Goal: Find specific page/section: Find specific page/section

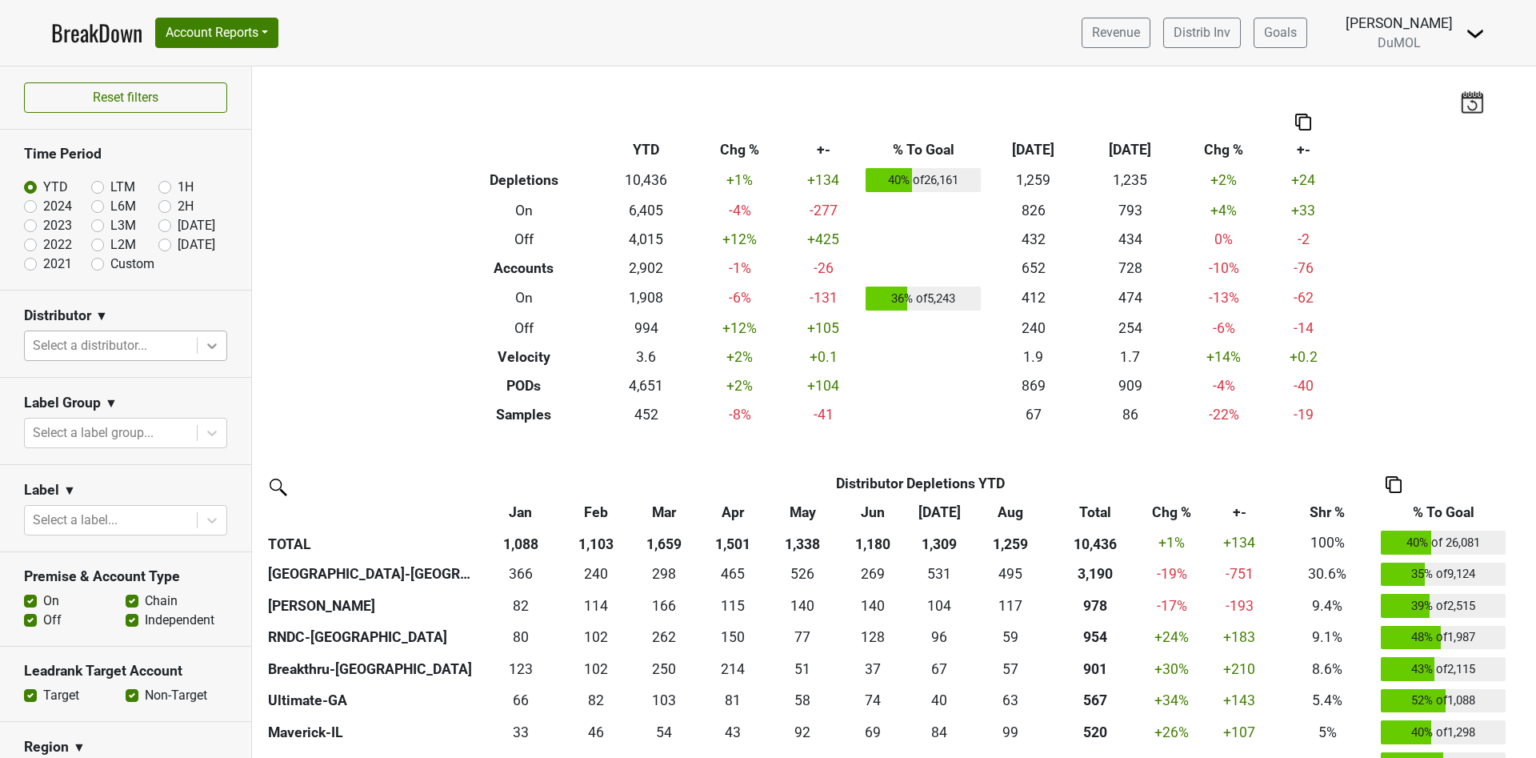
click at [204, 347] on icon at bounding box center [212, 346] width 16 height 16
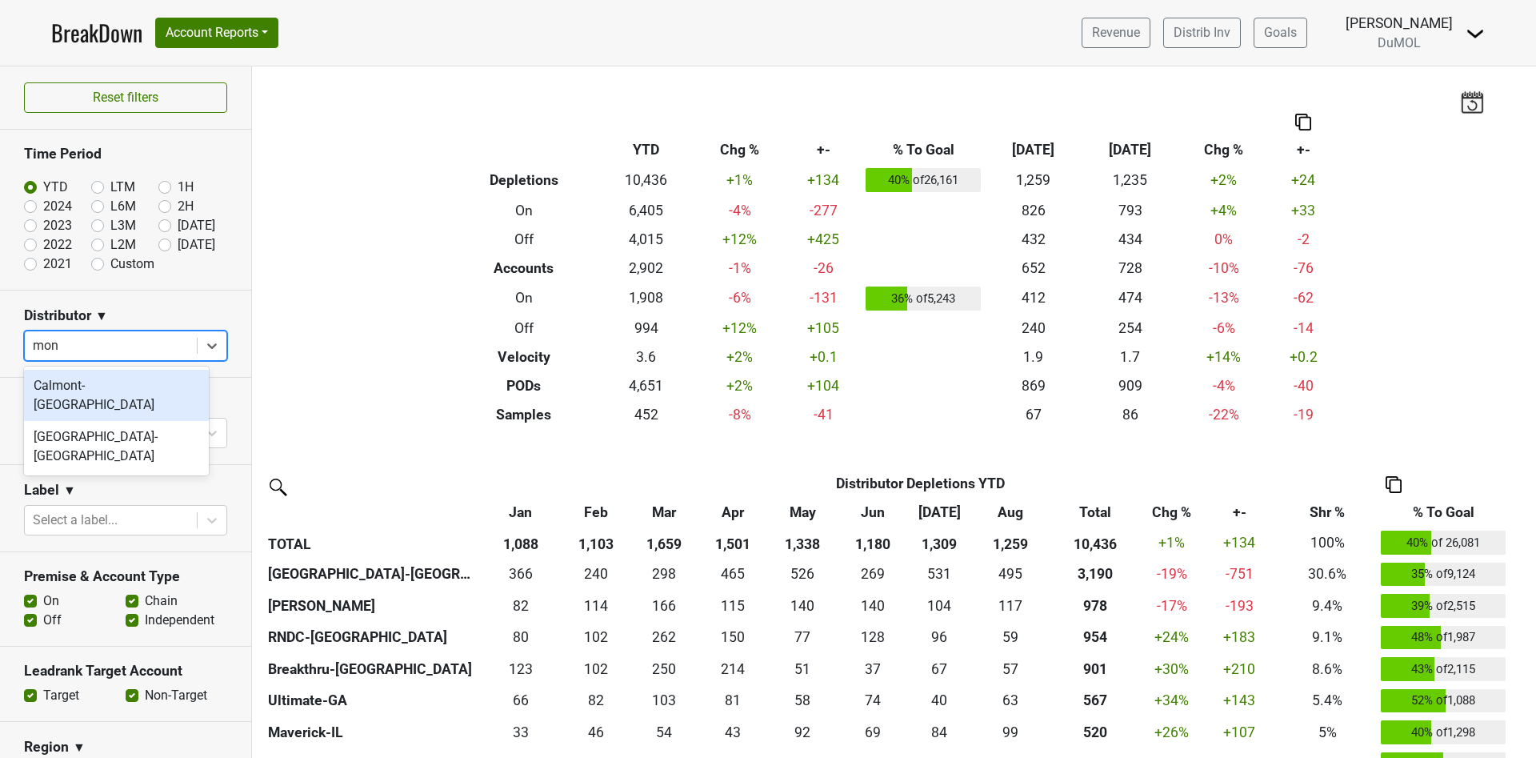
type input "mont"
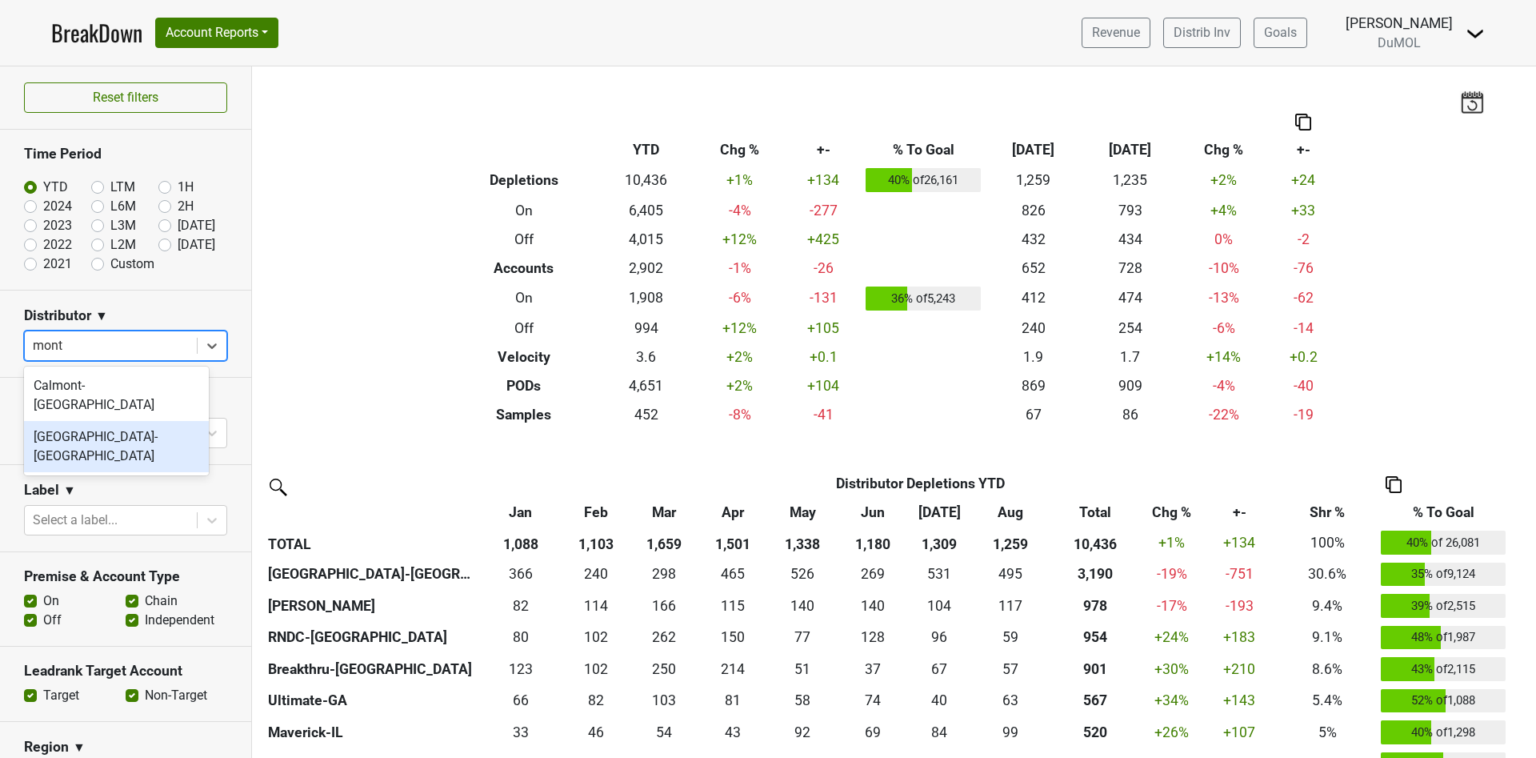
click at [124, 421] on div "[GEOGRAPHIC_DATA]-[GEOGRAPHIC_DATA]" at bounding box center [116, 446] width 185 height 51
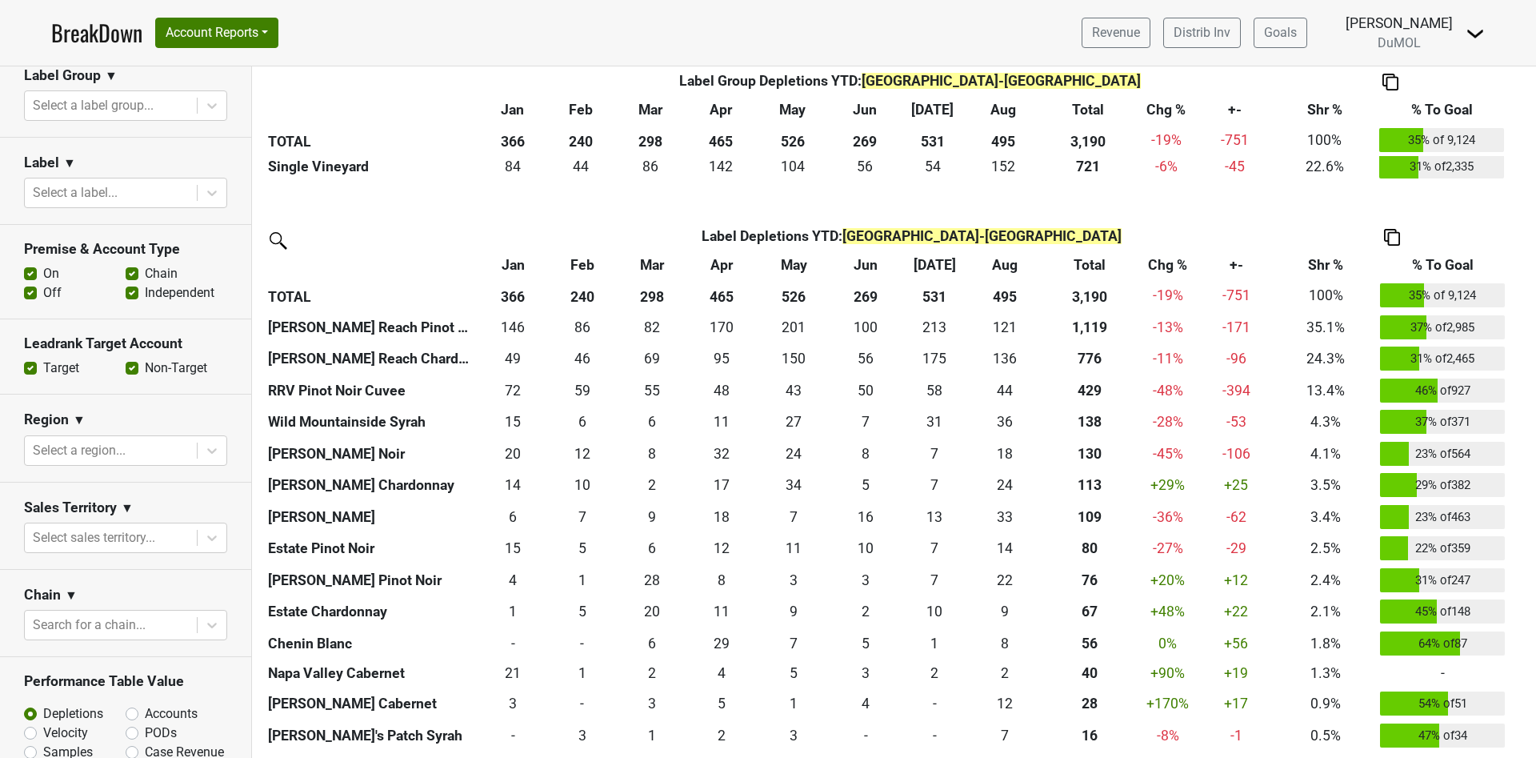
scroll to position [360, 0]
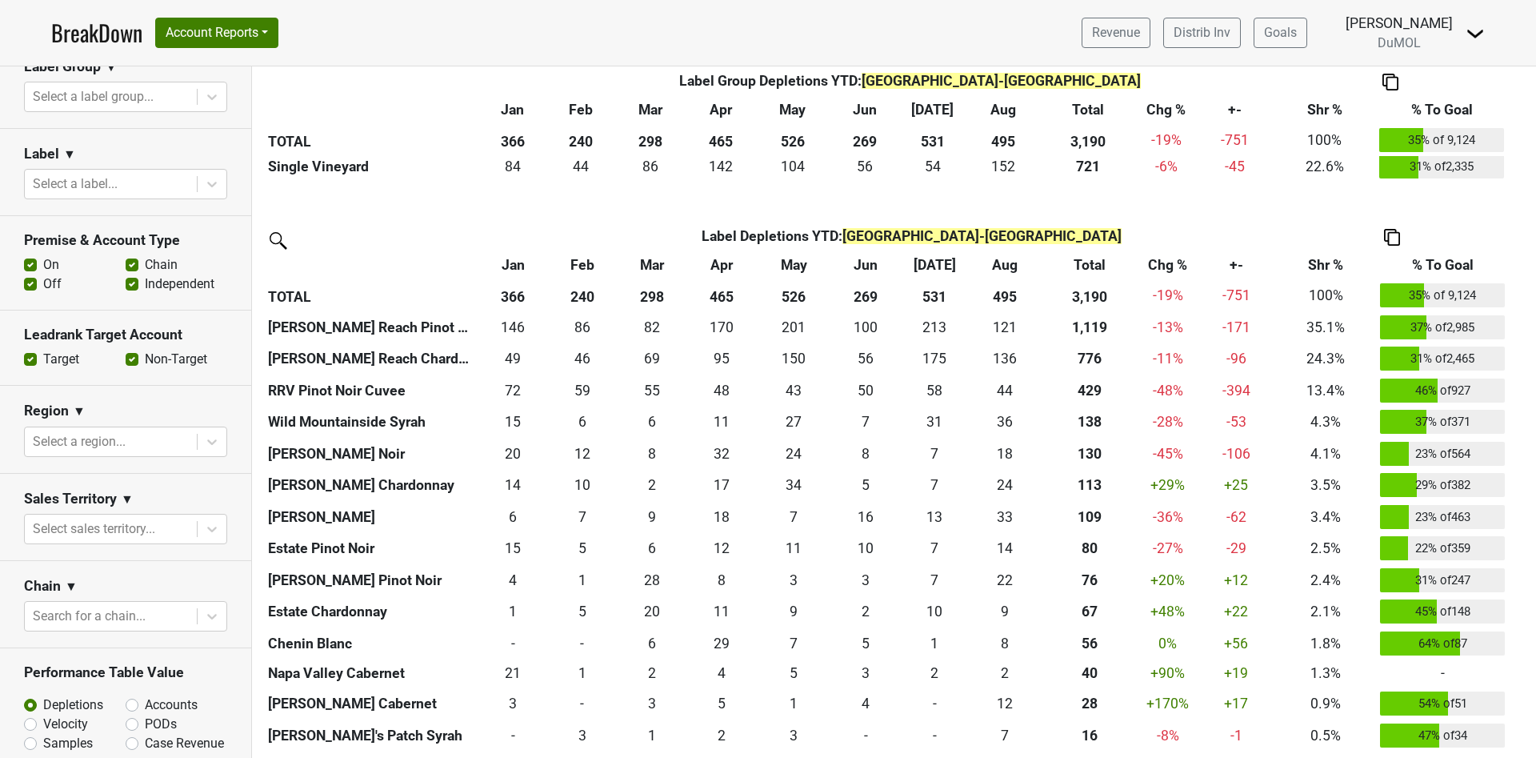
click at [145, 695] on label "Accounts" at bounding box center [171, 704] width 53 height 19
click at [126, 695] on input "Accounts" at bounding box center [174, 703] width 97 height 16
radio input "true"
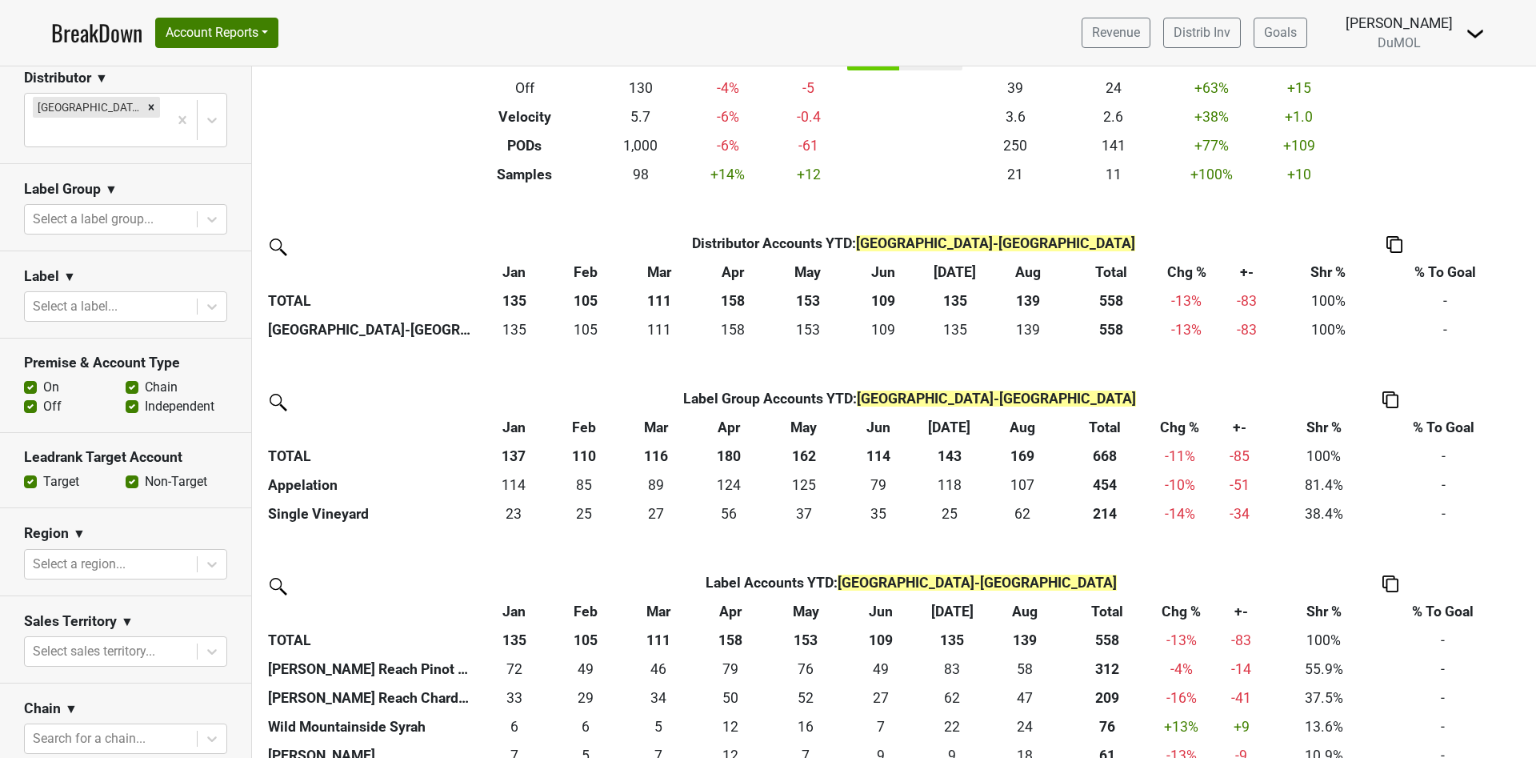
scroll to position [120, 0]
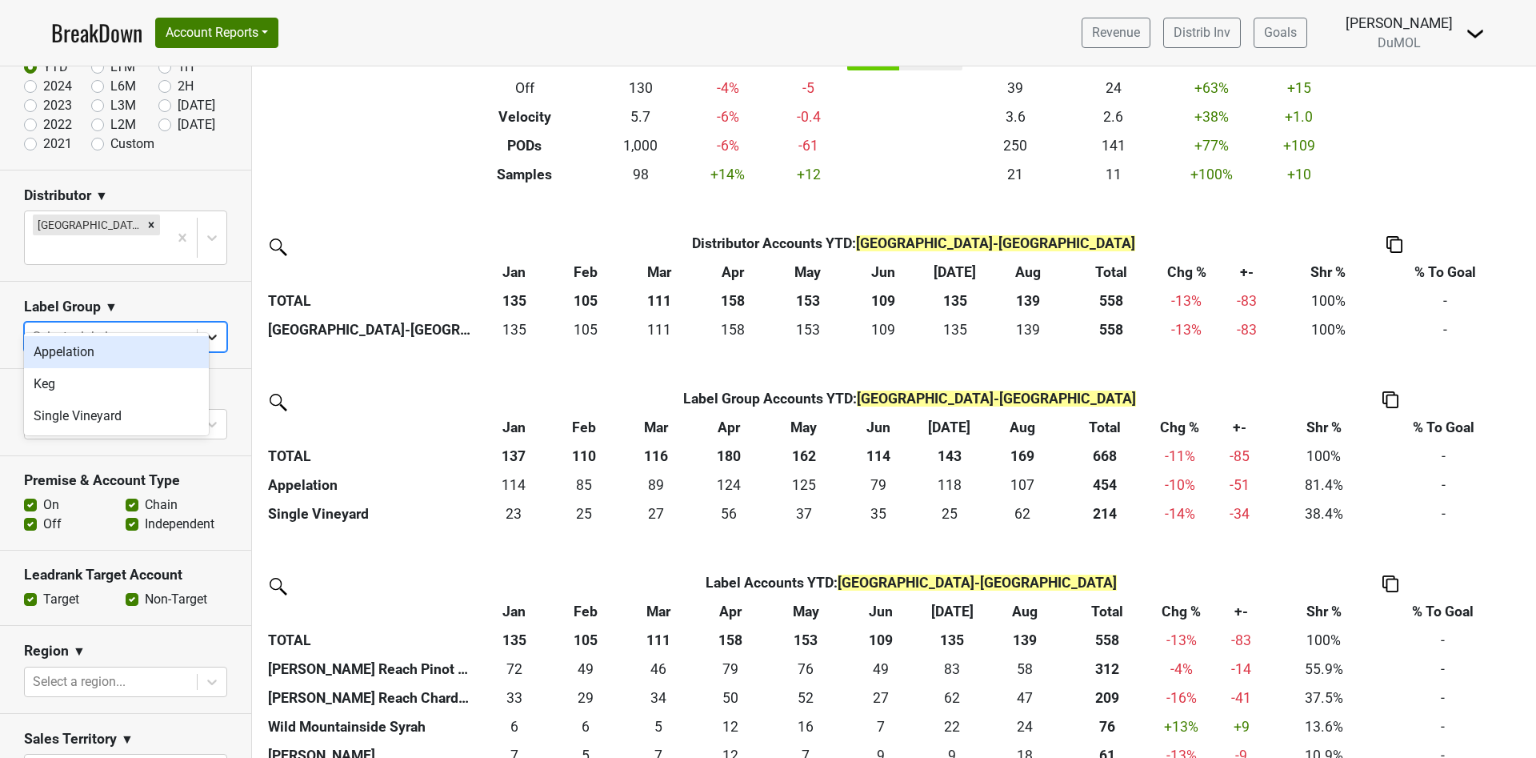
click at [207, 334] on icon at bounding box center [212, 337] width 10 height 6
click at [204, 416] on icon at bounding box center [212, 424] width 16 height 16
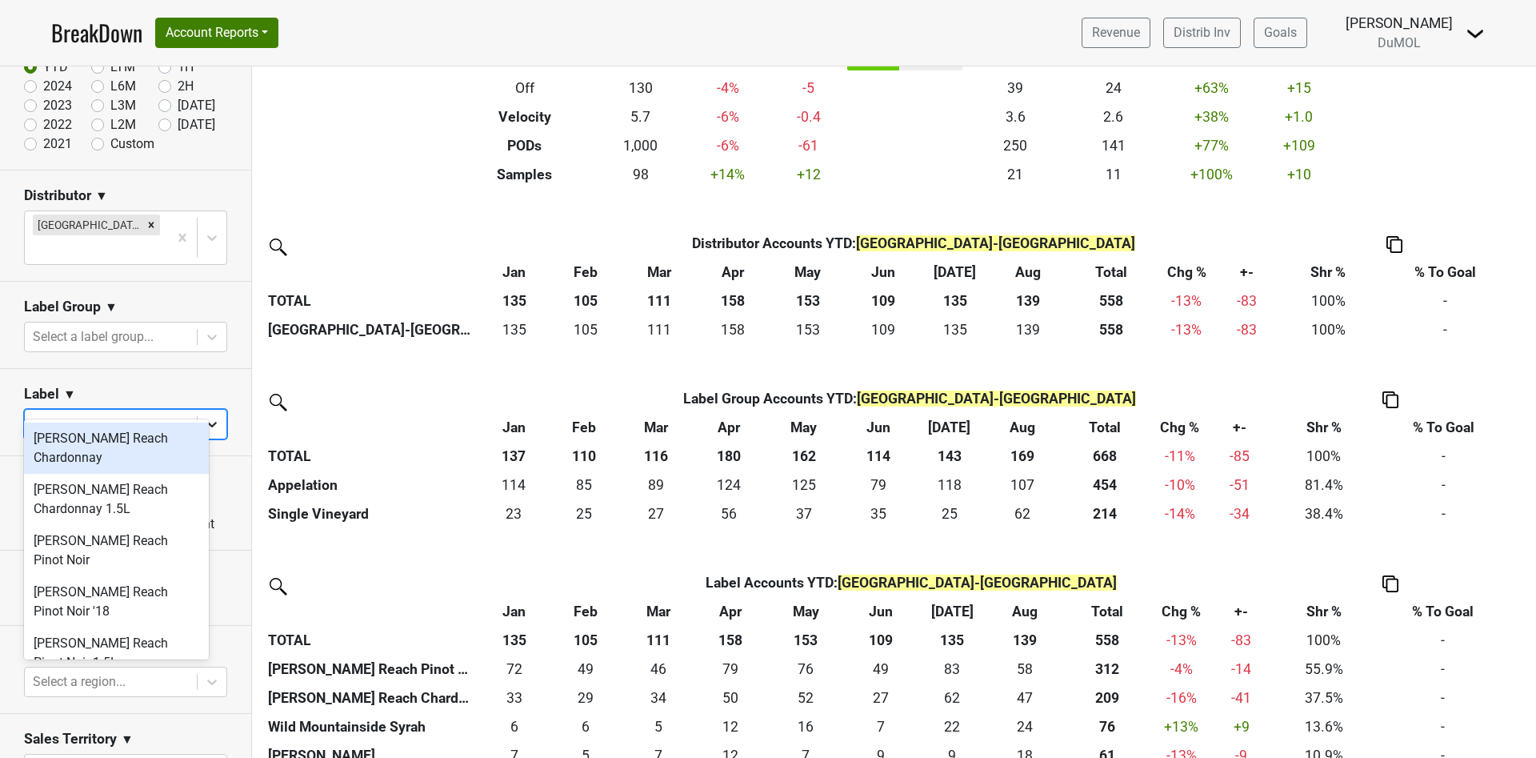
type input "[PERSON_NAME]"
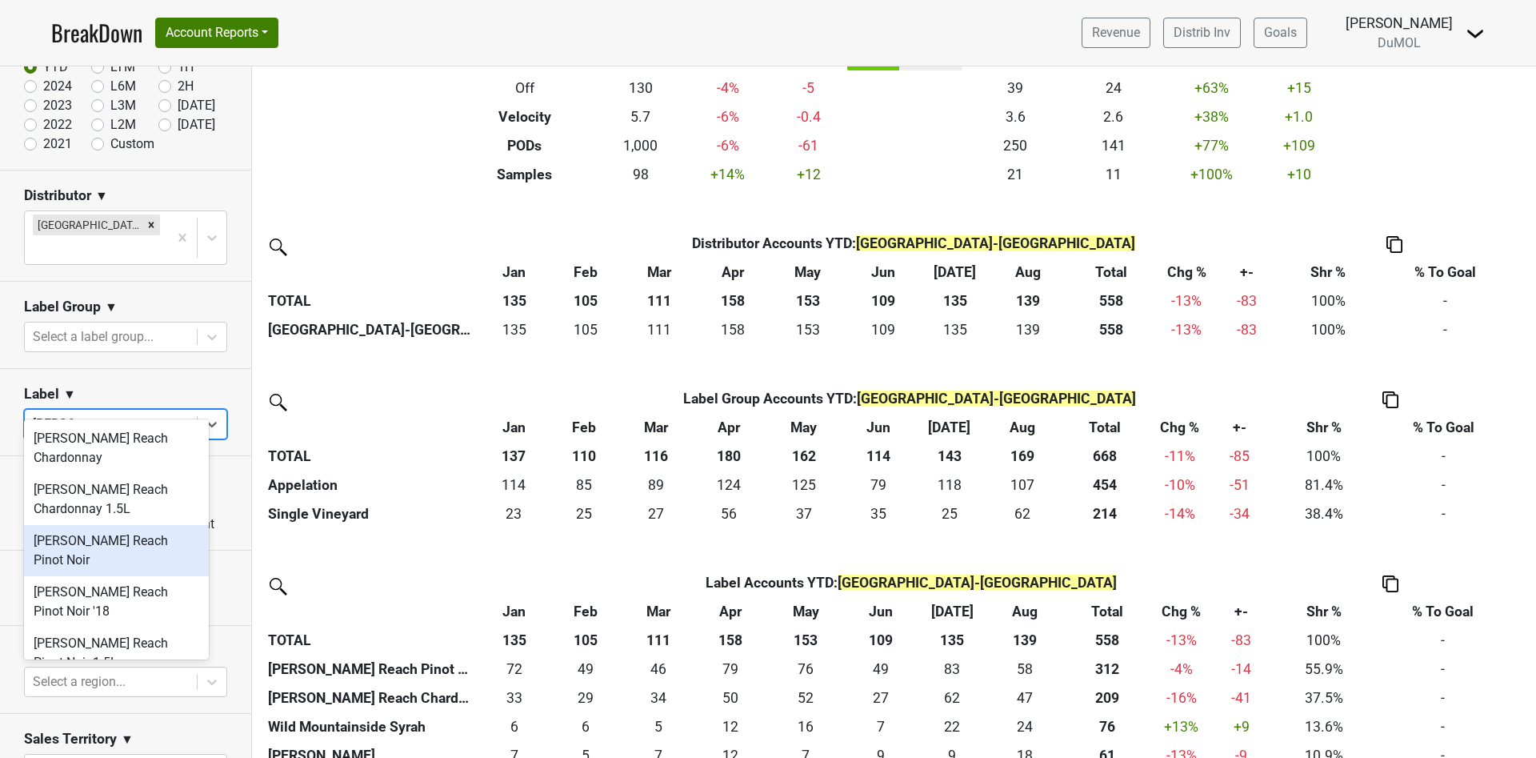
click at [113, 536] on div "[PERSON_NAME] Reach Pinot Noir" at bounding box center [116, 550] width 185 height 51
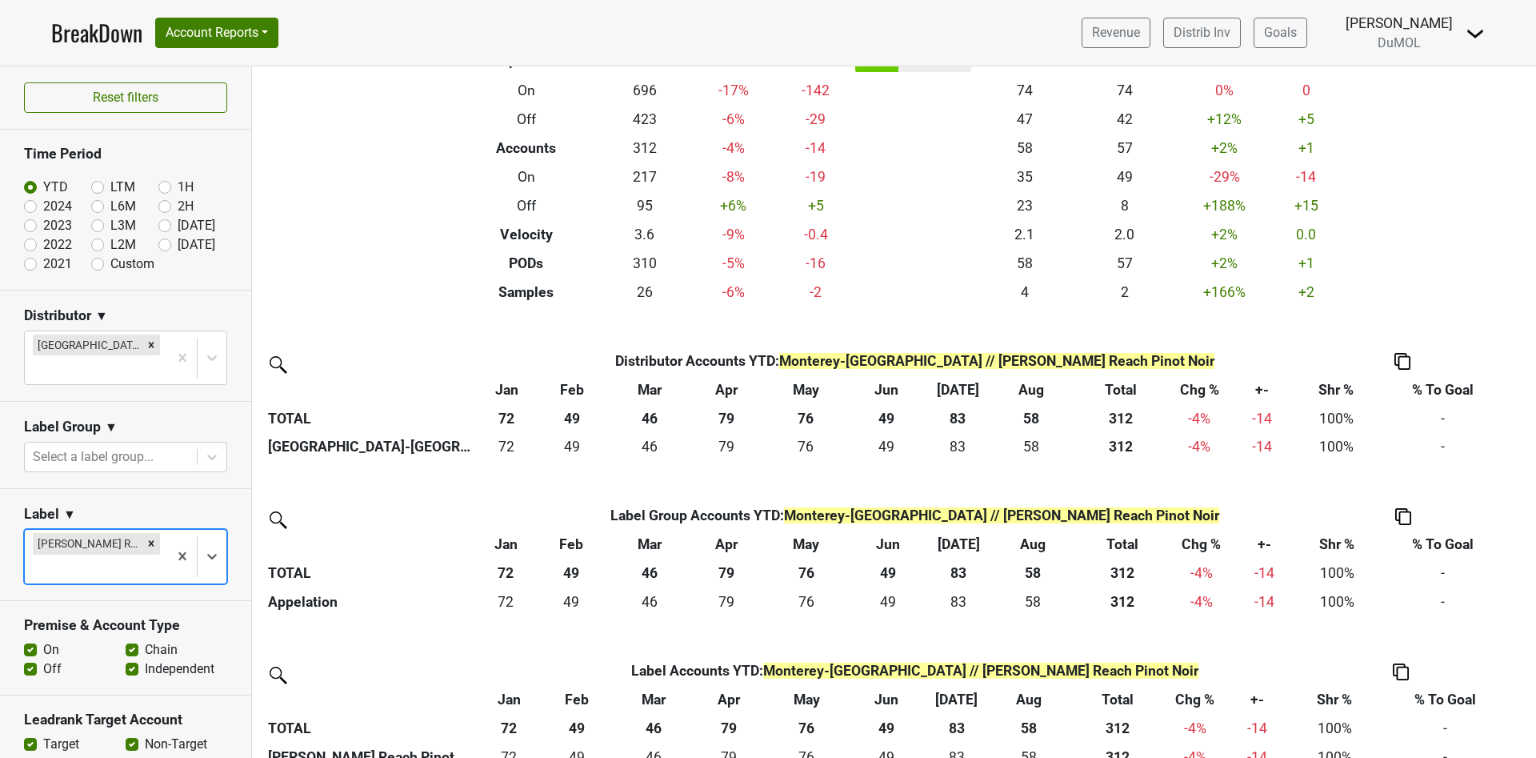
scroll to position [146, 0]
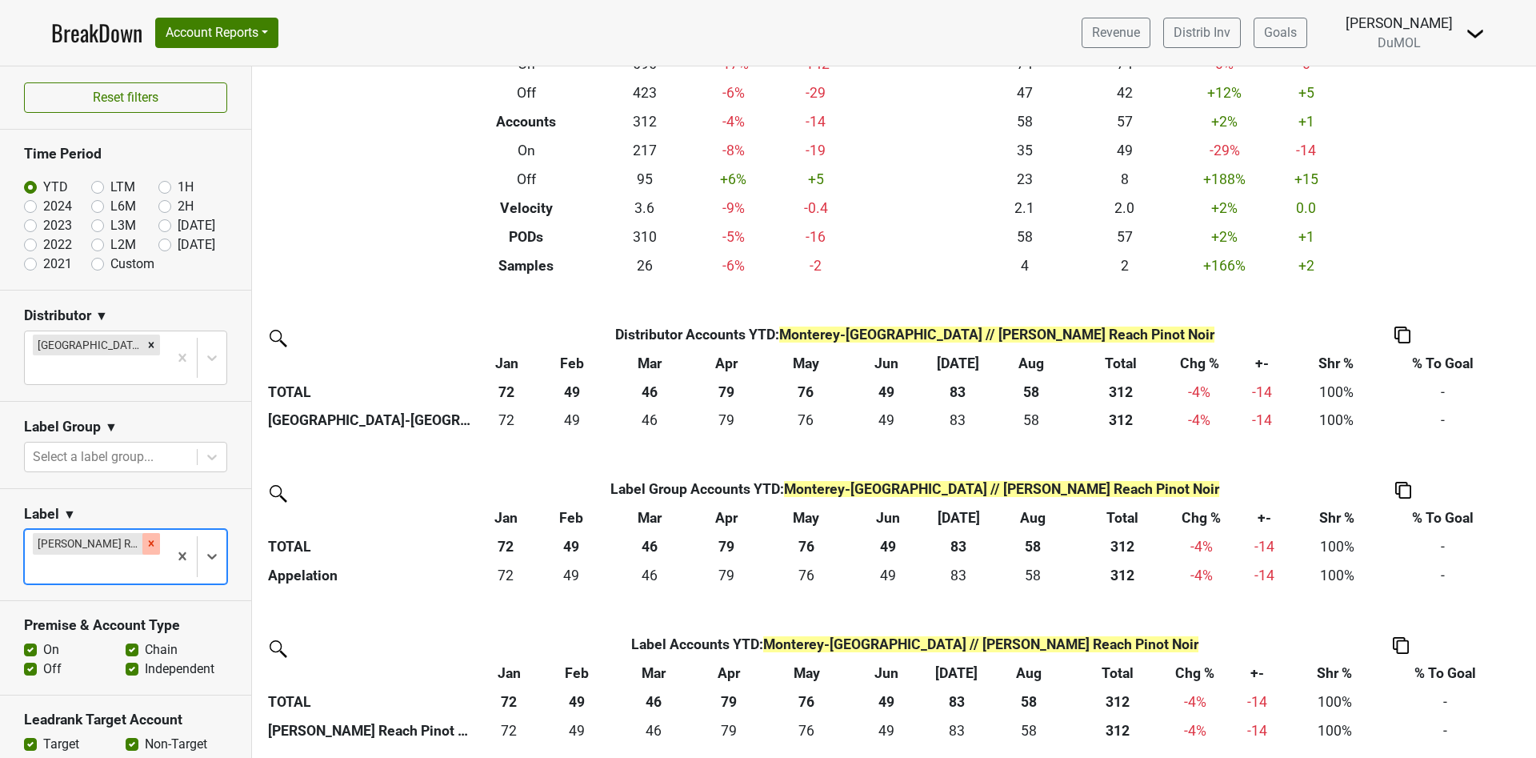
click at [146, 538] on icon "Remove Wester Reach Pinot Noir" at bounding box center [151, 543] width 11 height 11
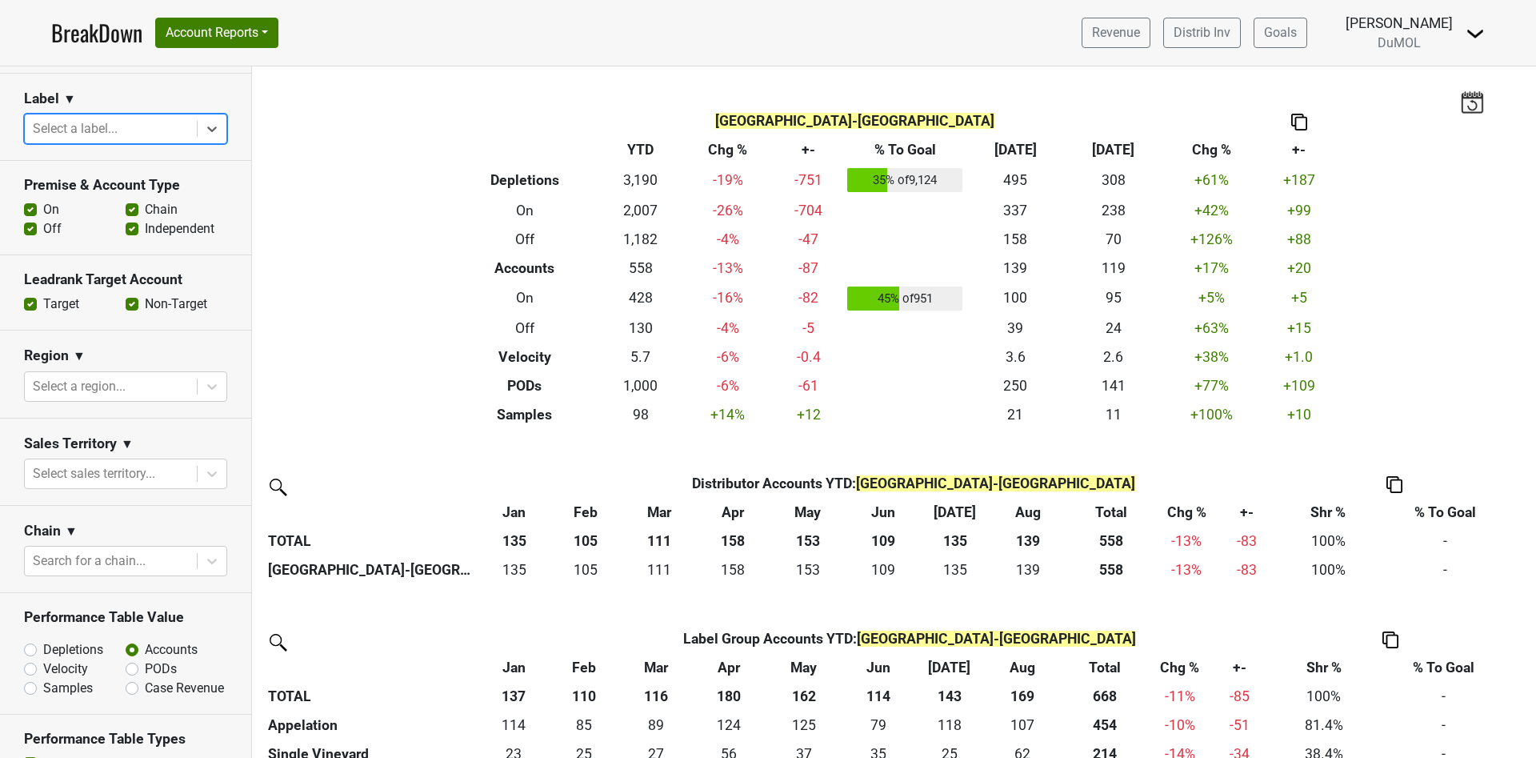
scroll to position [610, 0]
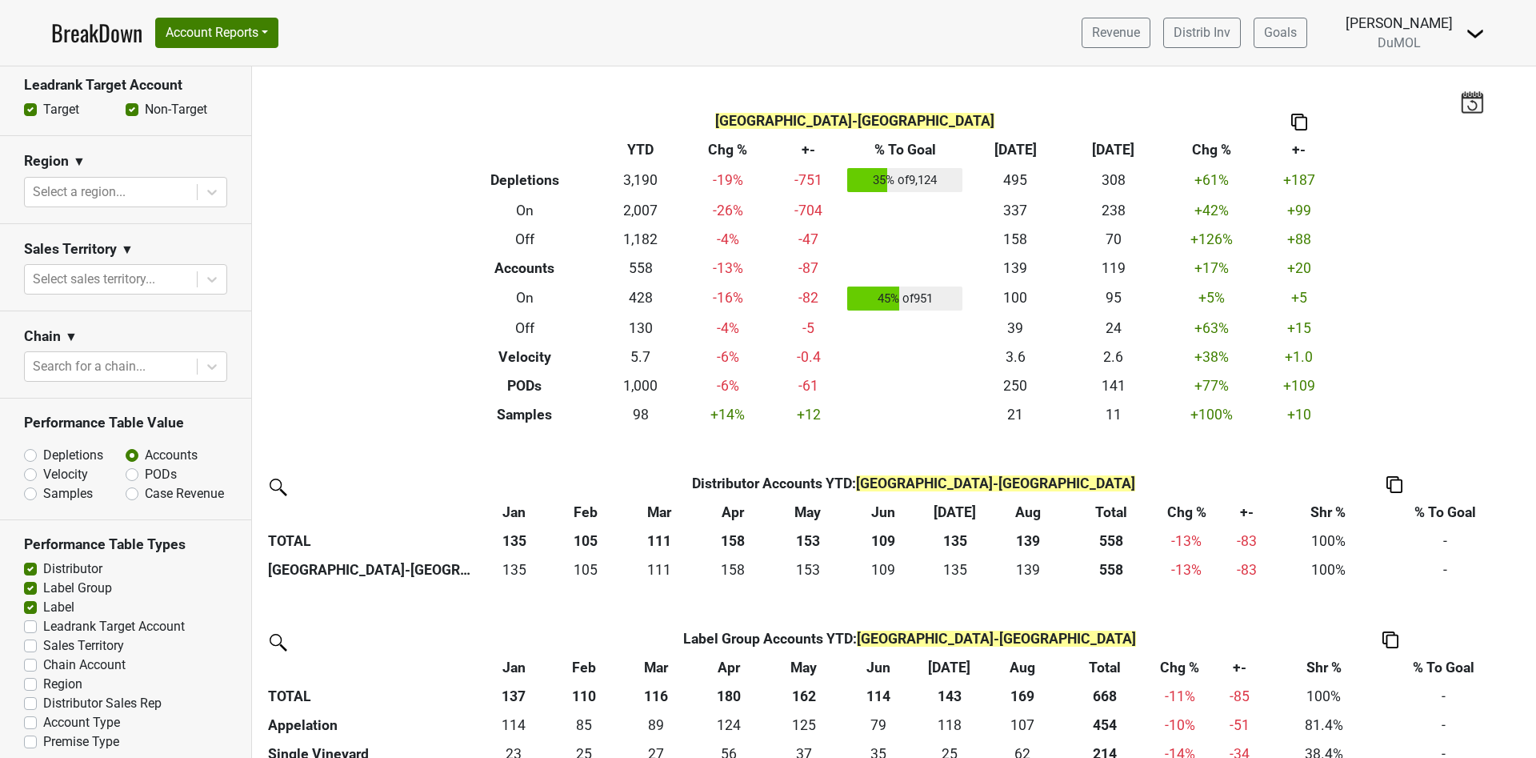
click at [43, 636] on label "Sales Territory" at bounding box center [83, 645] width 81 height 19
click at [30, 636] on input "Sales Territory" at bounding box center [30, 644] width 13 height 16
checkbox input "true"
click at [43, 617] on label "Leadrank Target Account" at bounding box center [114, 626] width 142 height 19
click at [26, 617] on input "Leadrank Target Account" at bounding box center [30, 625] width 13 height 16
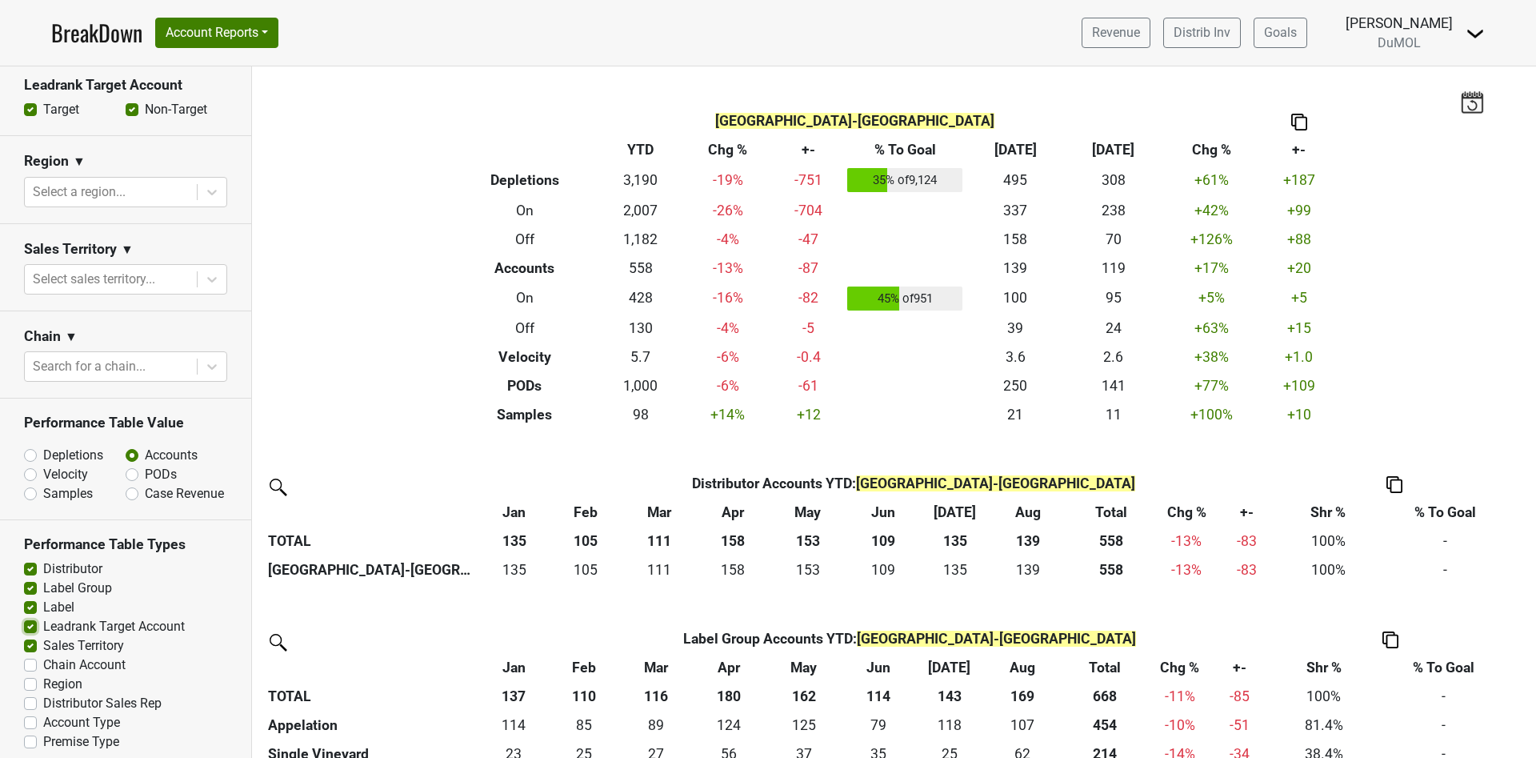
checkbox input "true"
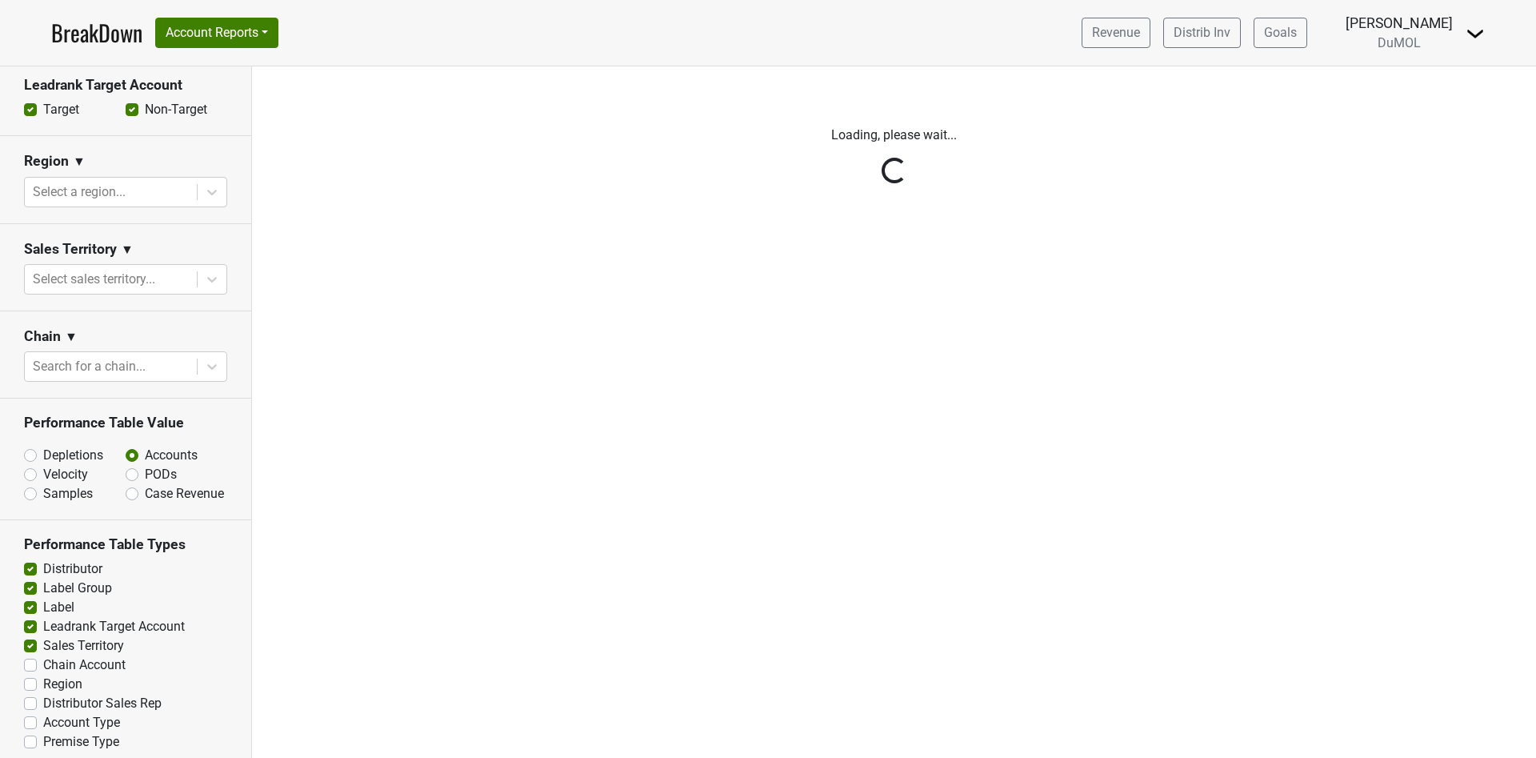
click at [31, 653] on div "Reset filters Time Period YTD LTM 1H 2024 L6M 2H 2023 L3M Aug '25 2022 L2M Sep …" at bounding box center [126, 411] width 252 height 691
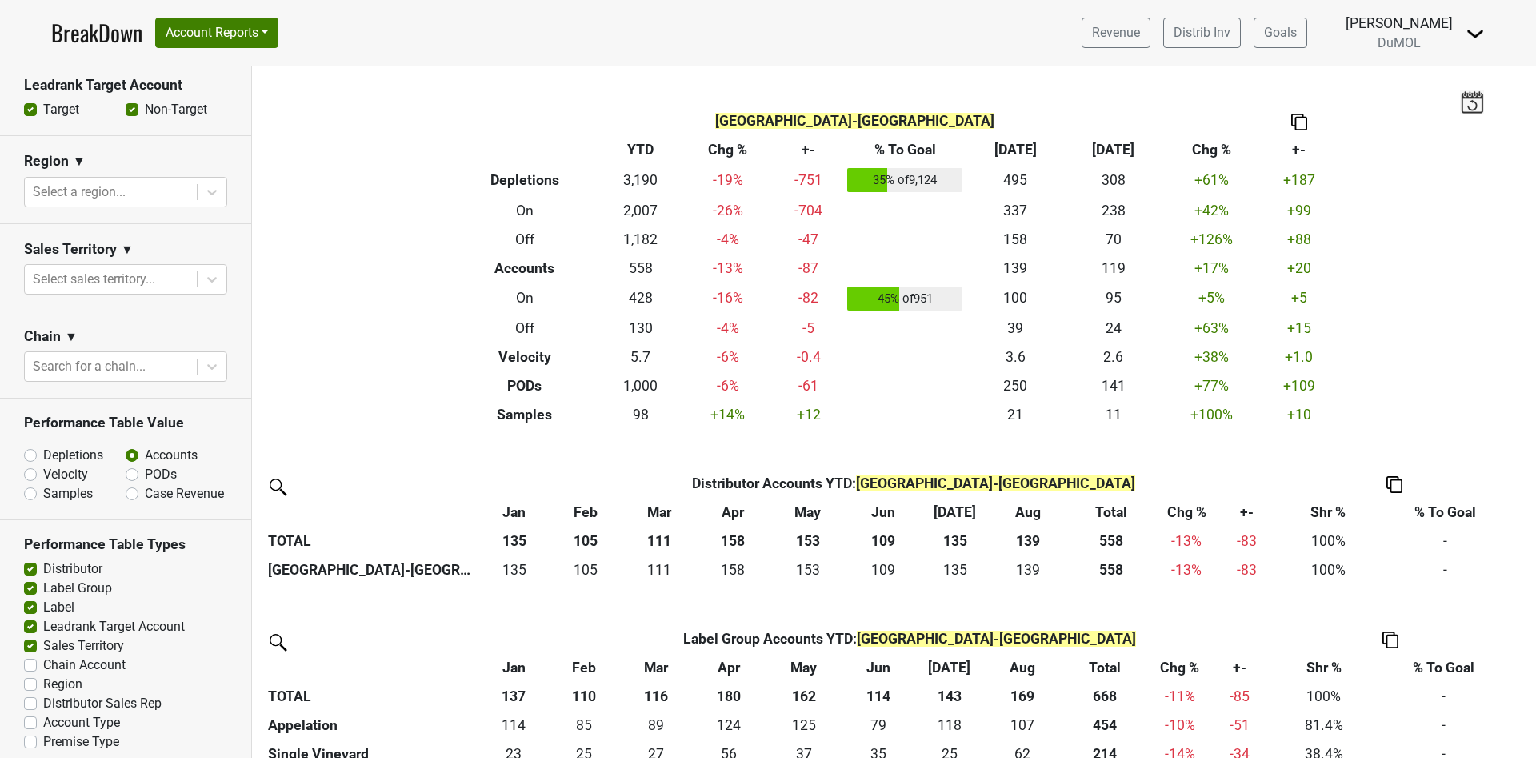
click at [43, 655] on label "Chain Account" at bounding box center [84, 664] width 82 height 19
click at [30, 655] on input "Chain Account" at bounding box center [30, 663] width 13 height 16
checkbox input "true"
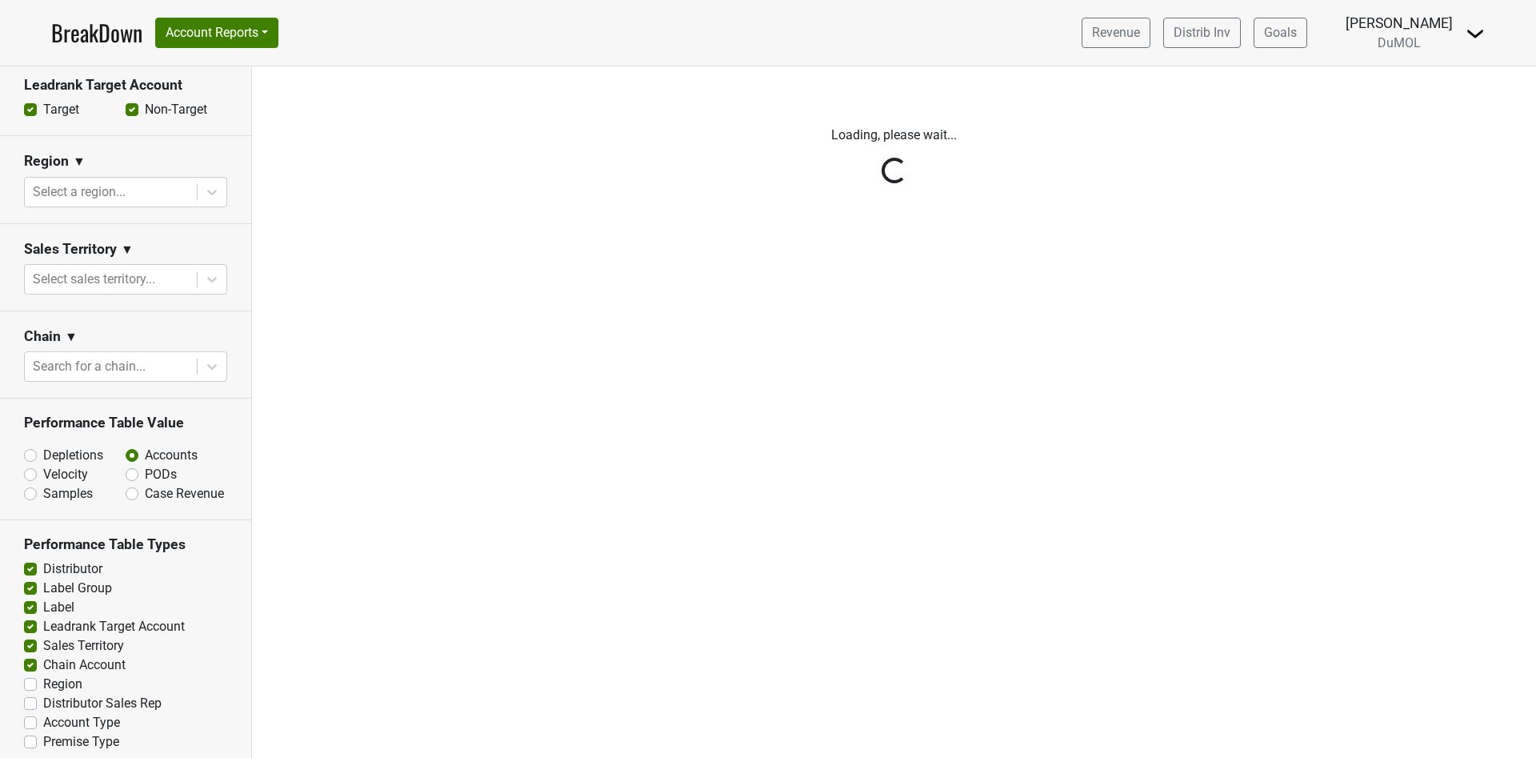
click at [28, 675] on div "Reset filters Time Period YTD LTM 1H 2024 L6M 2H 2023 L3M Aug '25 2022 L2M Sep …" at bounding box center [126, 411] width 252 height 691
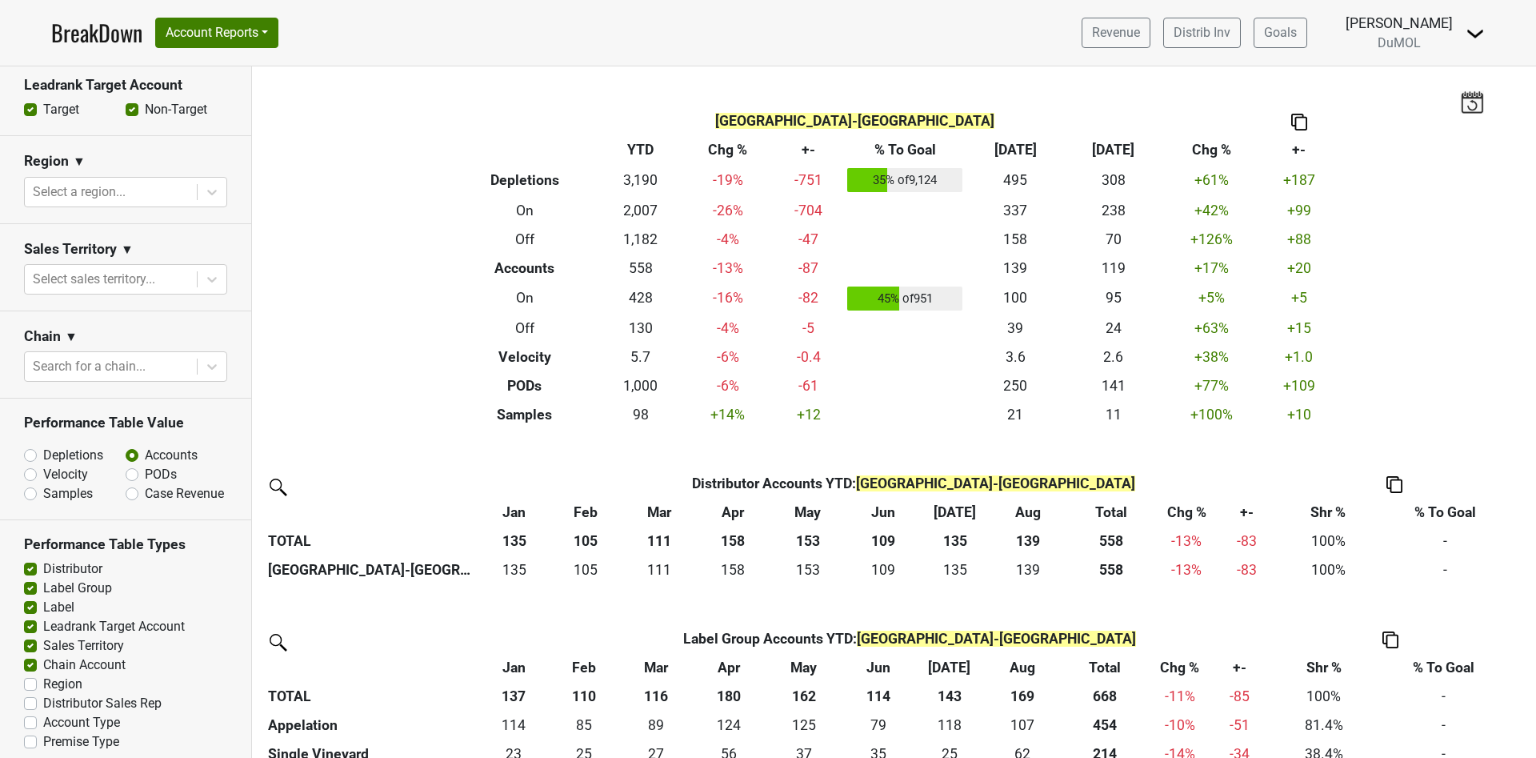
click at [43, 676] on label "Region" at bounding box center [62, 684] width 39 height 19
click at [27, 676] on input "Region" at bounding box center [30, 683] width 13 height 16
checkbox input "true"
click at [43, 695] on label "Distributor Sales Rep" at bounding box center [102, 703] width 118 height 19
click at [33, 695] on input "Distributor Sales Rep" at bounding box center [30, 702] width 13 height 16
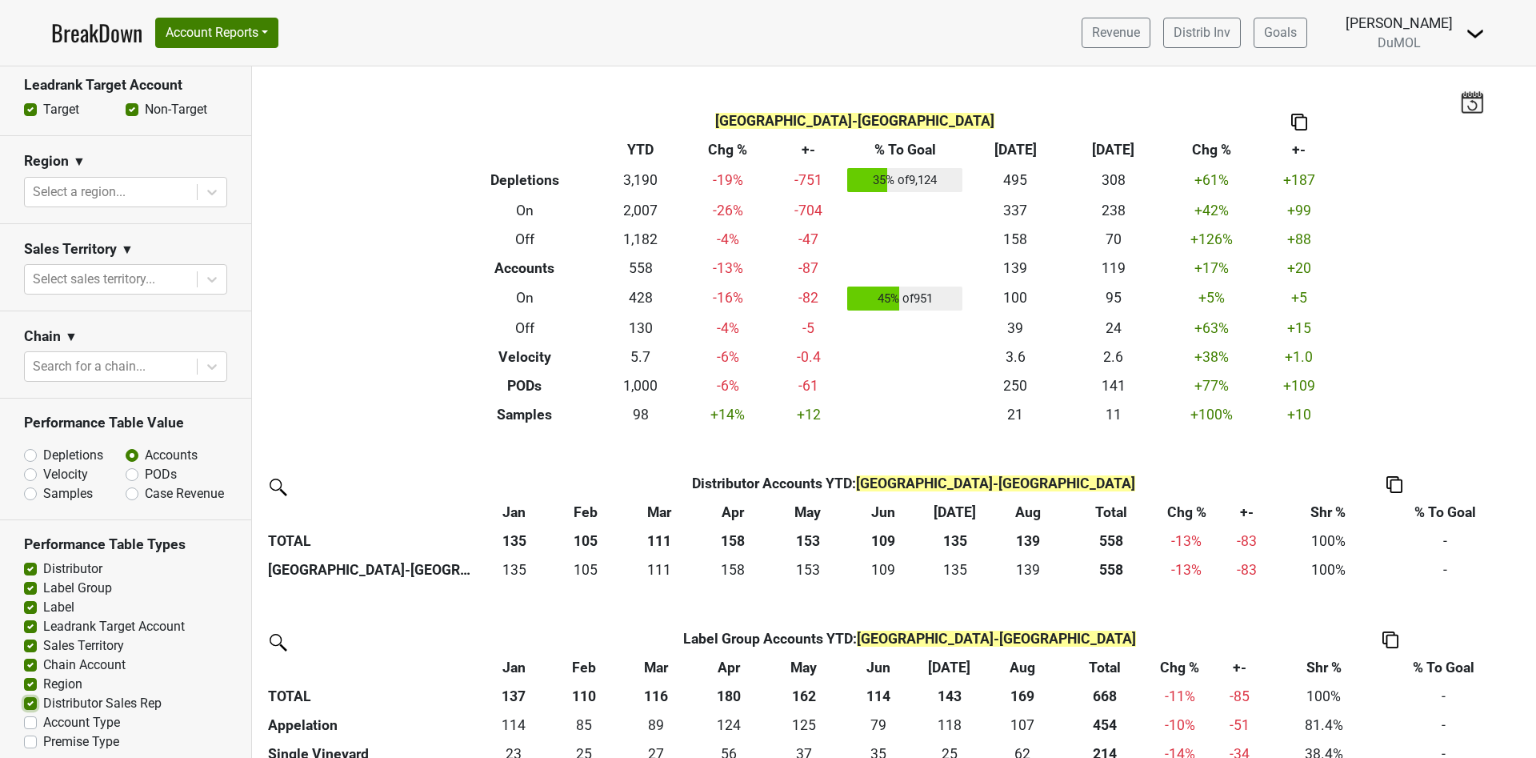
checkbox input "true"
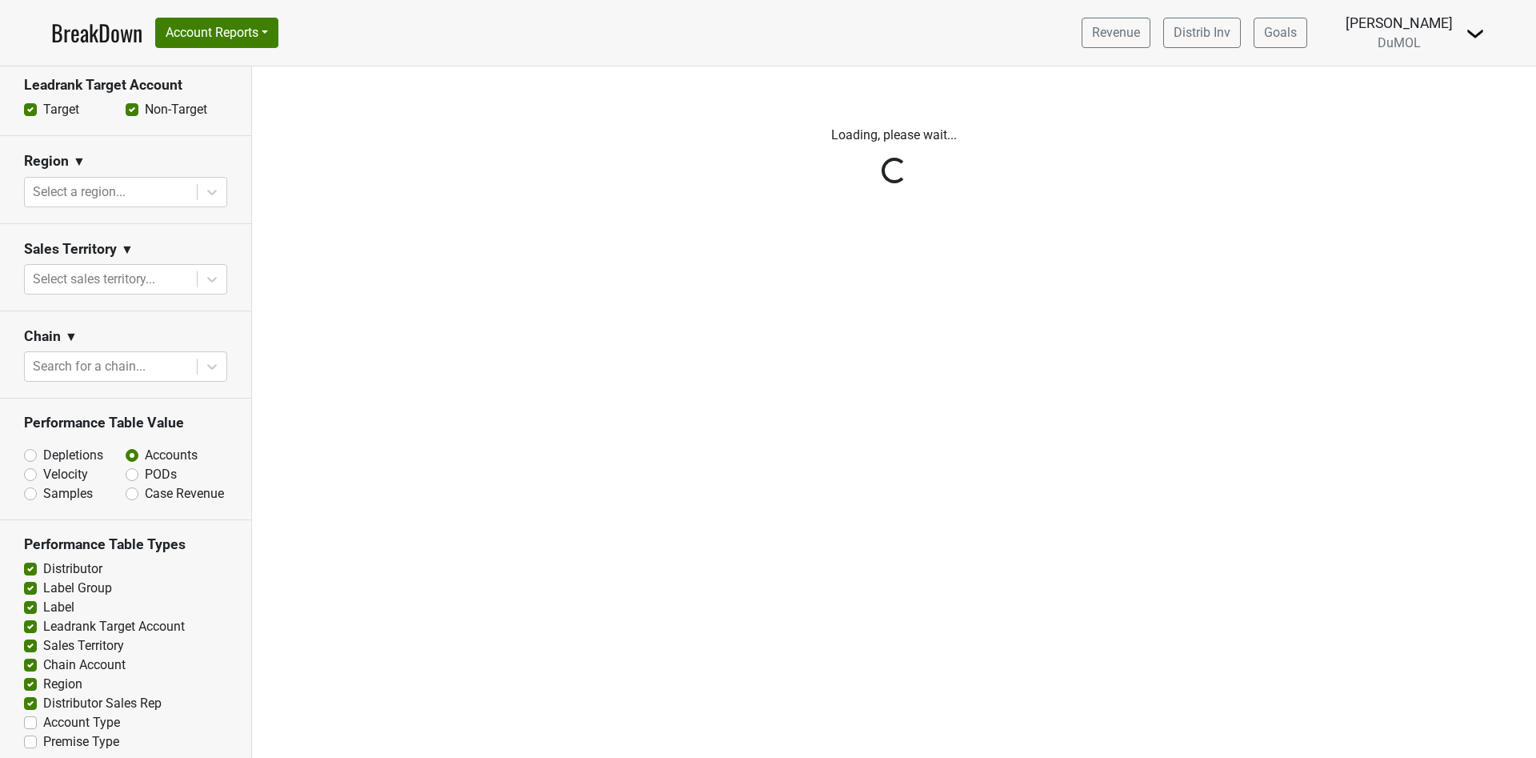
click at [30, 712] on div "Reset filters Time Period YTD LTM 1H 2024 L6M 2H 2023 L3M Aug '25 2022 L2M Sep …" at bounding box center [126, 411] width 252 height 691
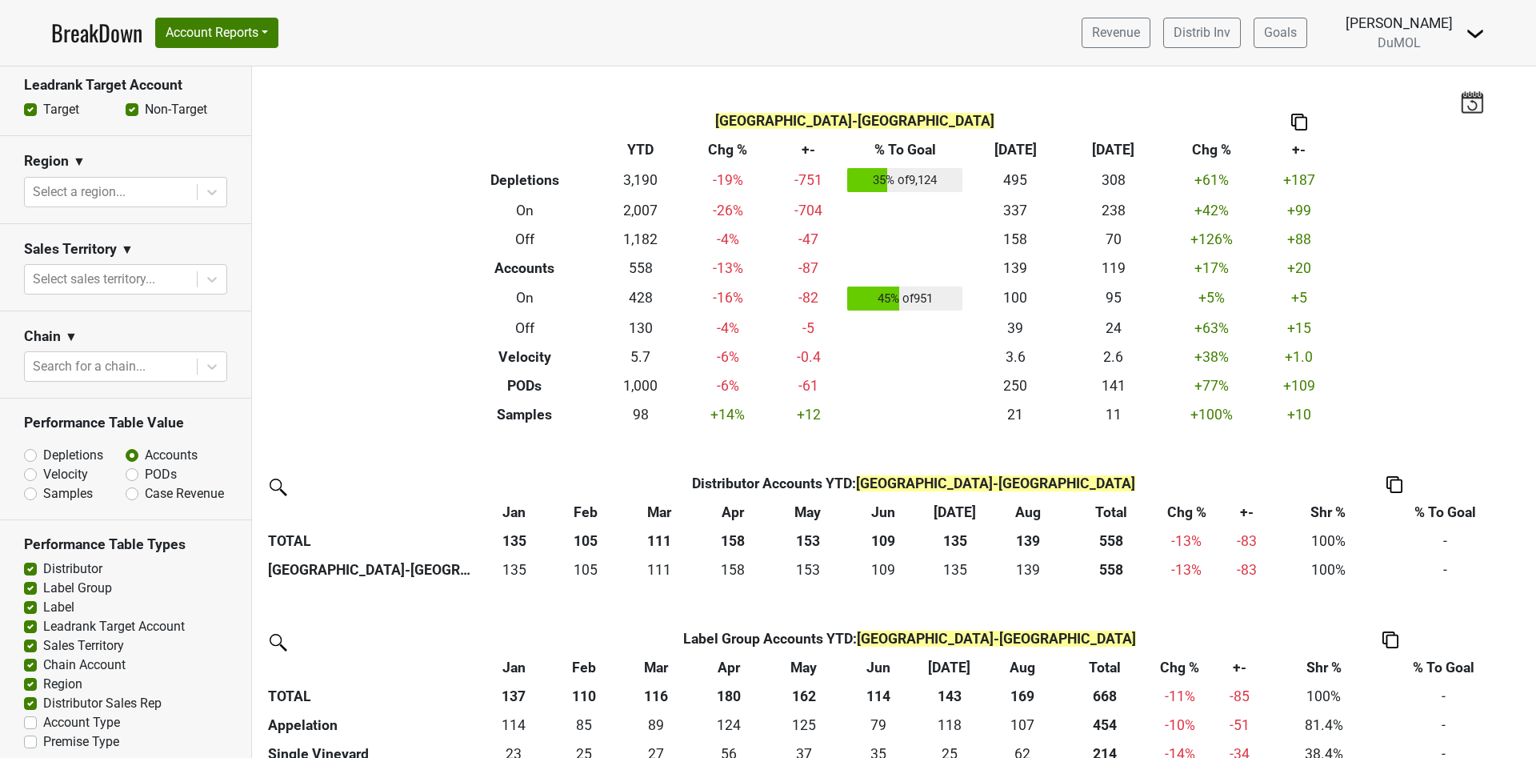
click at [43, 713] on label "Account Type" at bounding box center [81, 722] width 77 height 19
click at [30, 713] on input "Account Type" at bounding box center [30, 721] width 13 height 16
checkbox input "true"
click at [43, 733] on label "Premise Type" at bounding box center [81, 741] width 76 height 19
click at [28, 733] on input "Premise Type" at bounding box center [30, 740] width 13 height 16
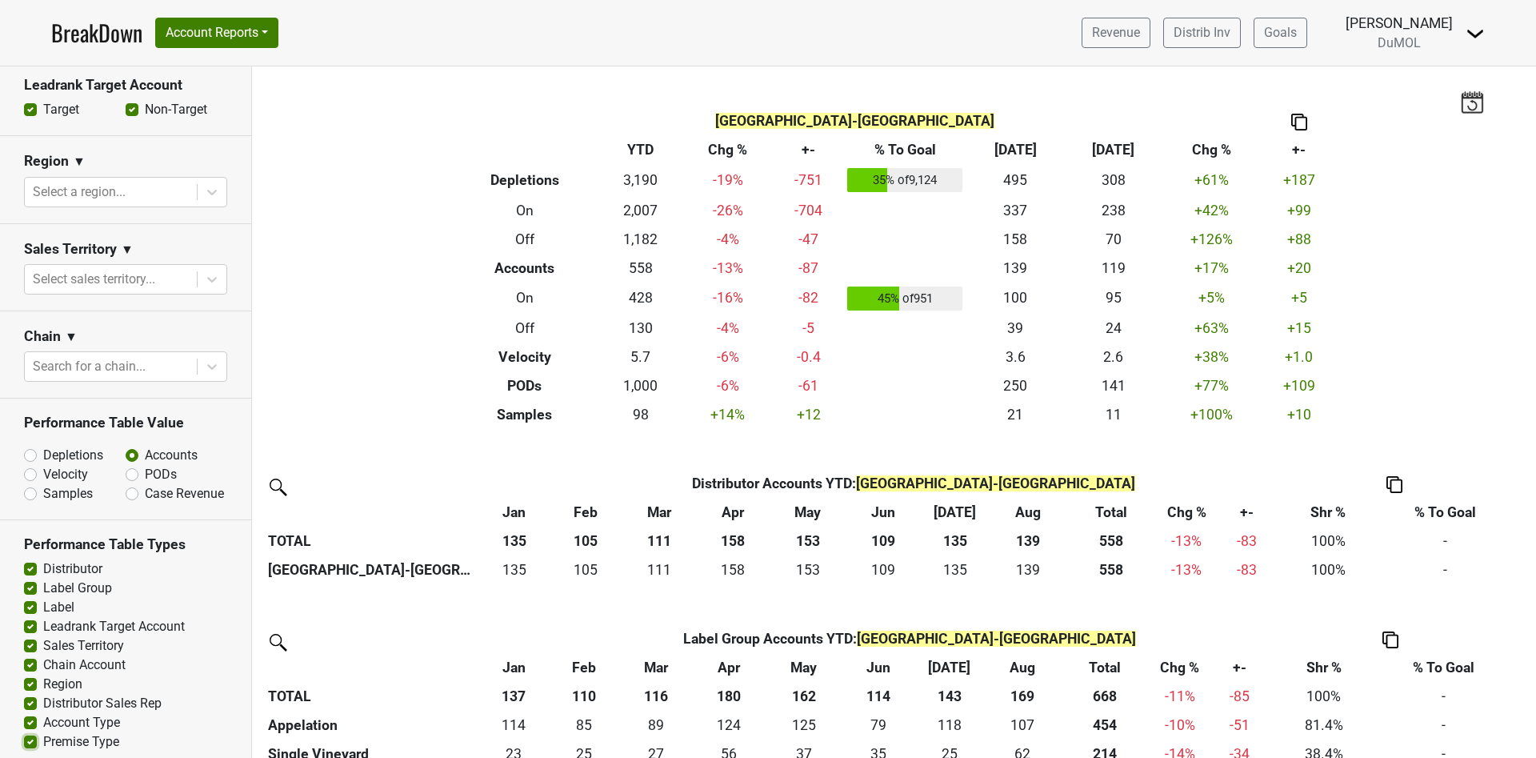
checkbox input "true"
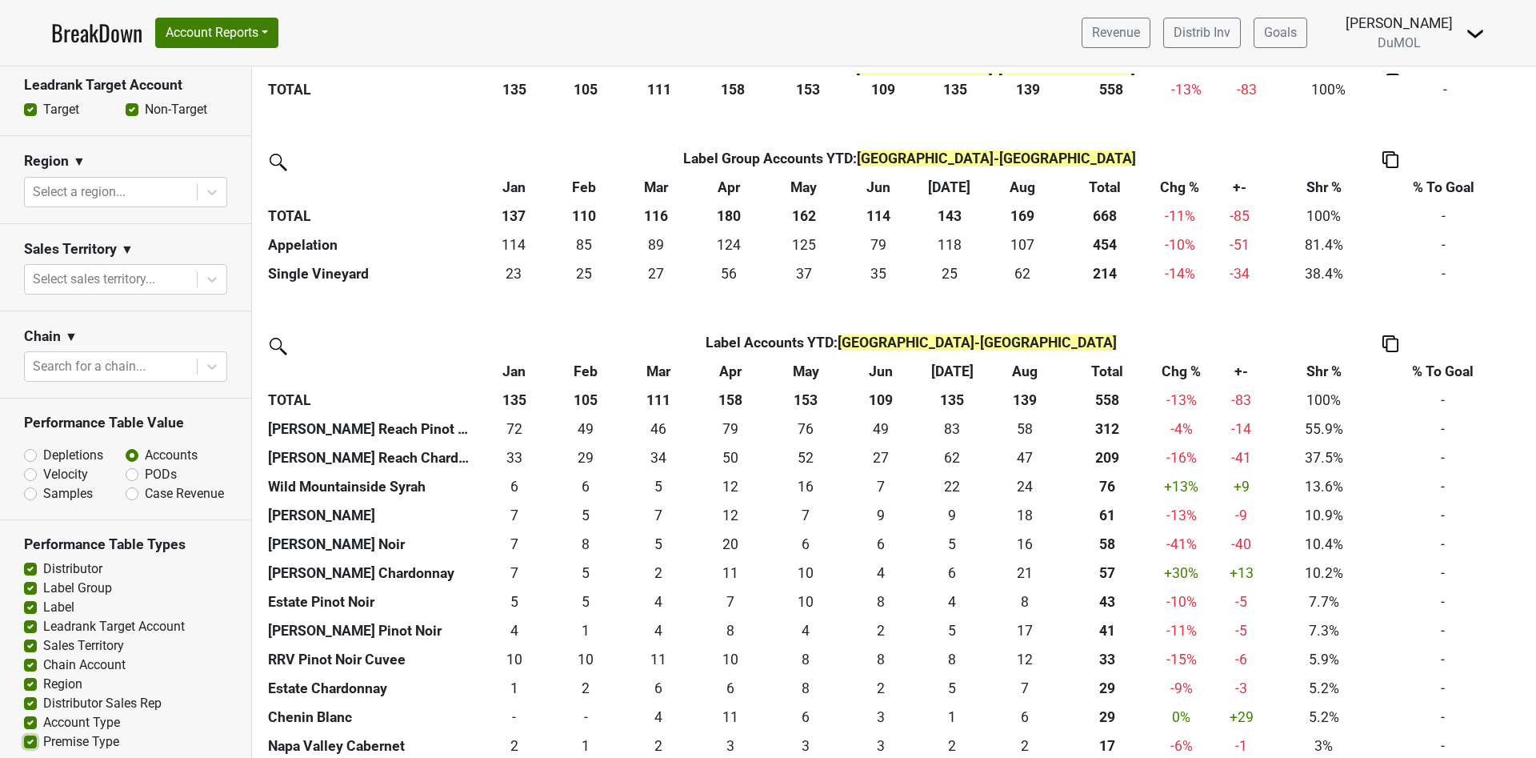
scroll to position [720, 0]
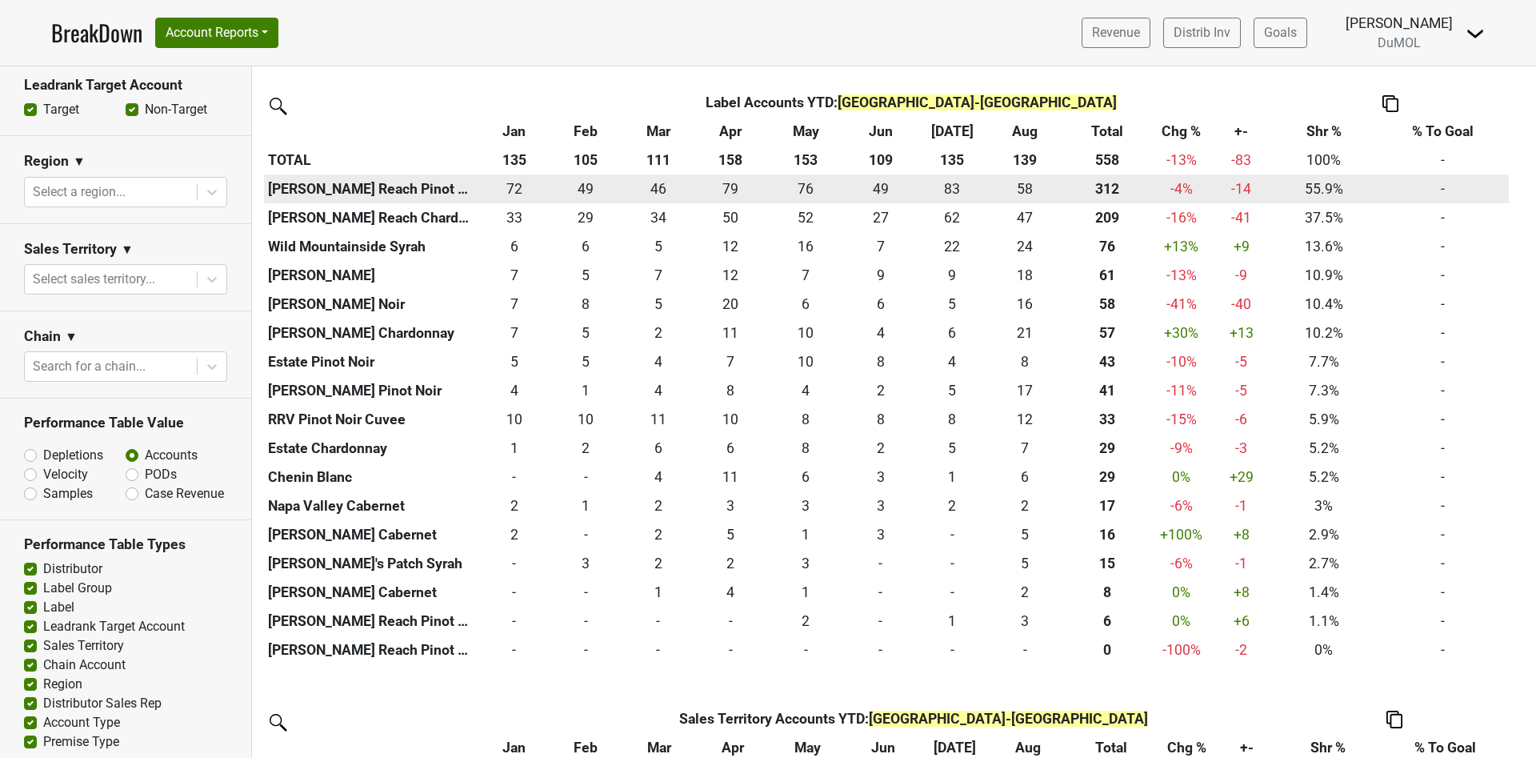
click at [1108, 190] on div "312 312" at bounding box center [1108, 188] width 82 height 21
click at [511, 191] on div "72 72" at bounding box center [514, 188] width 64 height 21
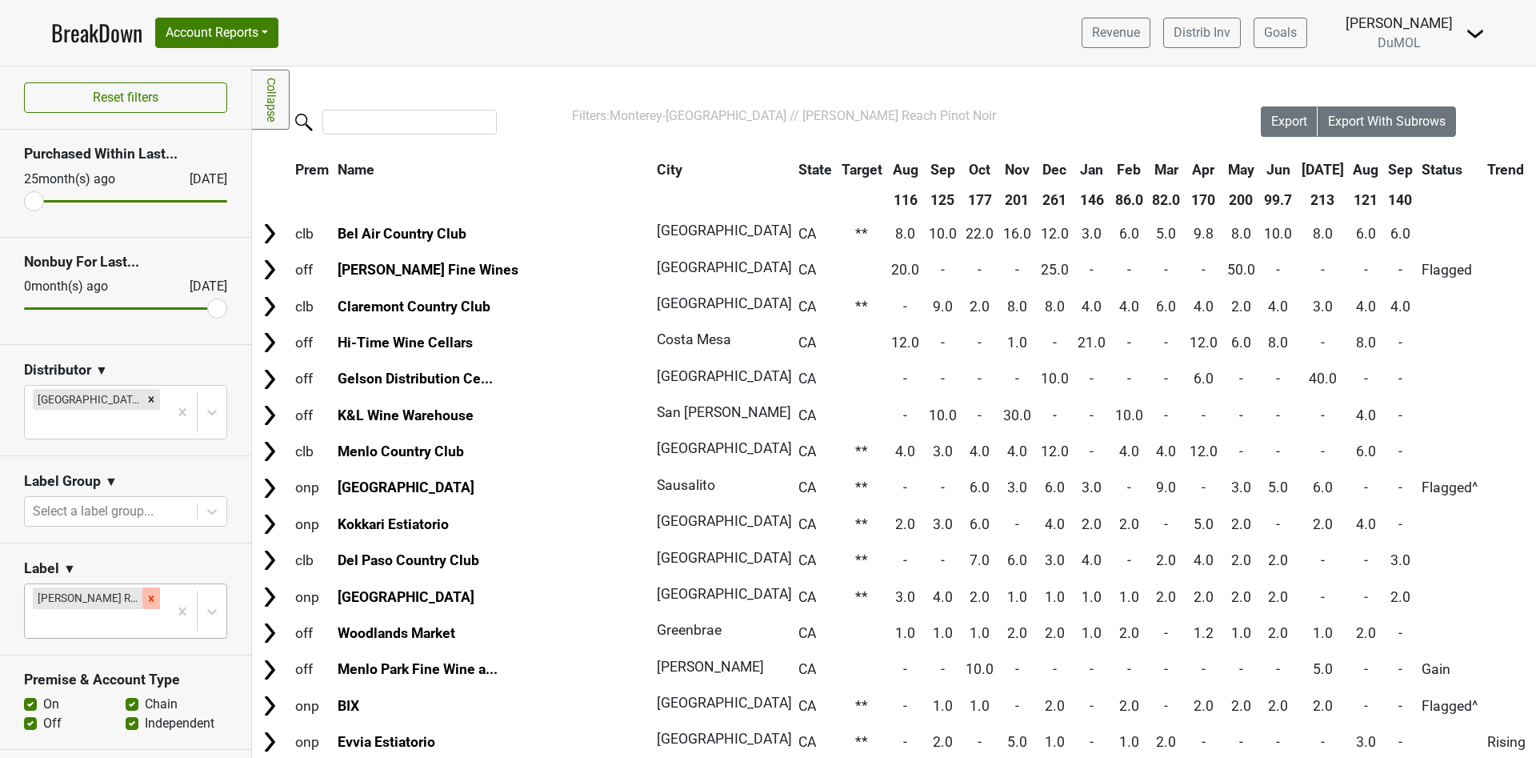
click at [149, 595] on icon "Remove Wester Reach Pinot Noir" at bounding box center [152, 598] width 6 height 6
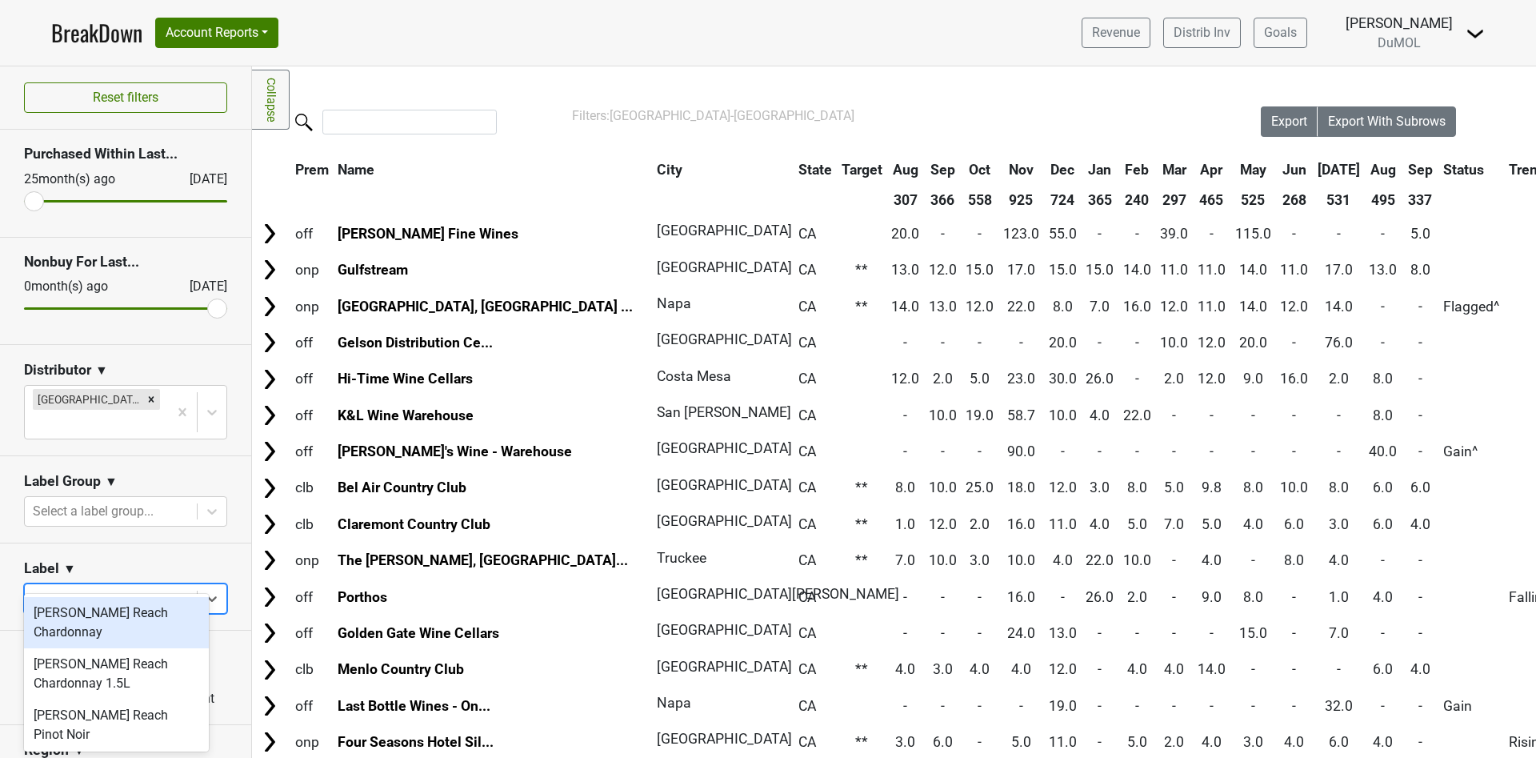
type input "[PERSON_NAME]"
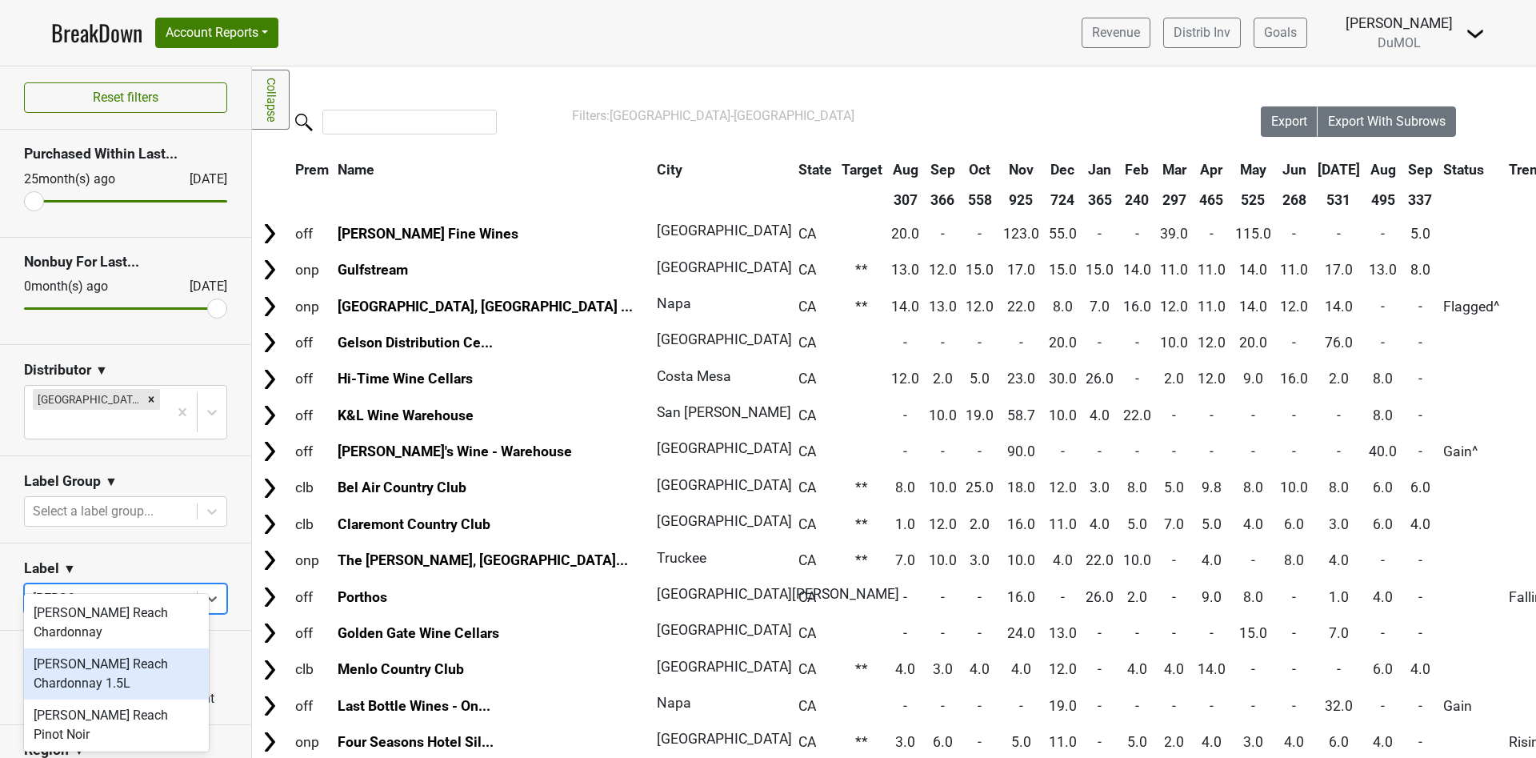
scroll to position [86, 0]
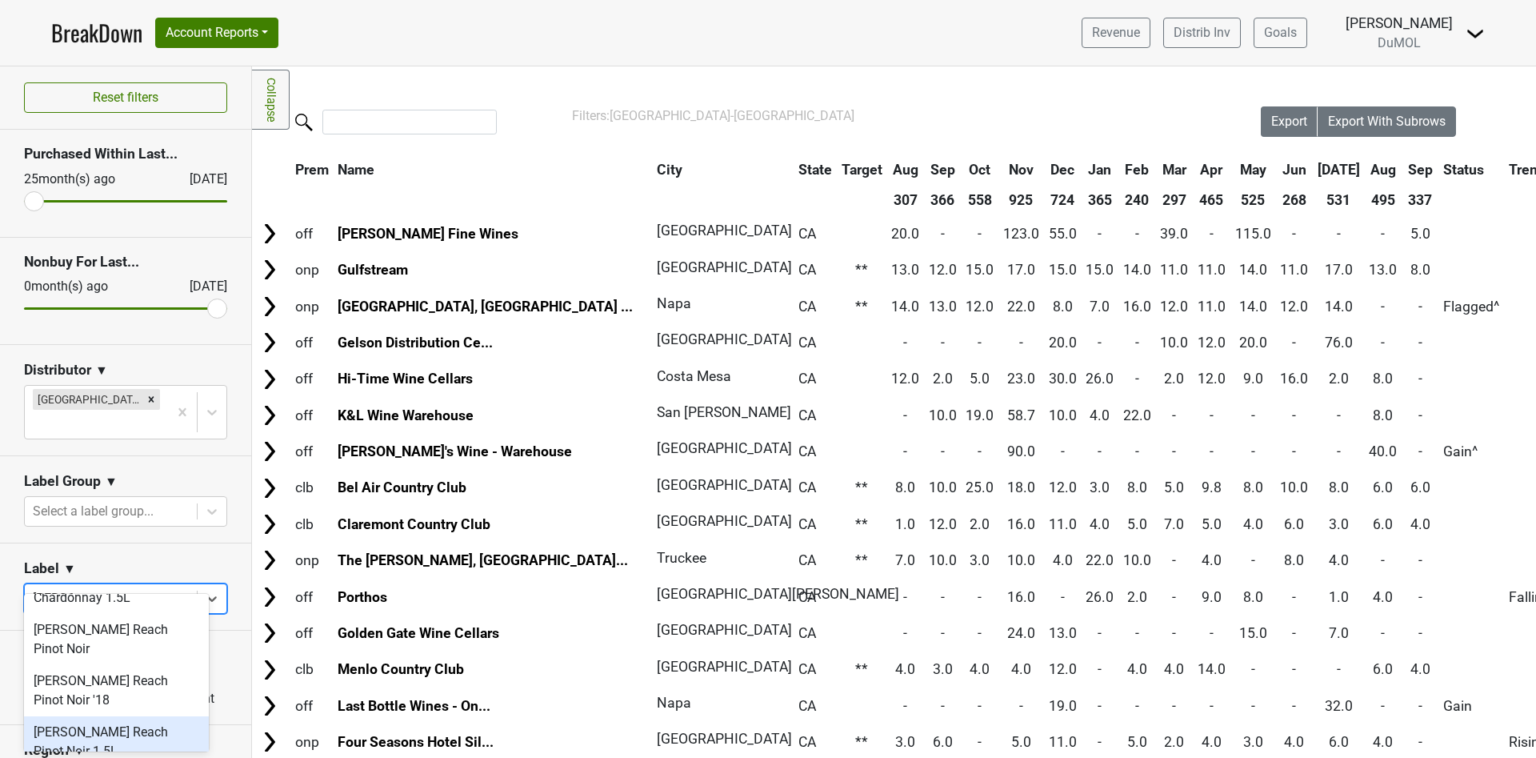
click at [82, 727] on div "Wester Reach Pinot Noir 1.5L" at bounding box center [116, 741] width 185 height 51
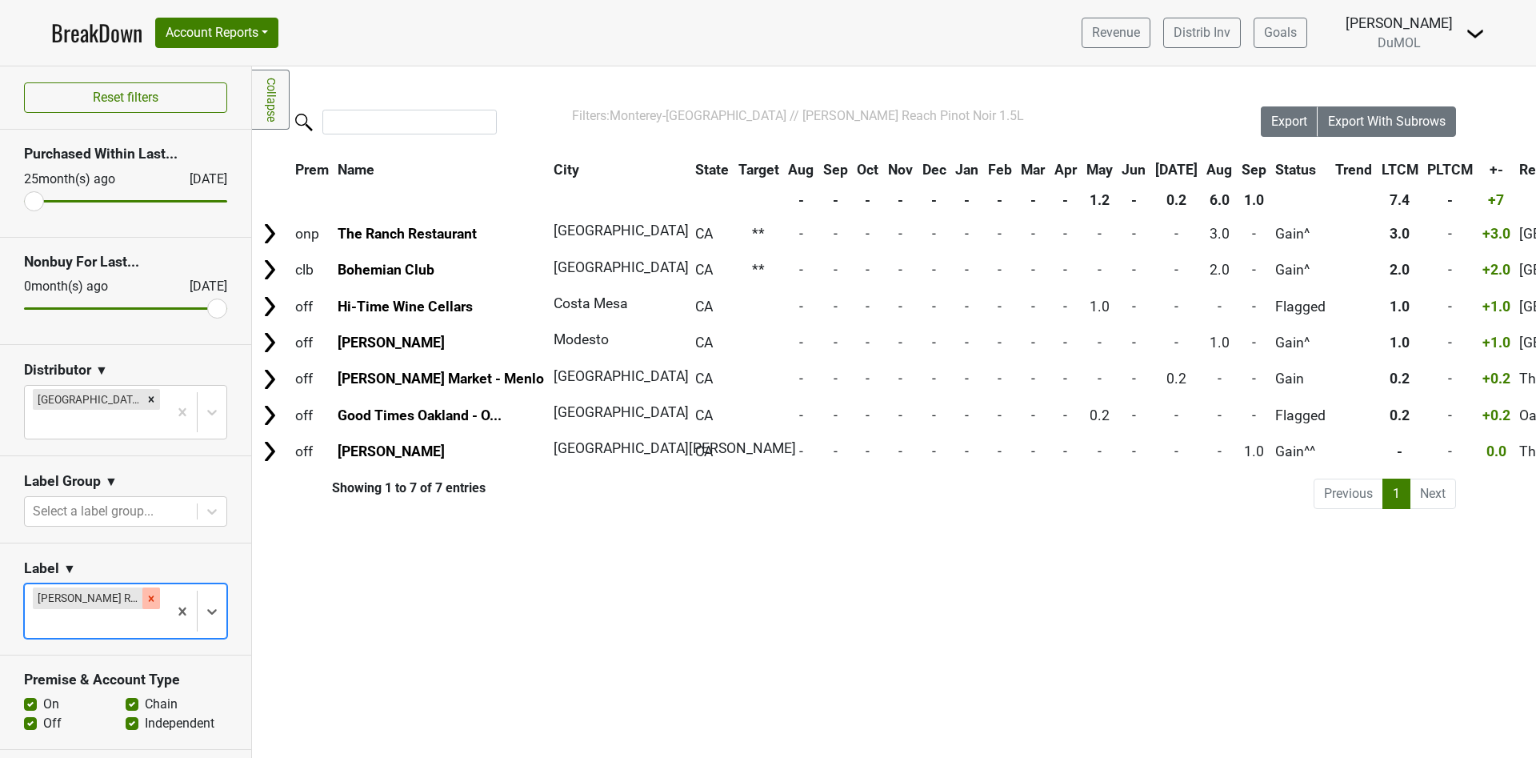
click at [146, 593] on icon "Remove Wester Reach Pinot Noir 1.5L" at bounding box center [151, 598] width 11 height 11
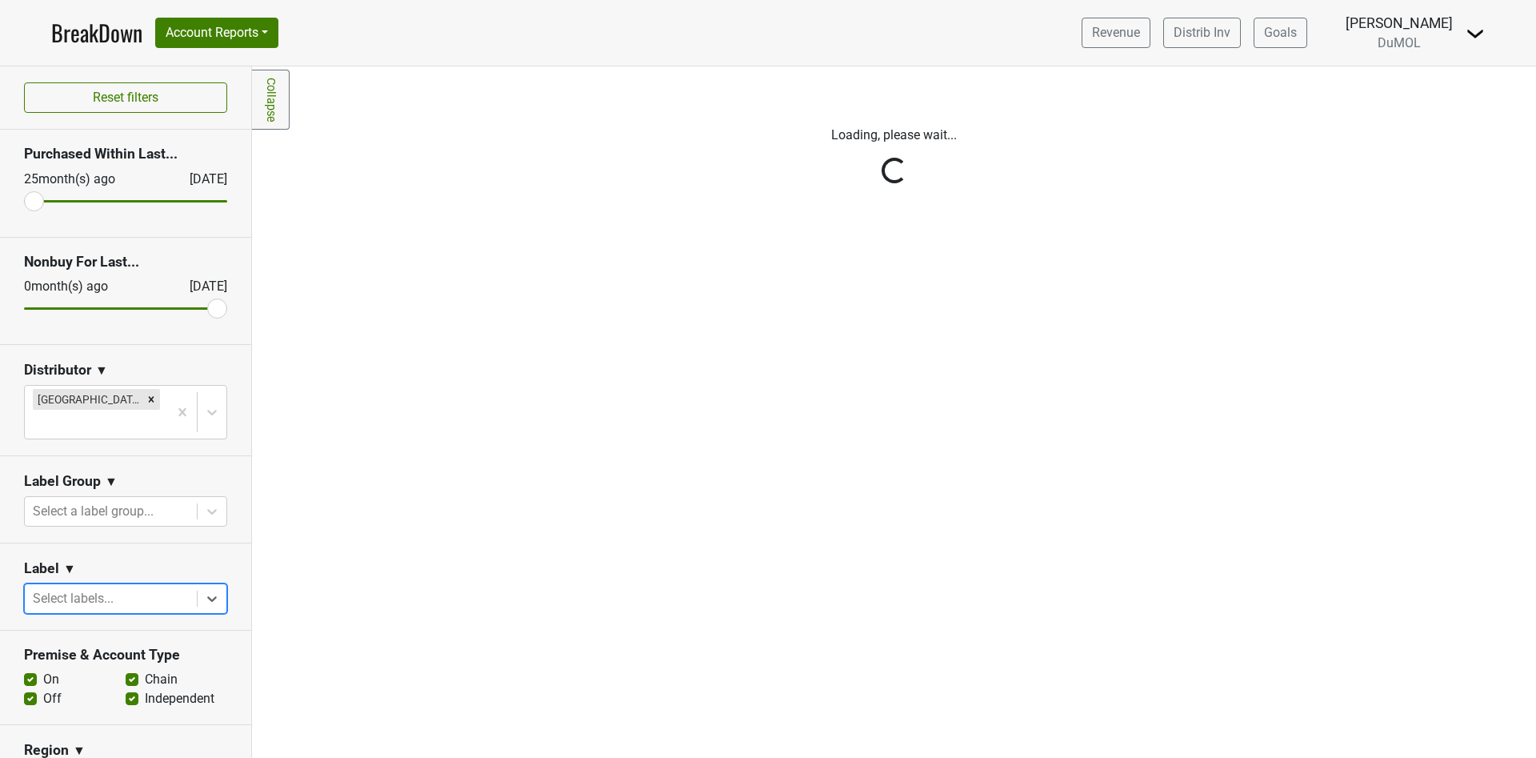
click at [60, 587] on div at bounding box center [111, 598] width 156 height 22
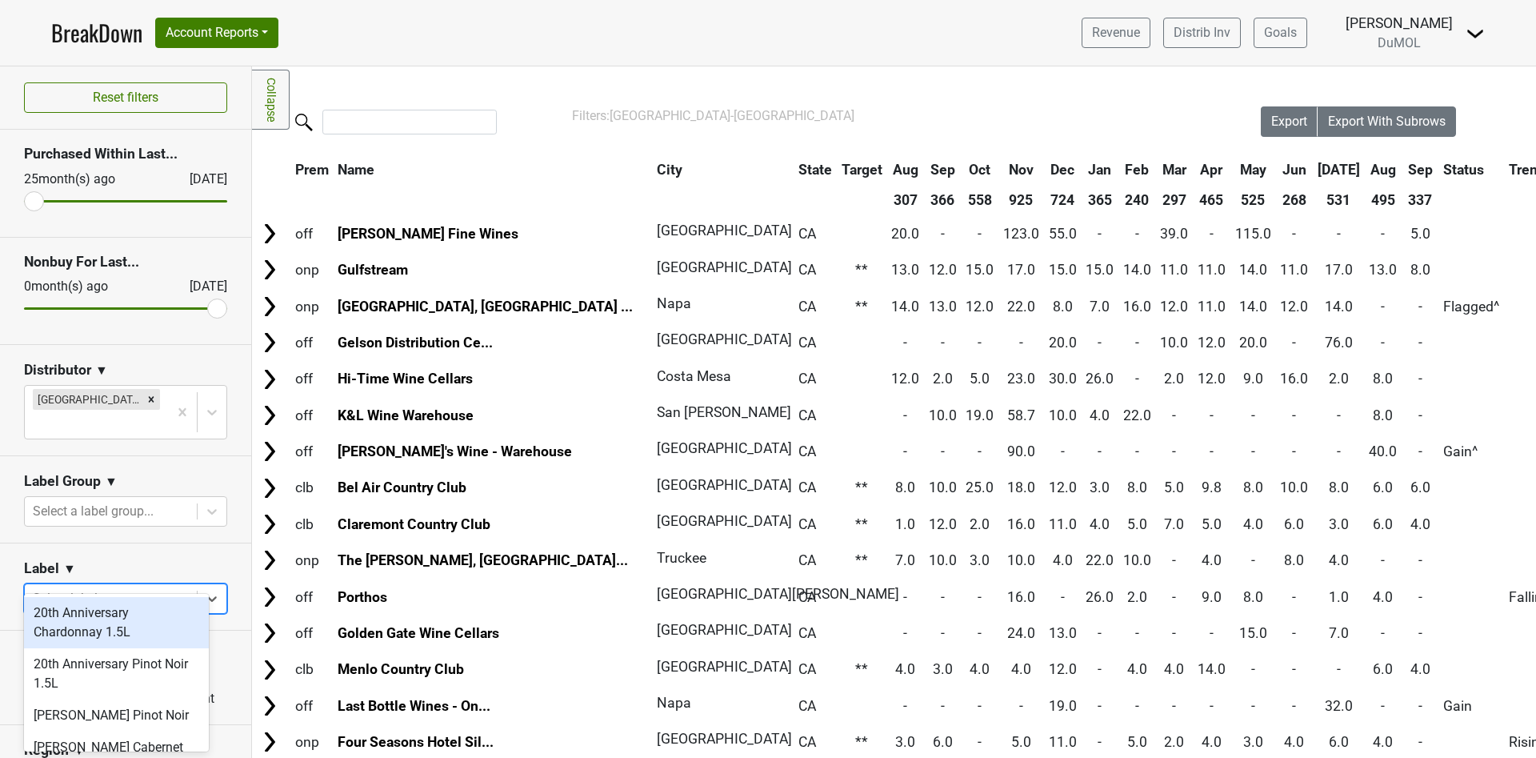
click at [58, 587] on div at bounding box center [111, 598] width 156 height 22
type input "wester"
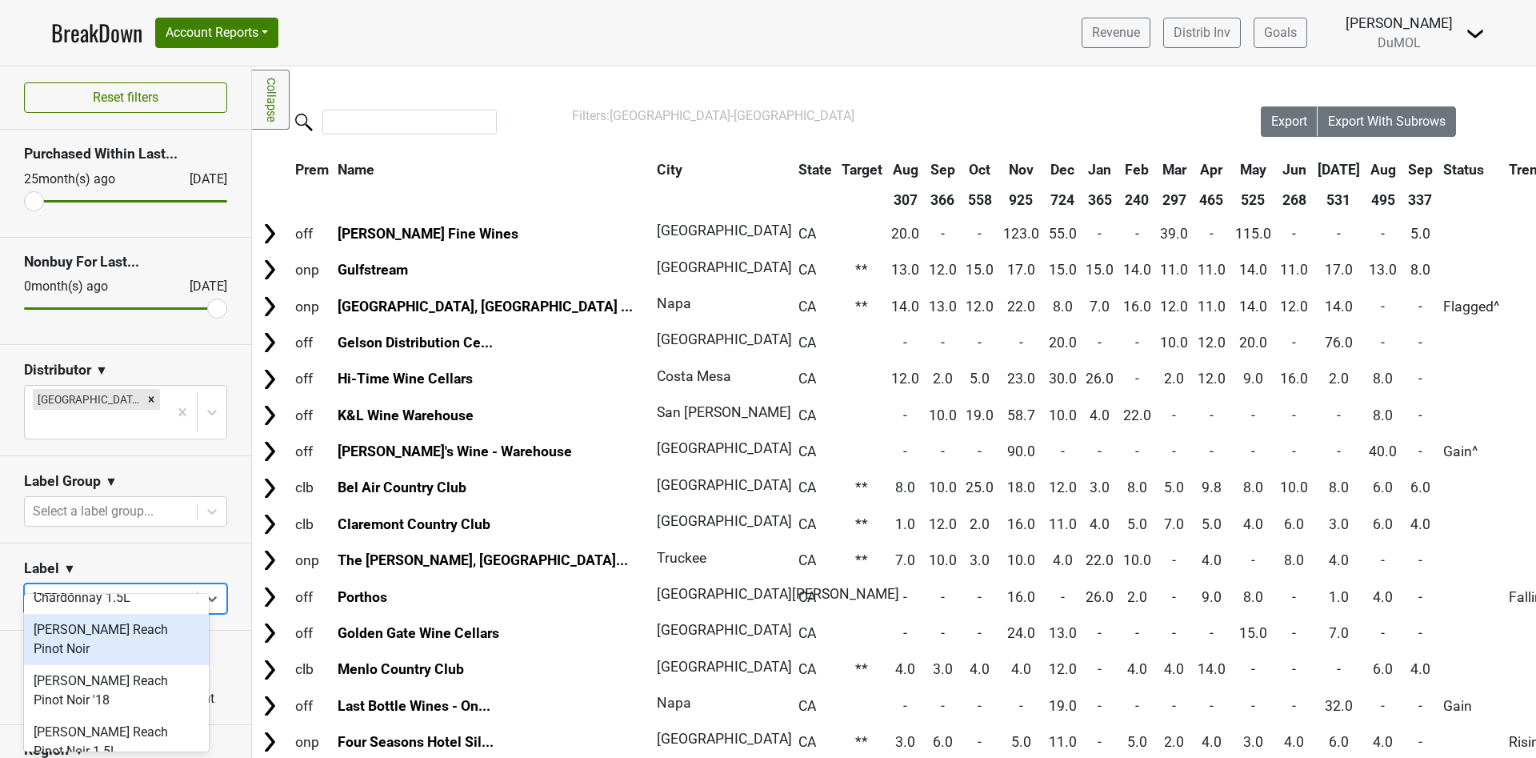
click at [94, 627] on div "Wester Reach Pinot Noir" at bounding box center [116, 639] width 185 height 51
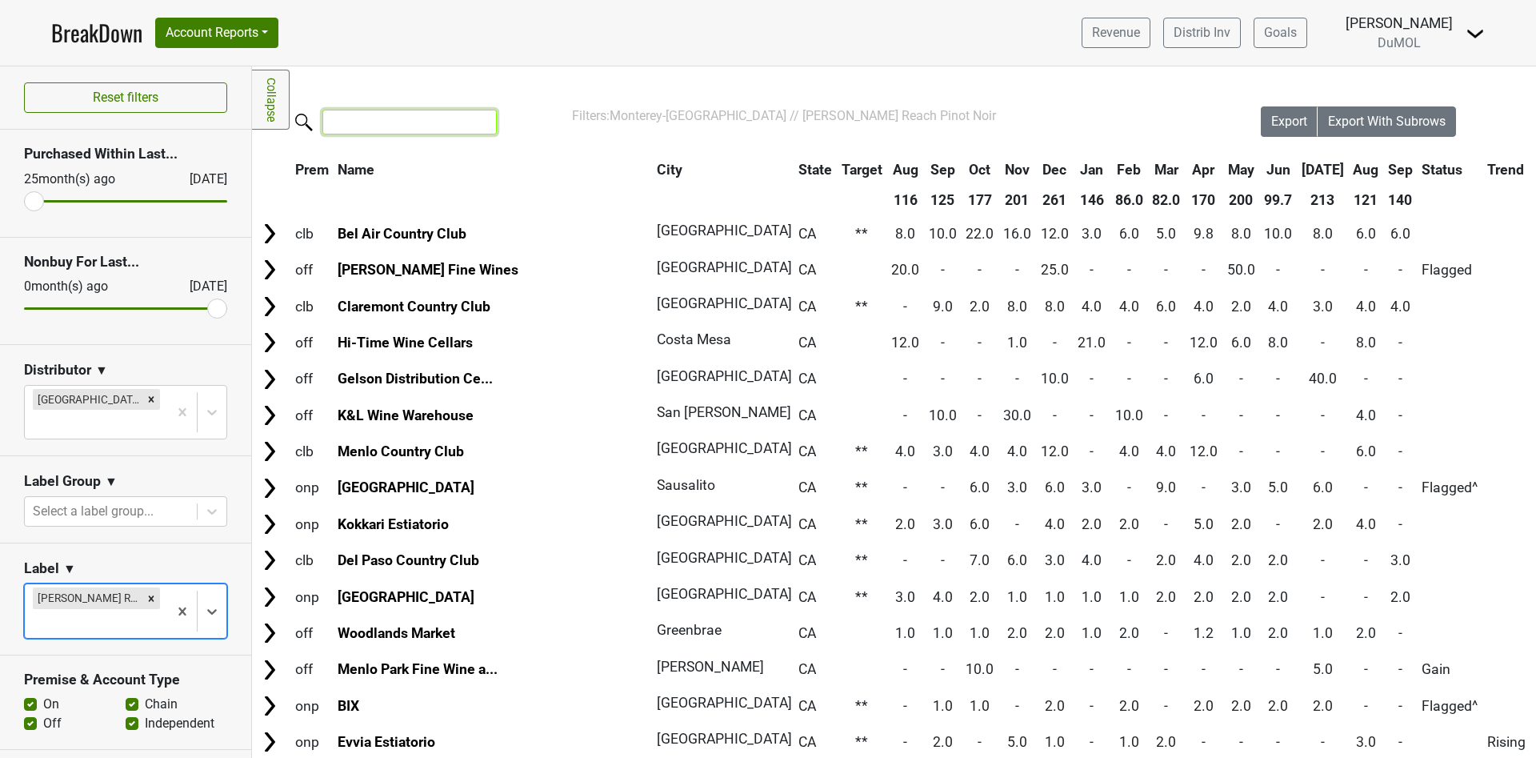
click at [382, 123] on input "search" at bounding box center [409, 122] width 174 height 25
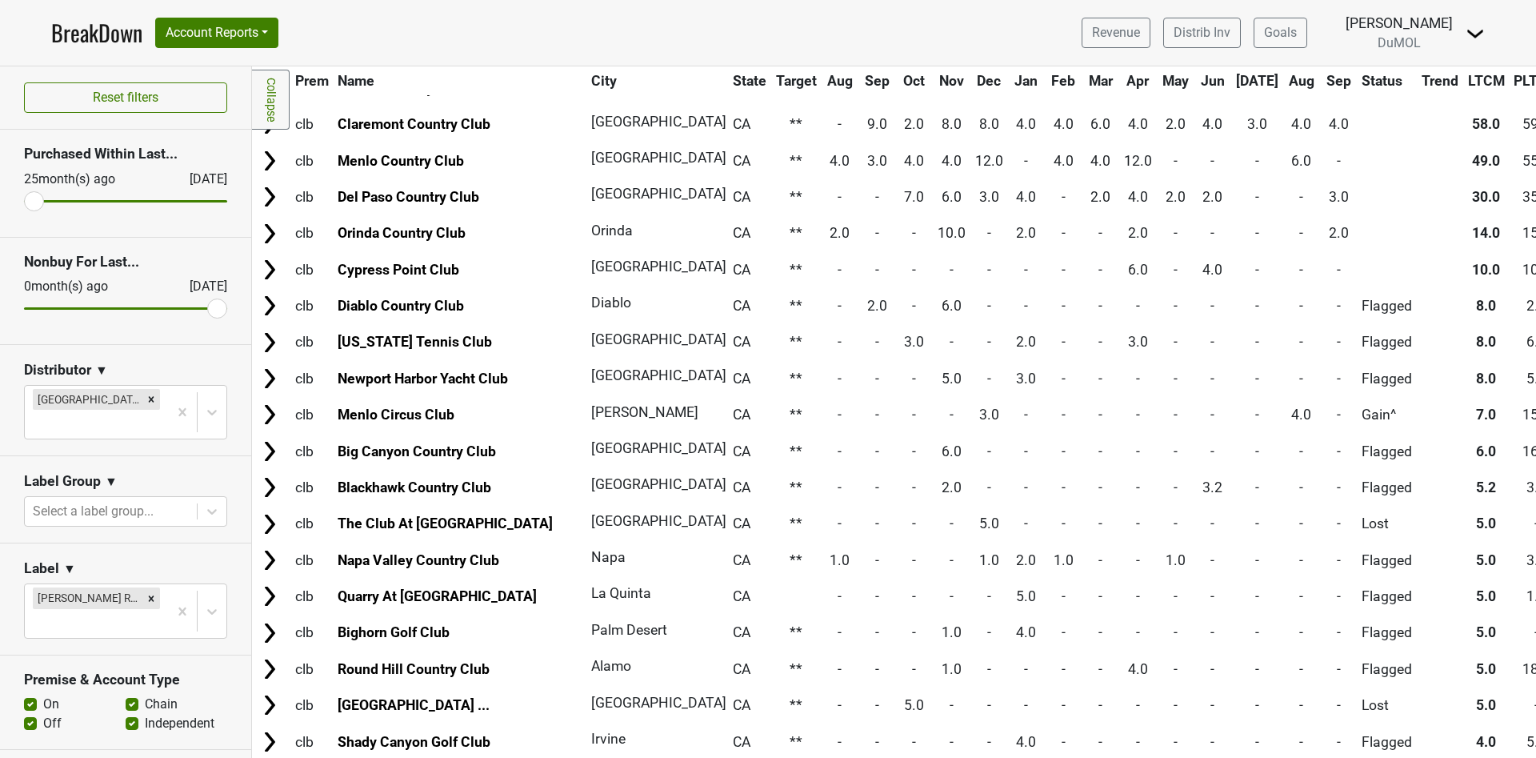
scroll to position [0, 0]
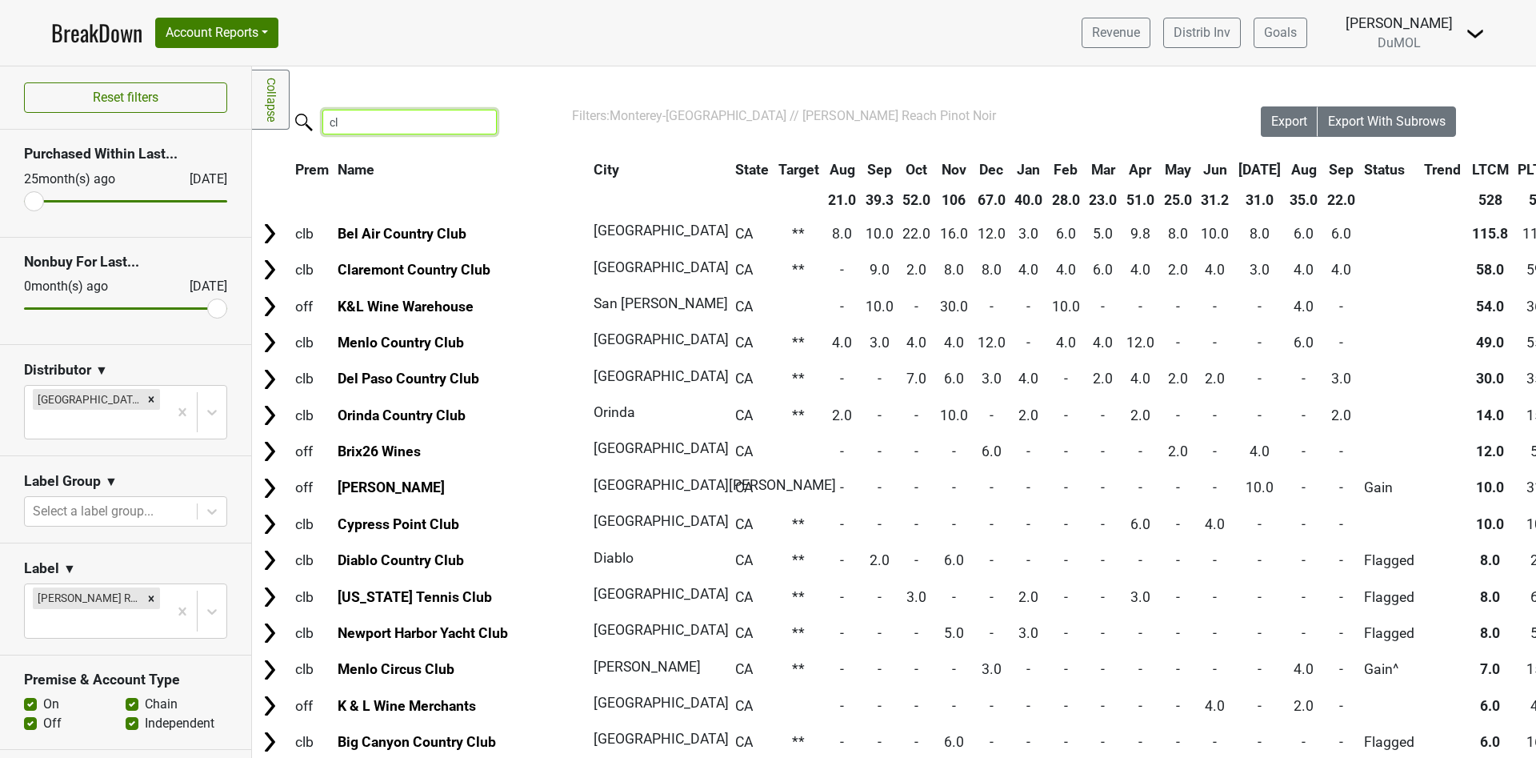
type input "c"
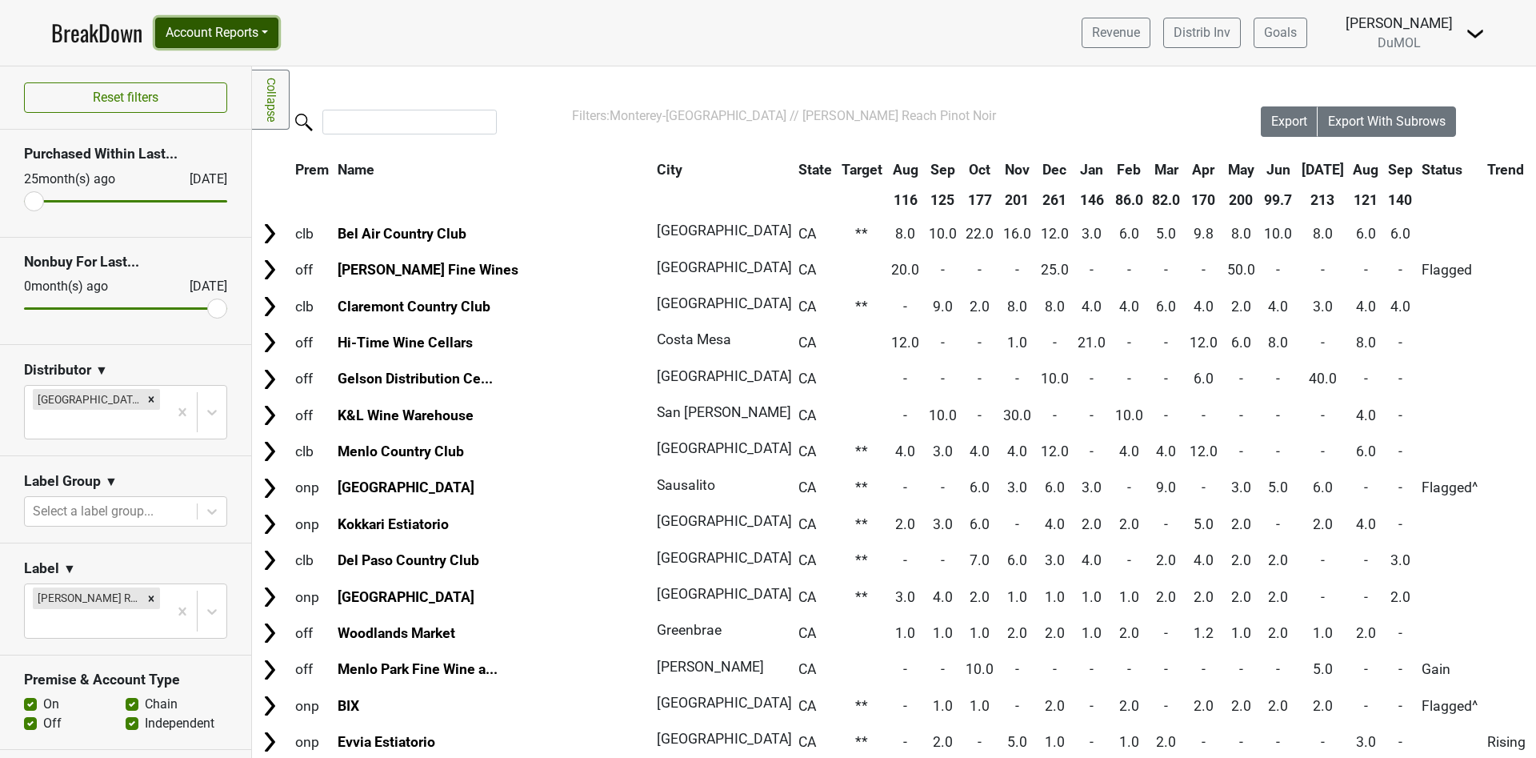
click at [274, 34] on button "Account Reports" at bounding box center [216, 33] width 123 height 30
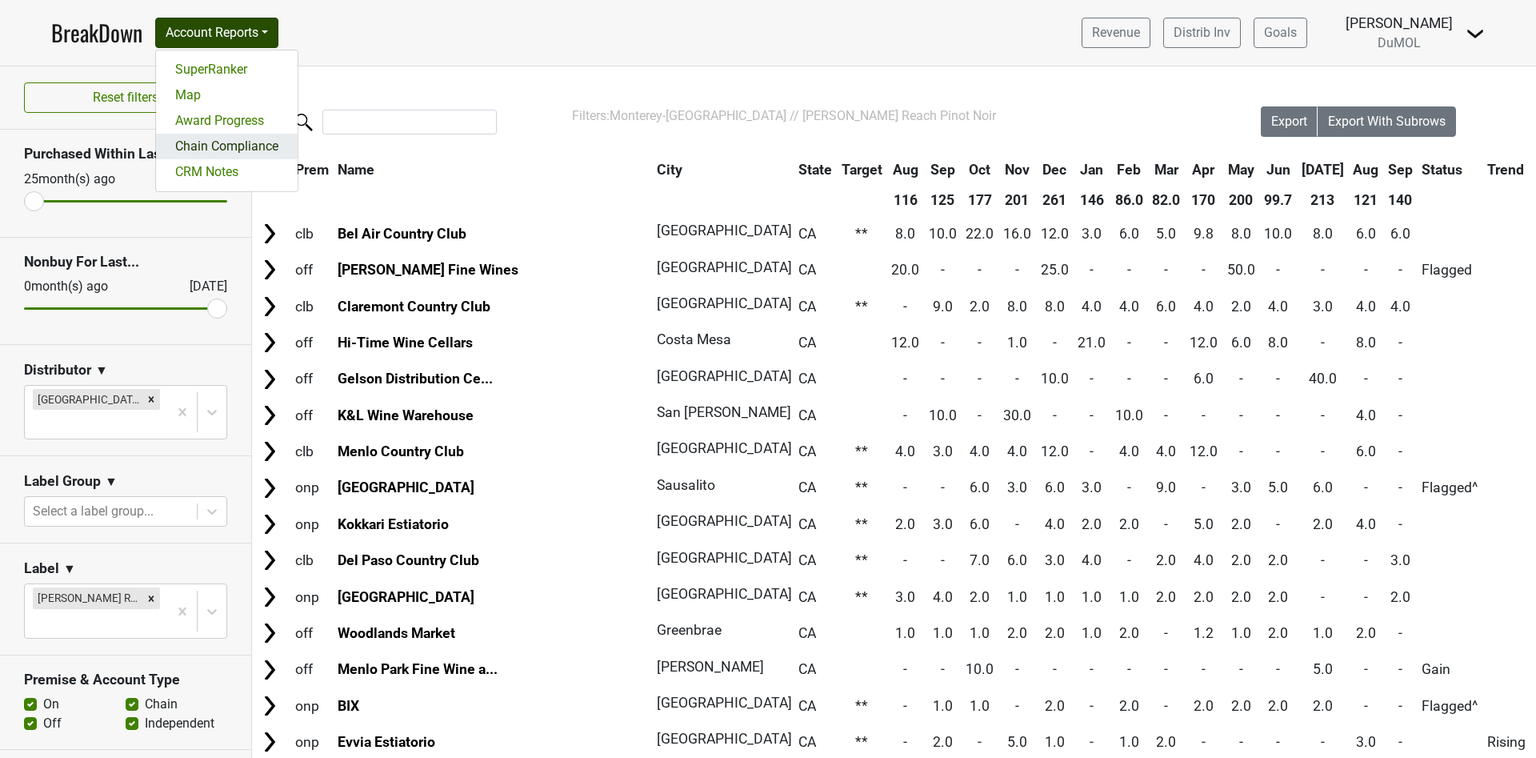
click at [258, 148] on link "Chain Compliance" at bounding box center [227, 147] width 142 height 26
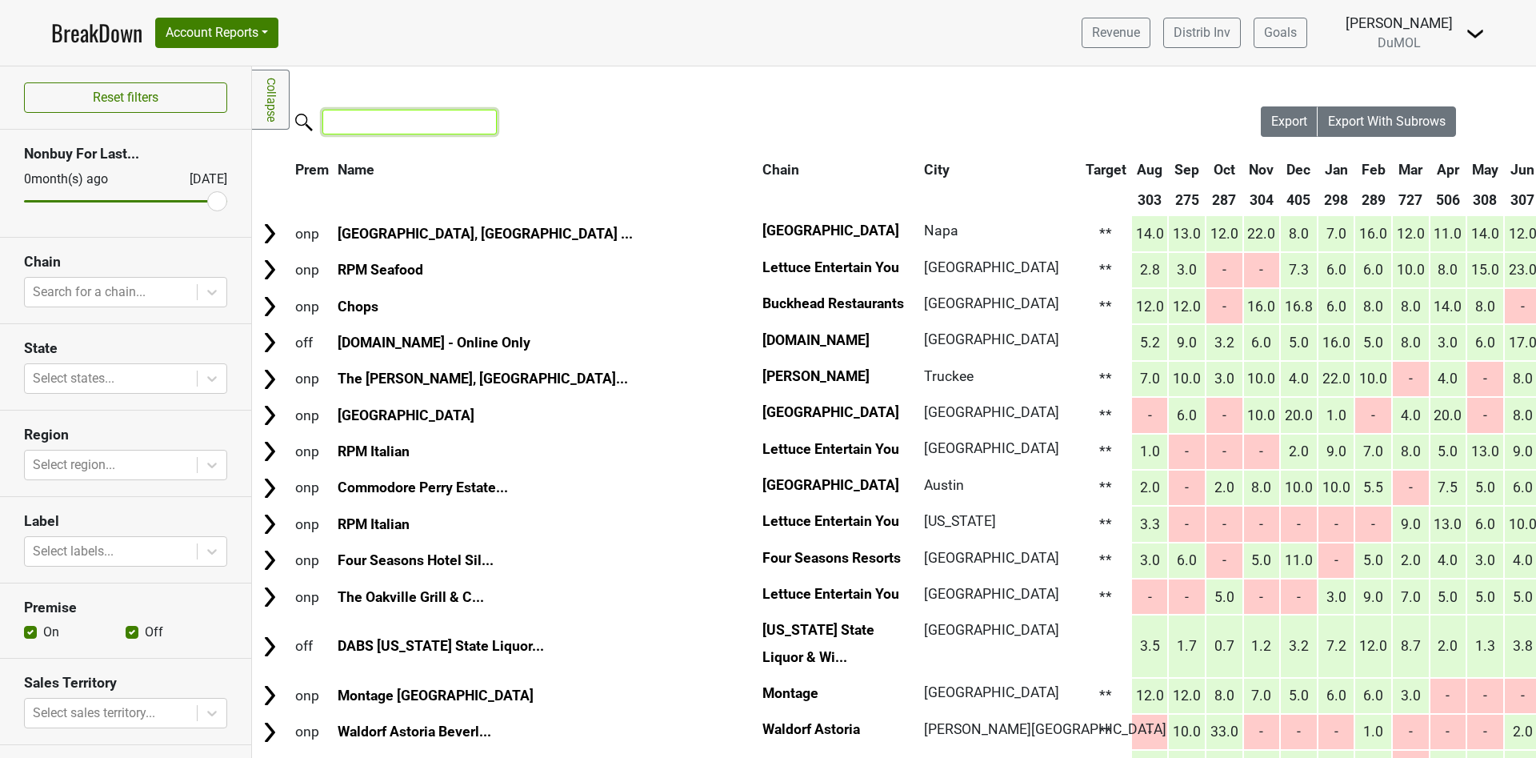
click at [367, 122] on input "search" at bounding box center [409, 122] width 174 height 25
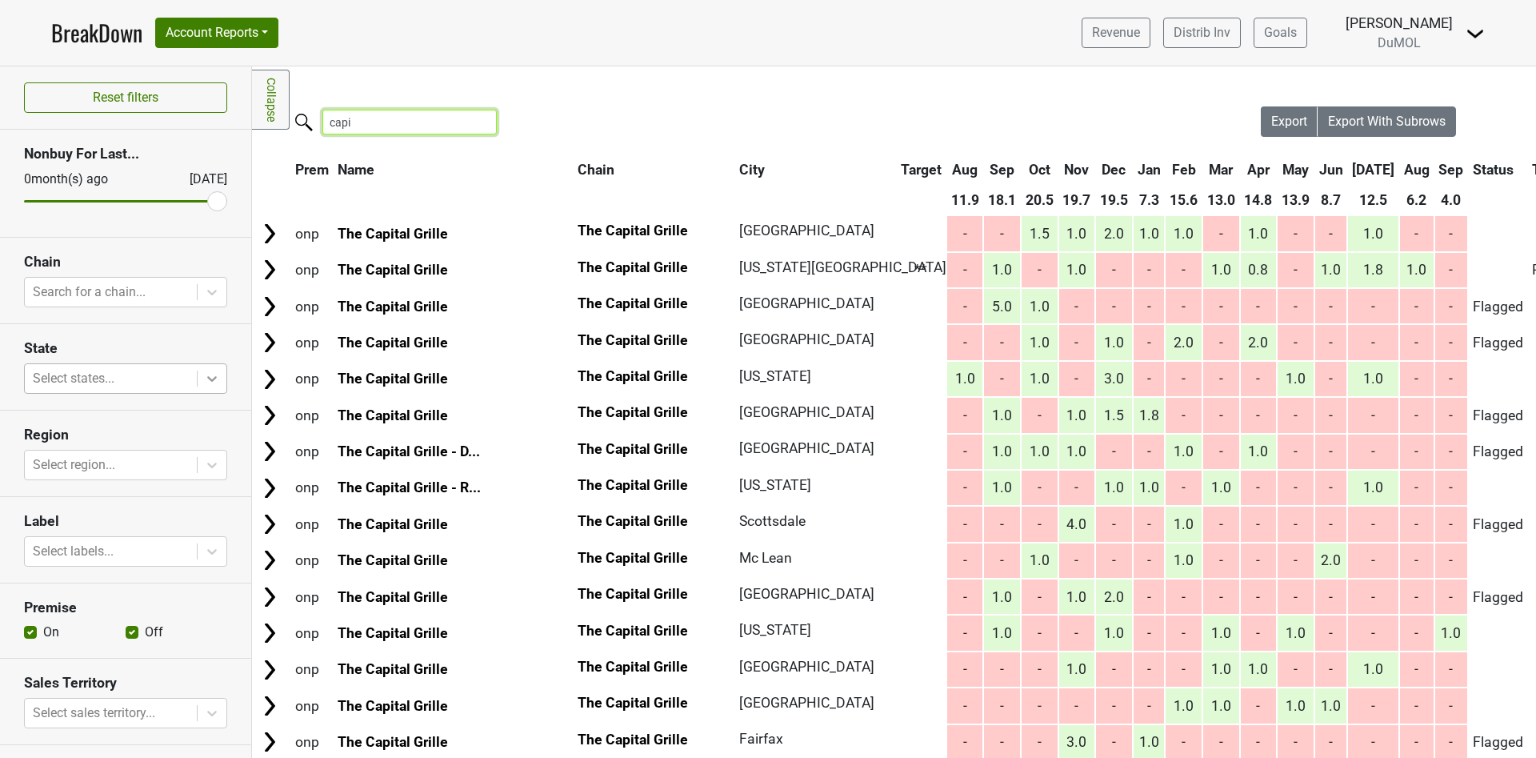
type input "capi"
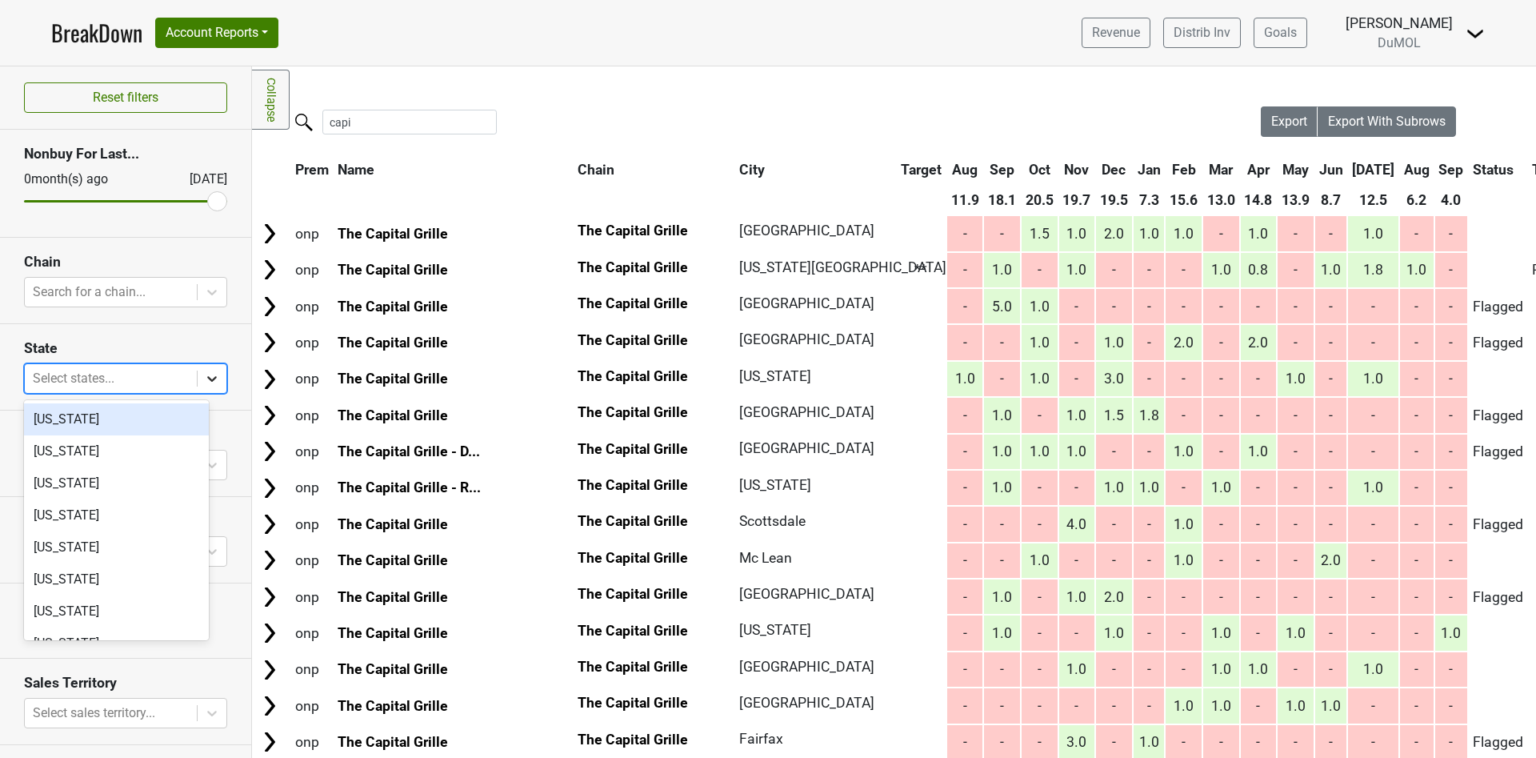
click at [204, 374] on icon at bounding box center [212, 378] width 16 height 16
type input "ca"
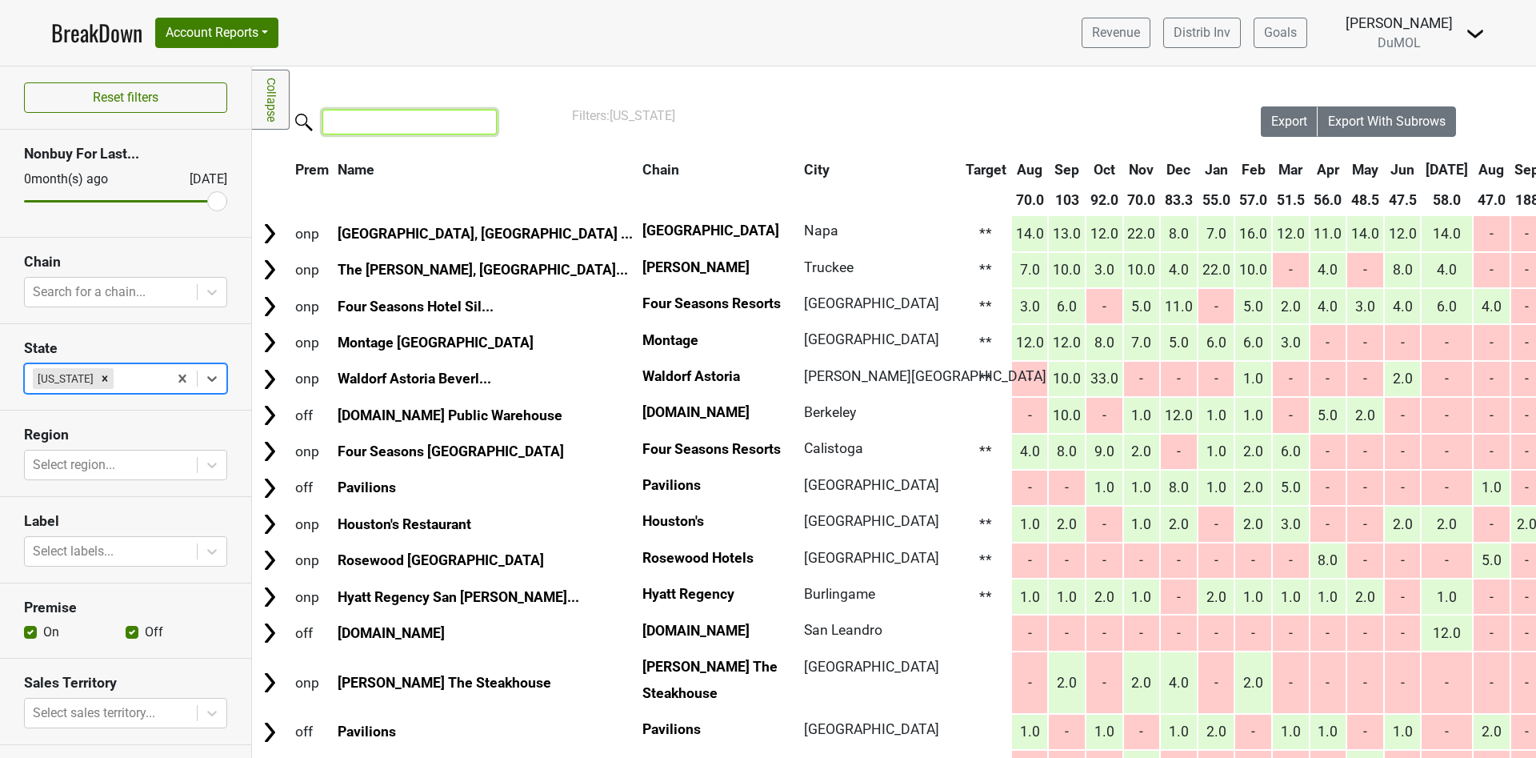
click at [354, 119] on input "search" at bounding box center [409, 122] width 174 height 25
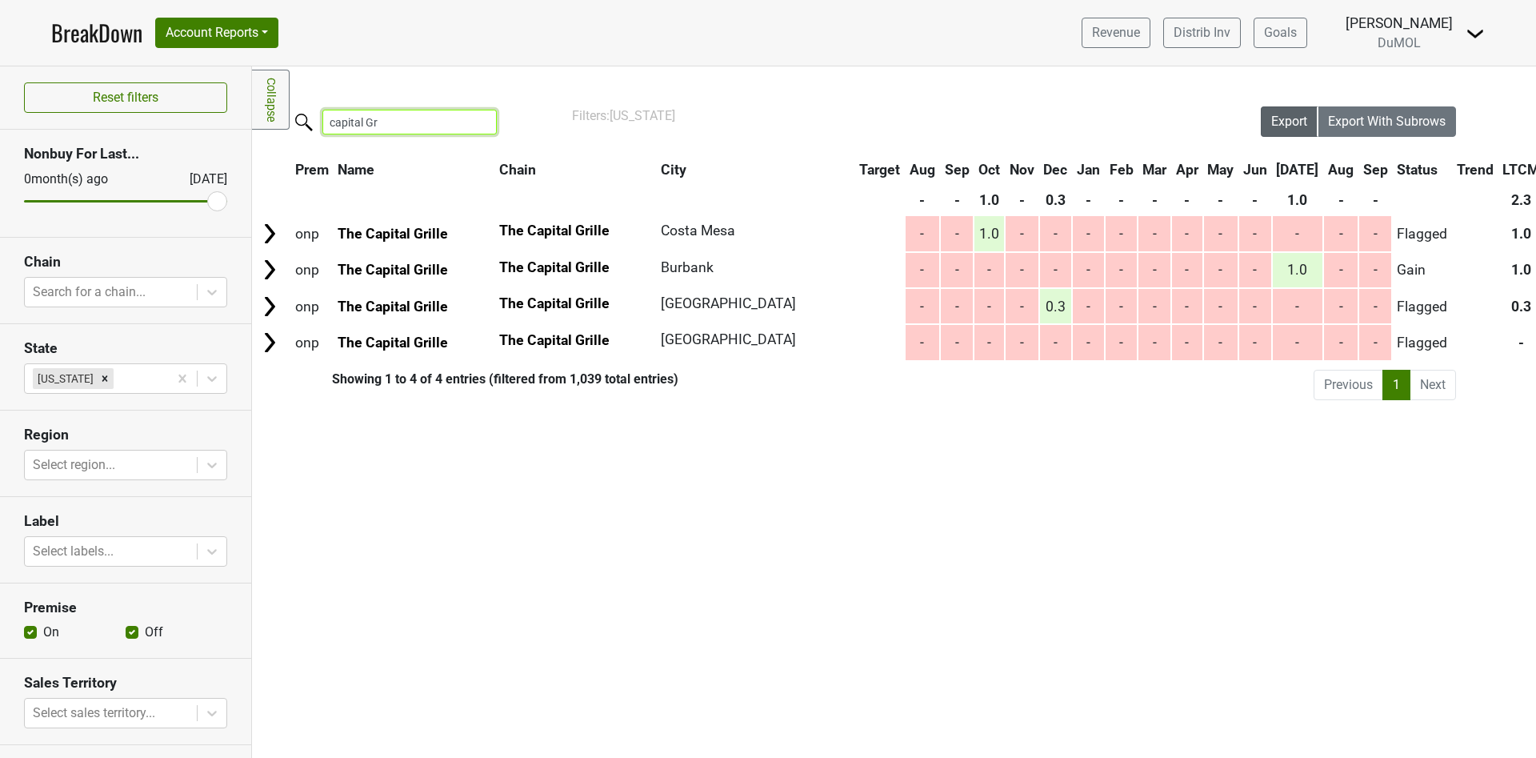
type input "capital Gr"
click at [1287, 130] on button "Export" at bounding box center [1290, 121] width 58 height 30
drag, startPoint x: 414, startPoint y: 122, endPoint x: 218, endPoint y: 97, distance: 197.6
click at [250, 102] on div "Reset filters Nonbuy For Last... 0 month(s) ago Sep '25 Chain Search for a chai…" at bounding box center [768, 411] width 1536 height 691
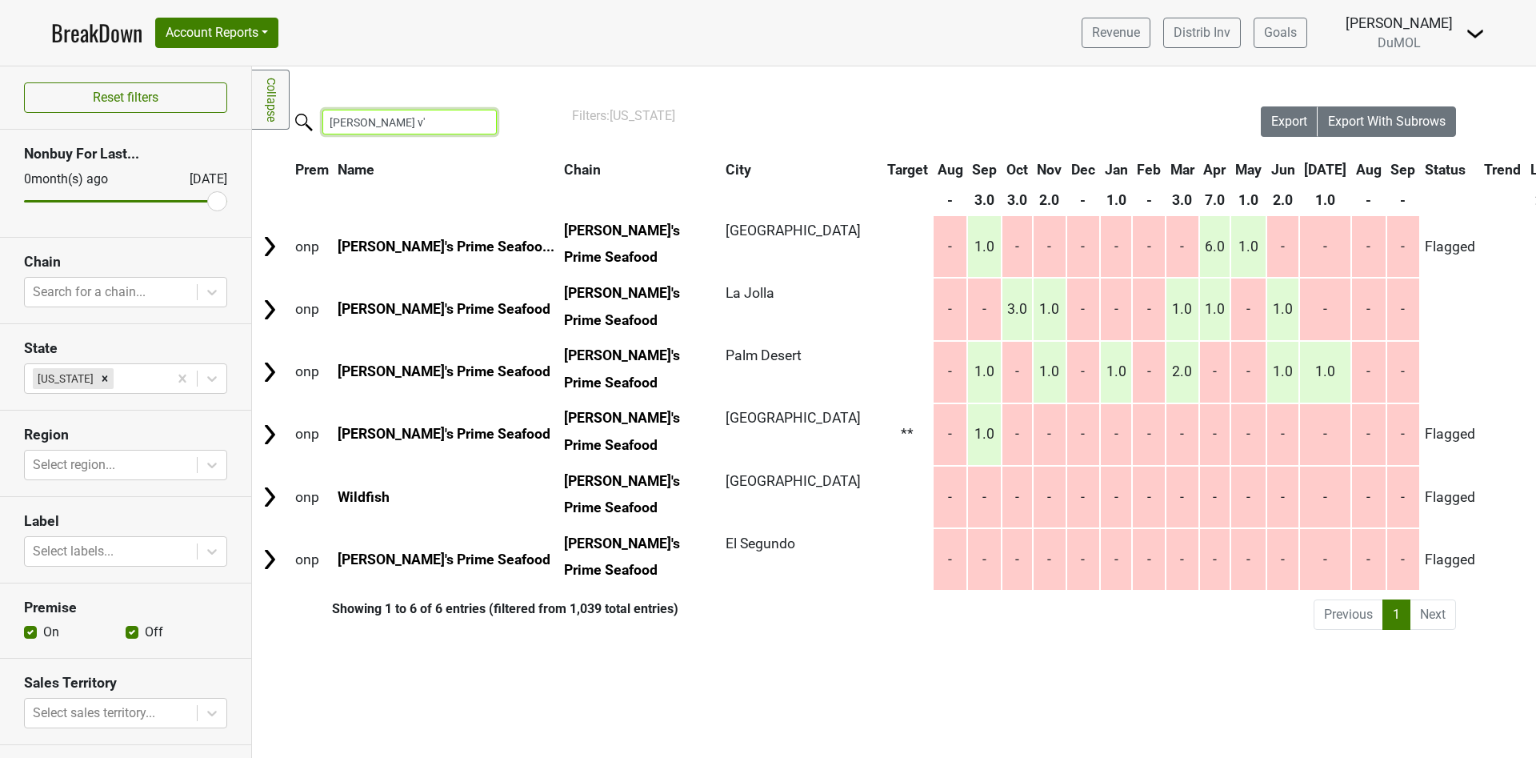
type input "Eddie v's"
drag, startPoint x: 413, startPoint y: 119, endPoint x: 283, endPoint y: 103, distance: 130.6
click at [283, 103] on div "Filters Collapse Loading, please wait... Please wait, your file is being downlo…" at bounding box center [894, 411] width 1284 height 691
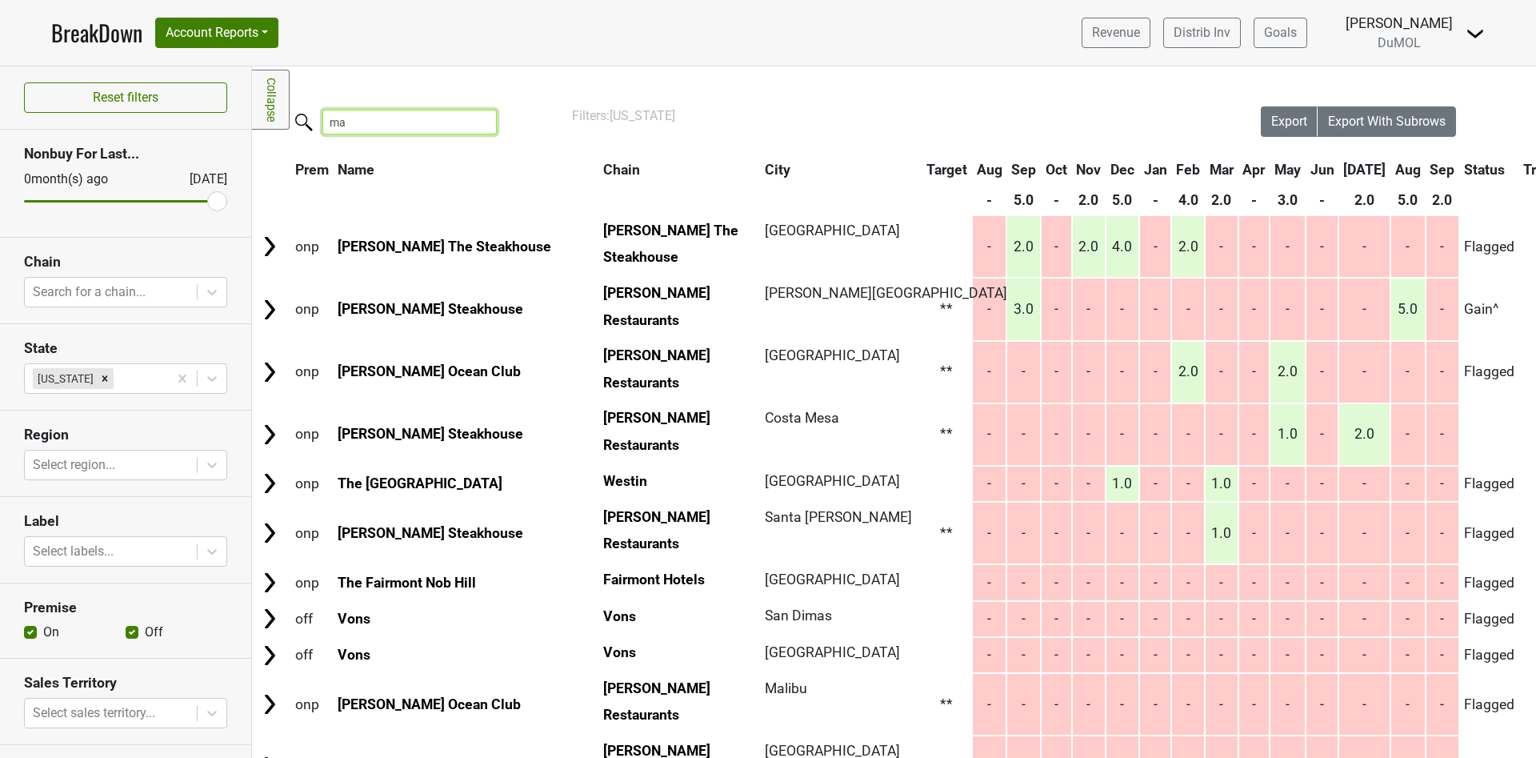
type input "m"
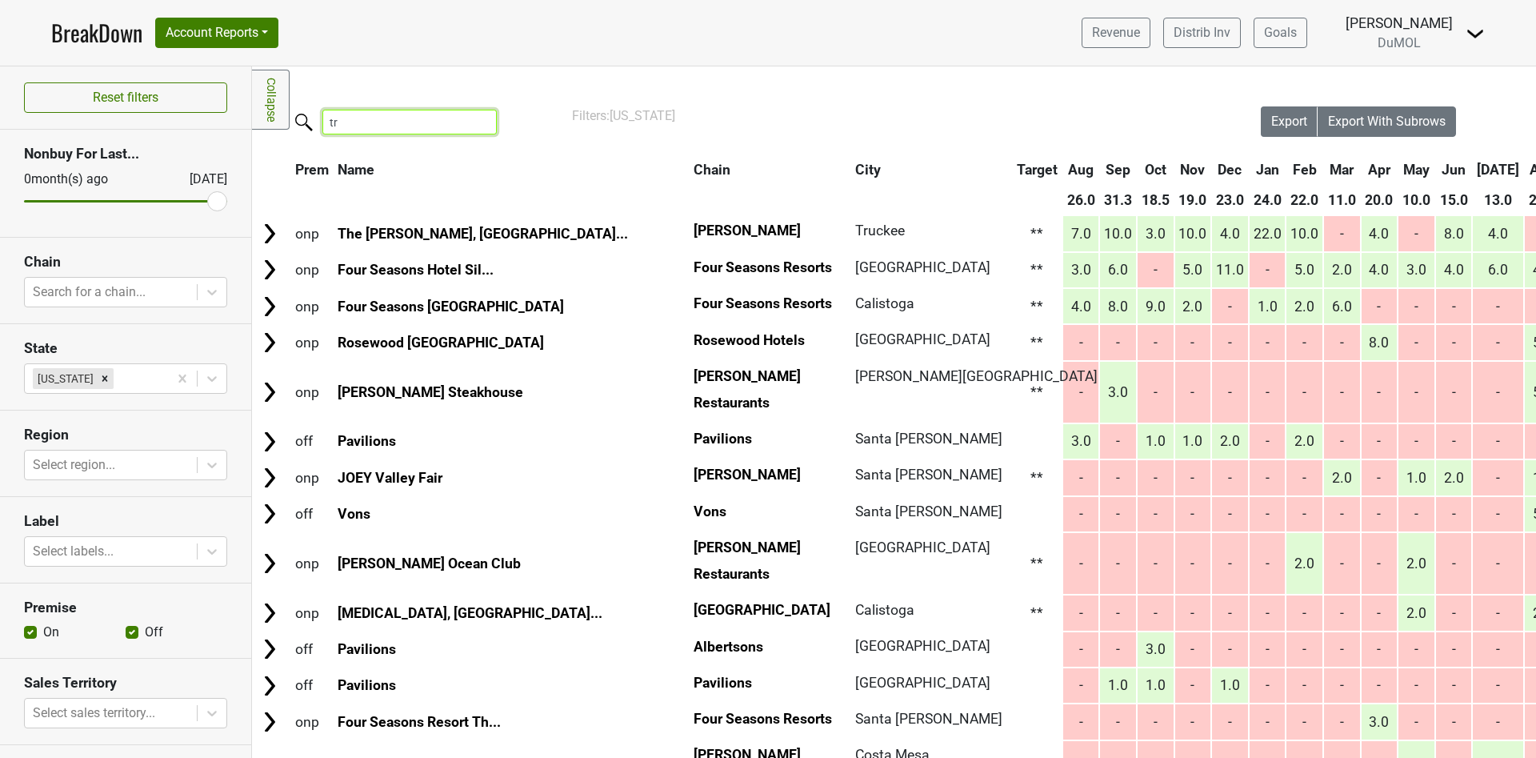
type input "t"
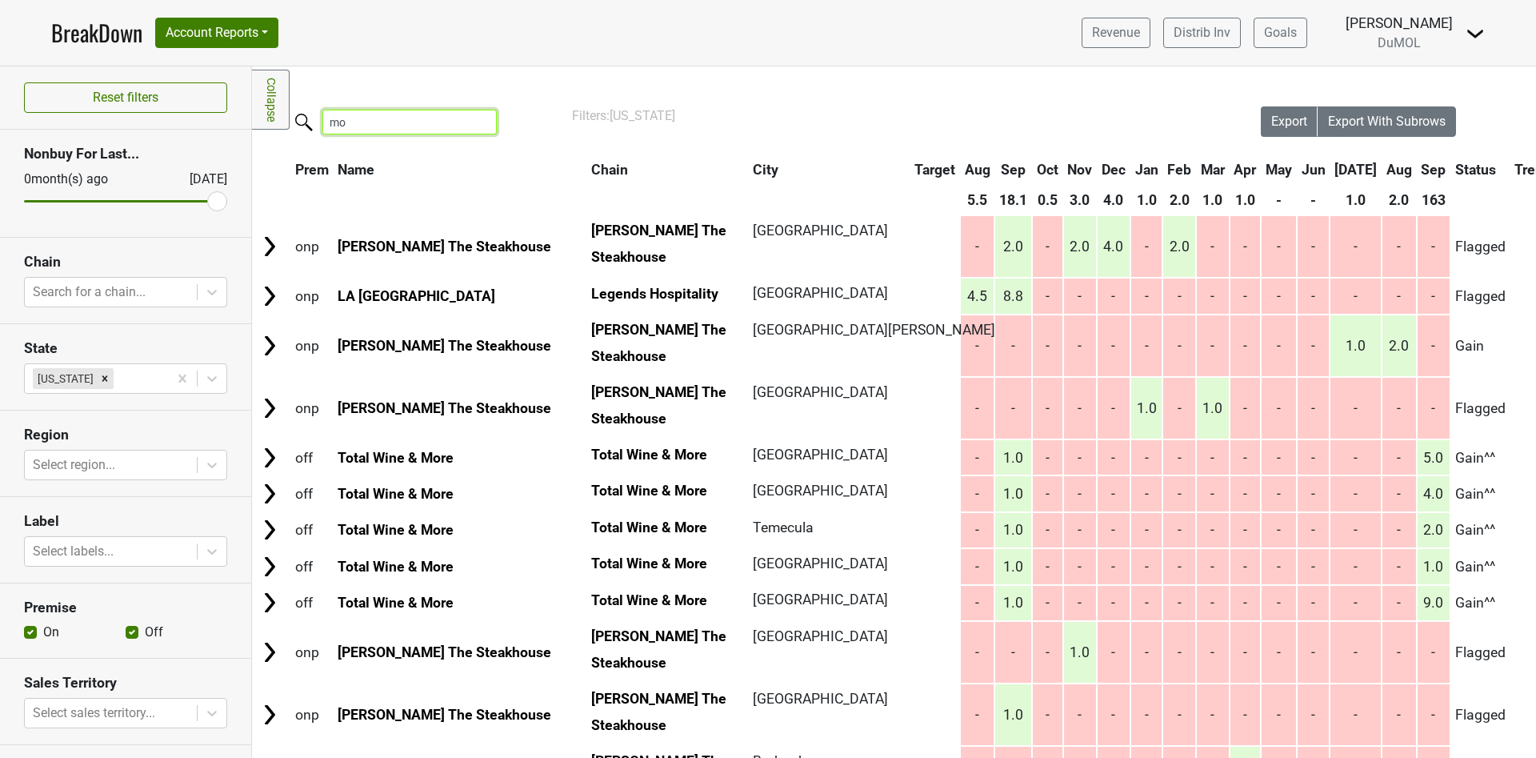
type input "m"
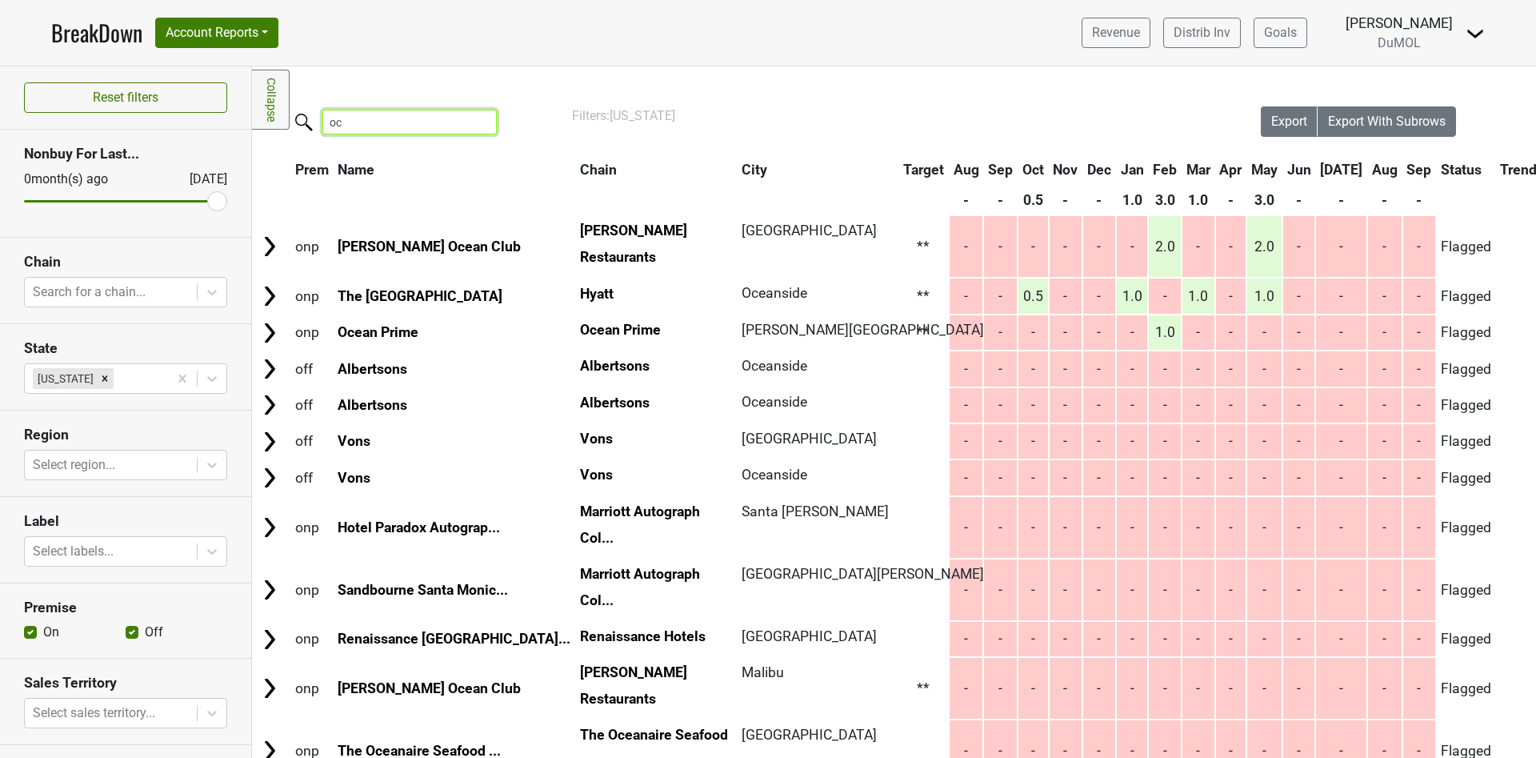
type input "o"
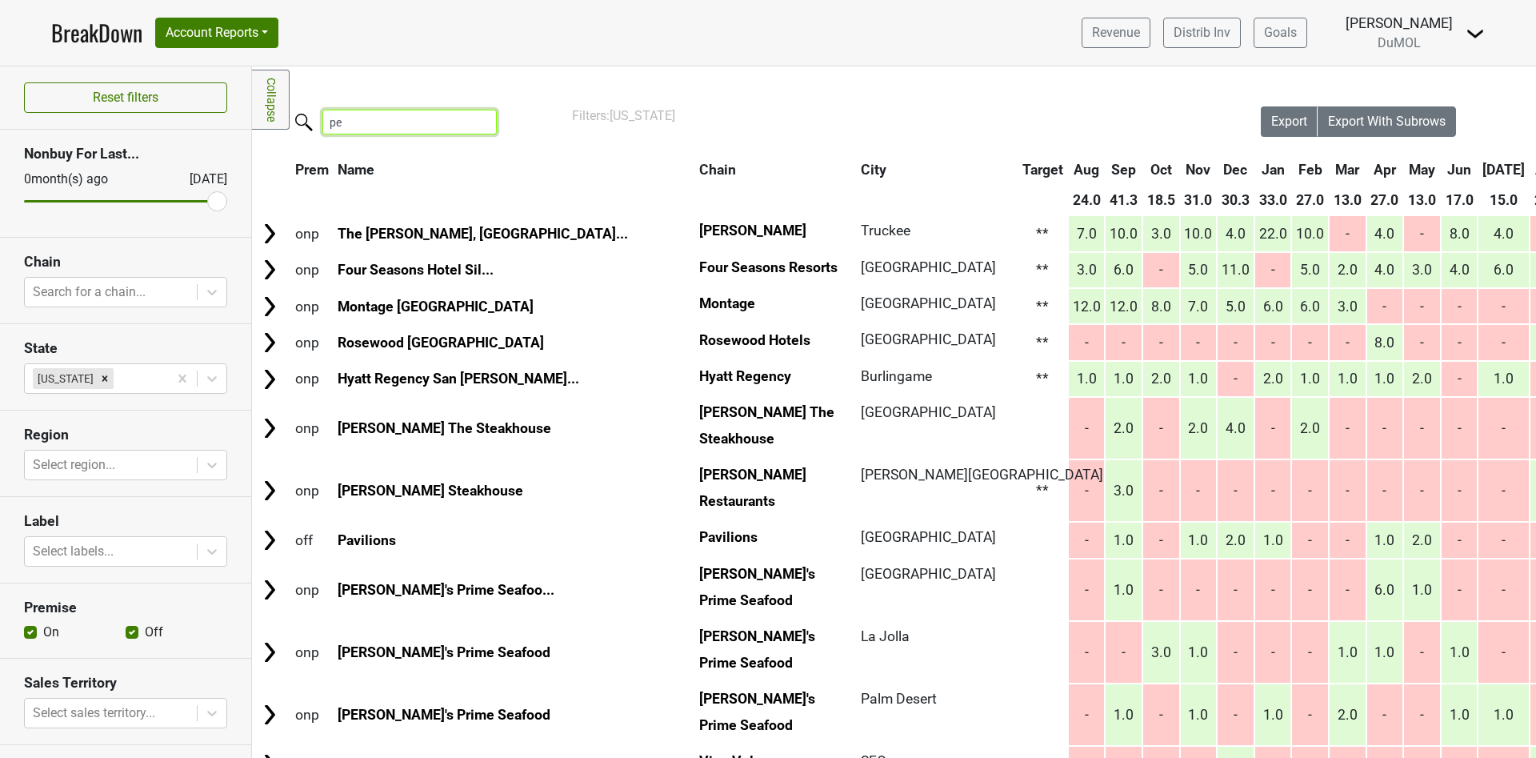
type input "p"
type input "P"
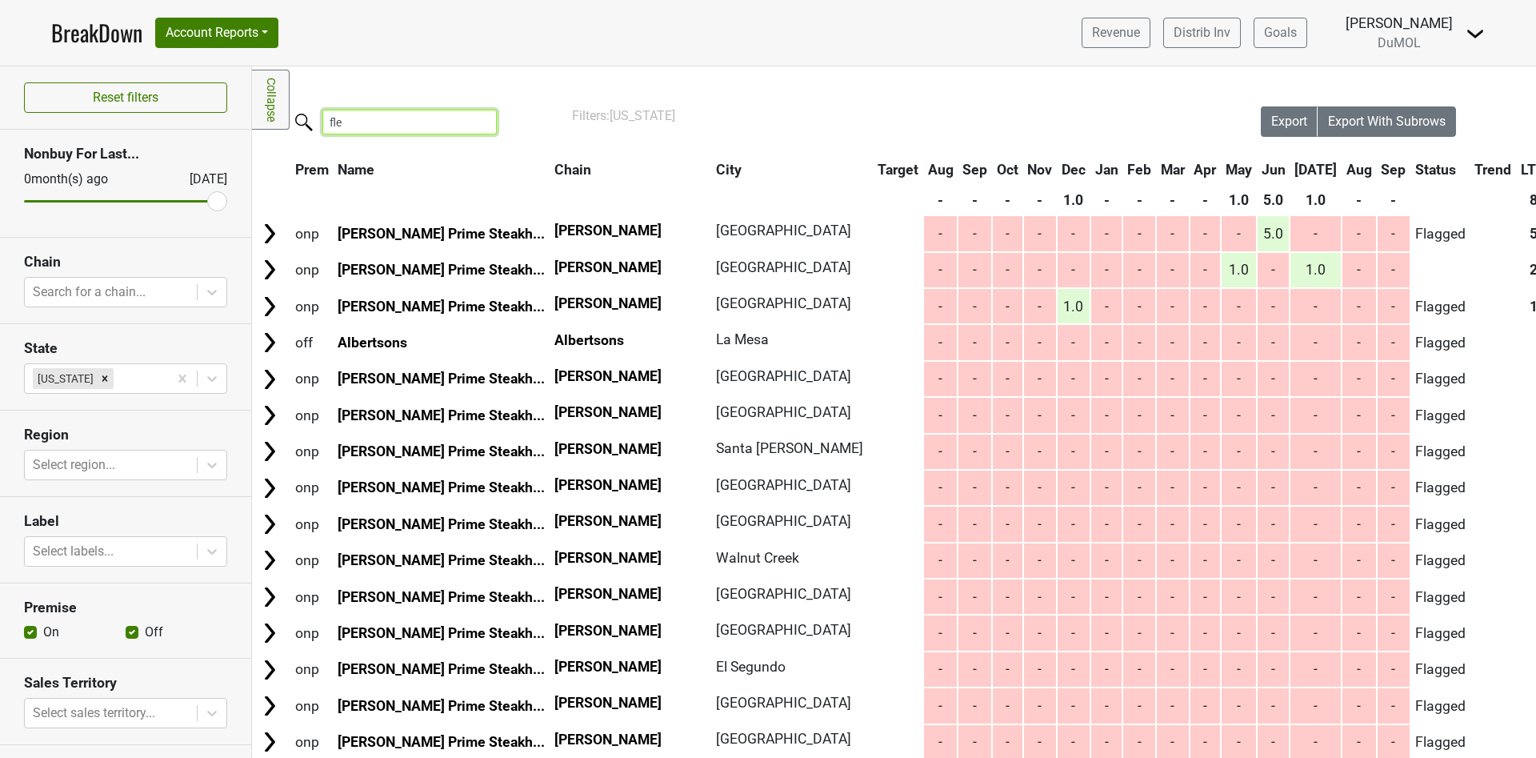
type input "flem"
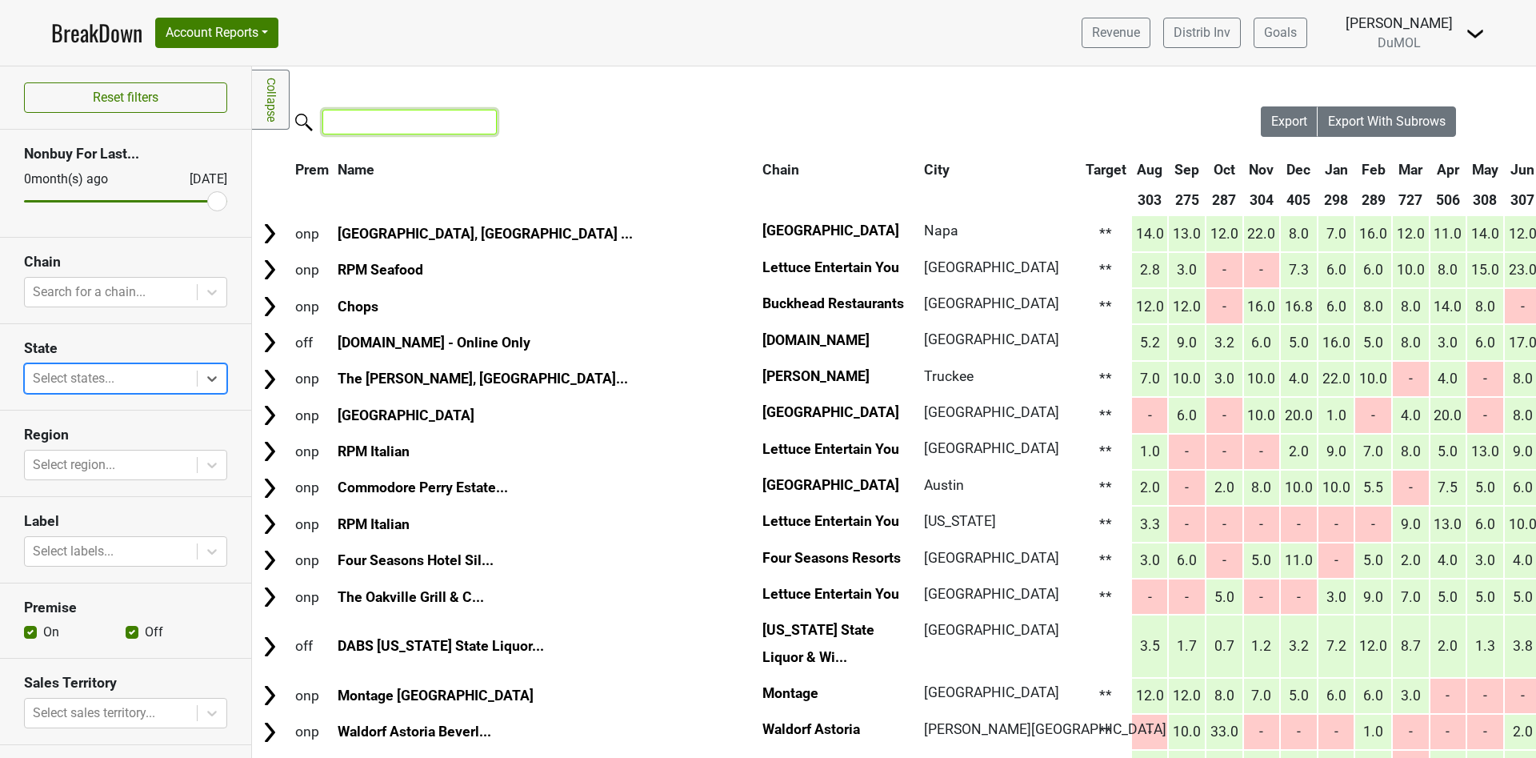
click at [388, 121] on input "search" at bounding box center [409, 122] width 174 height 25
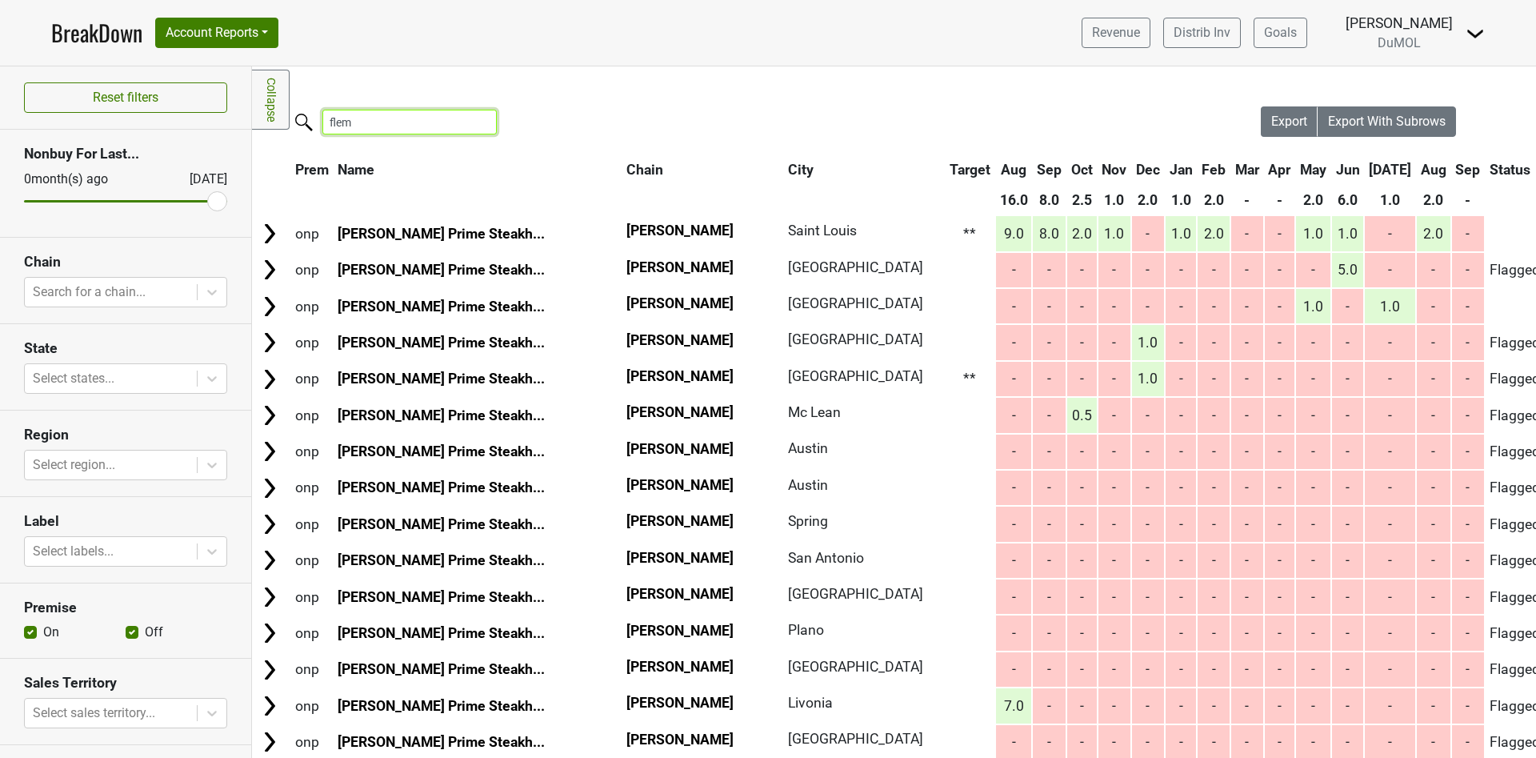
click at [392, 123] on input "flem" at bounding box center [409, 122] width 174 height 25
type input "f"
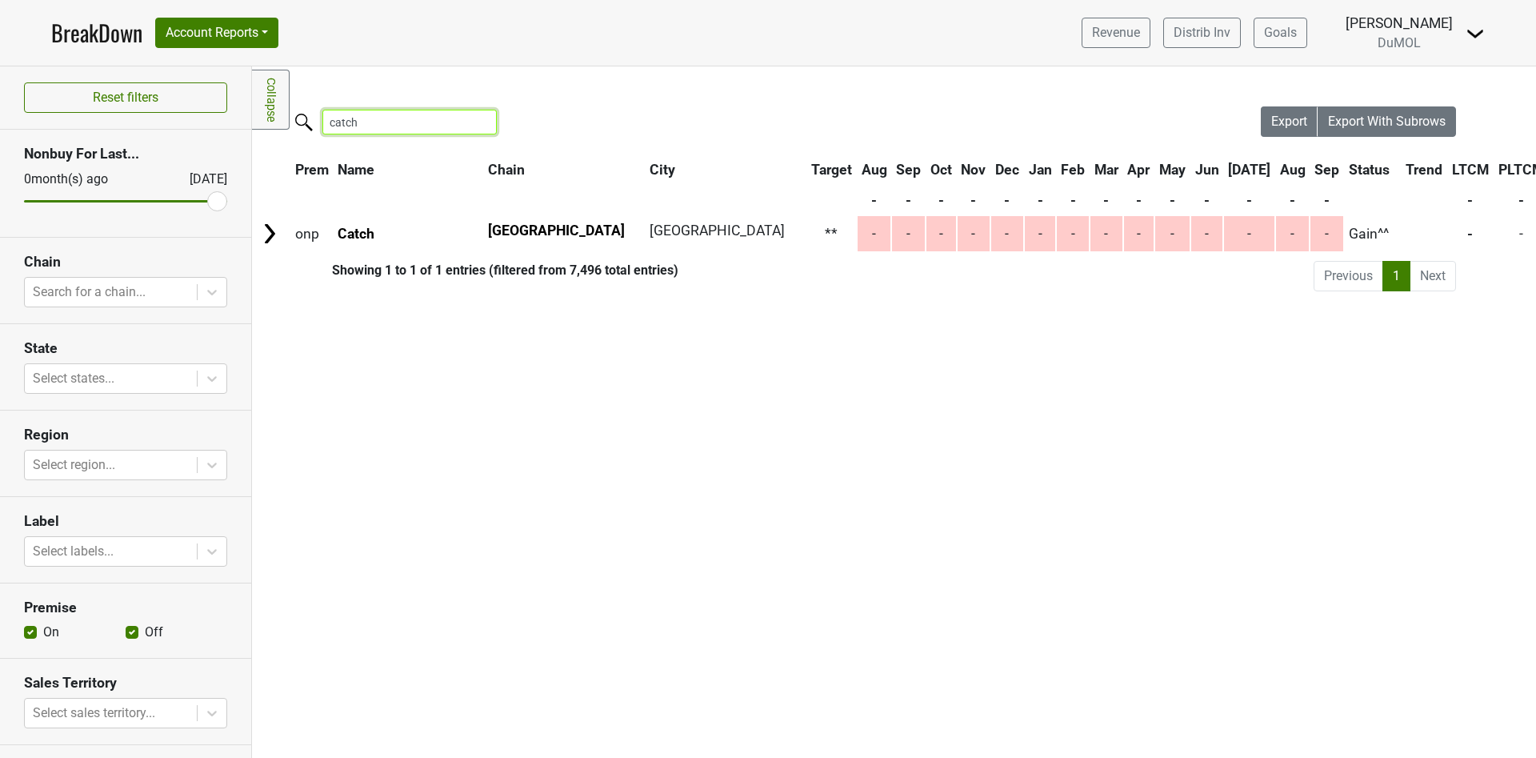
type input "catch"
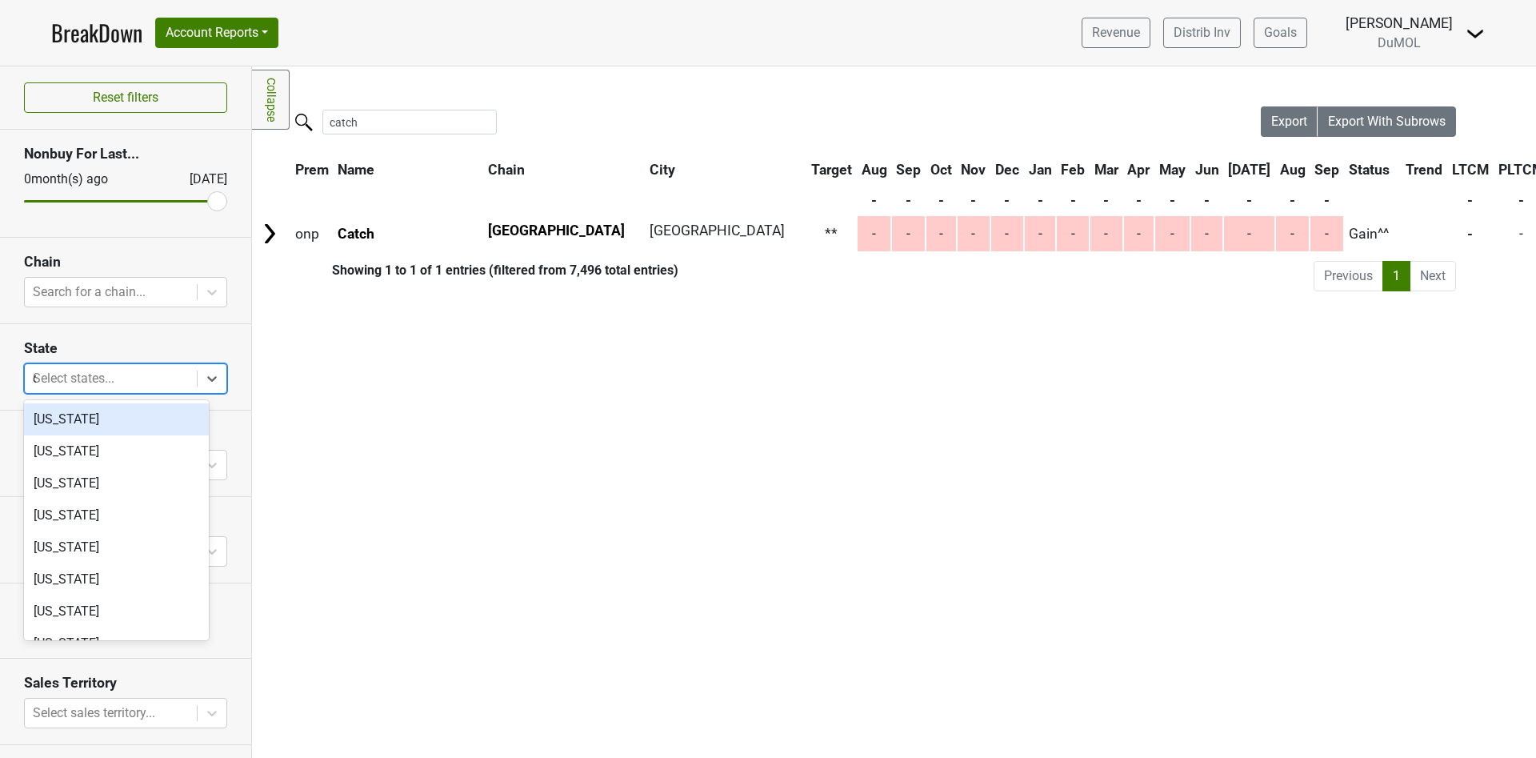
type input "ca"
click at [86, 426] on div "California" at bounding box center [116, 419] width 185 height 32
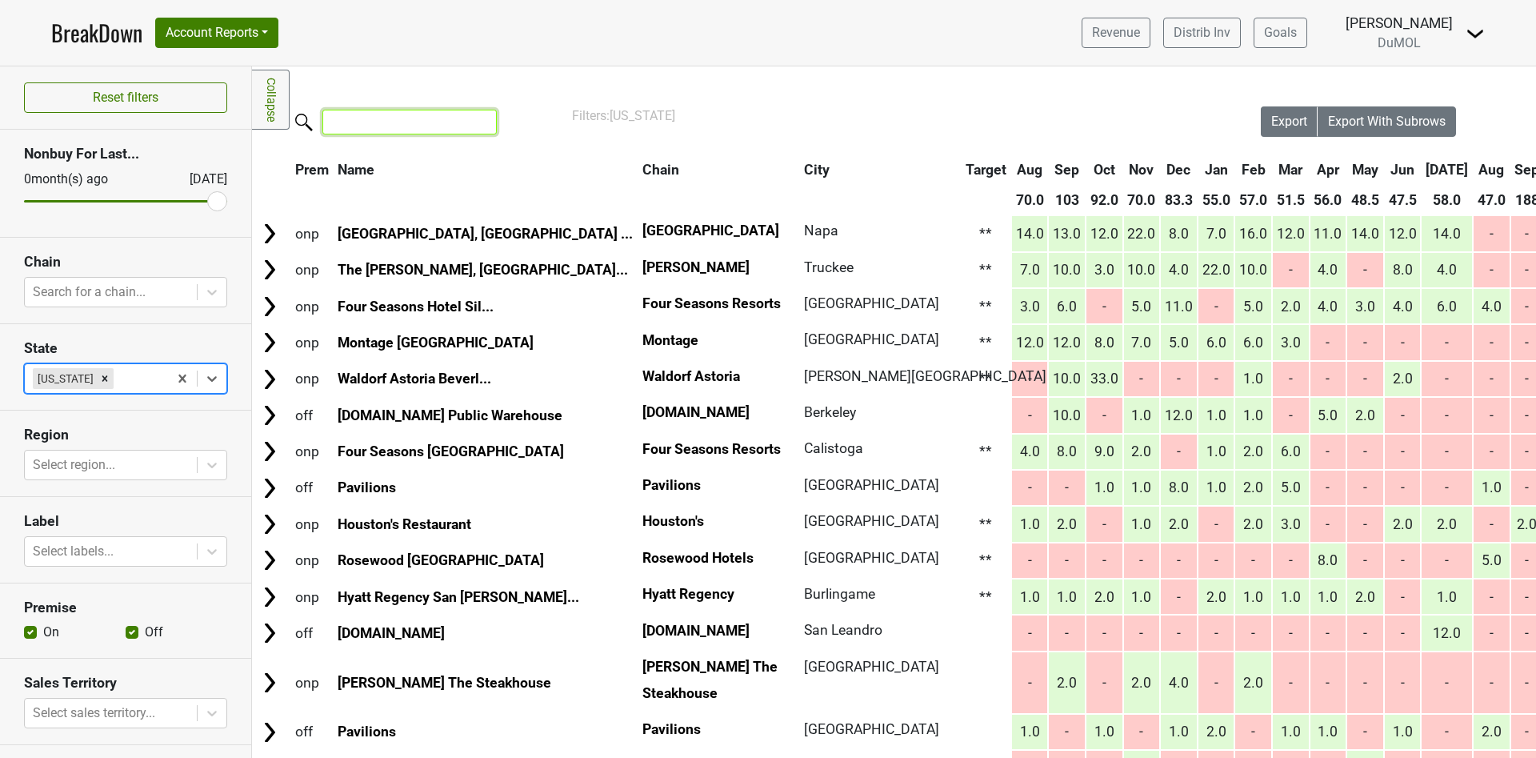
click at [375, 132] on input "search" at bounding box center [409, 122] width 174 height 25
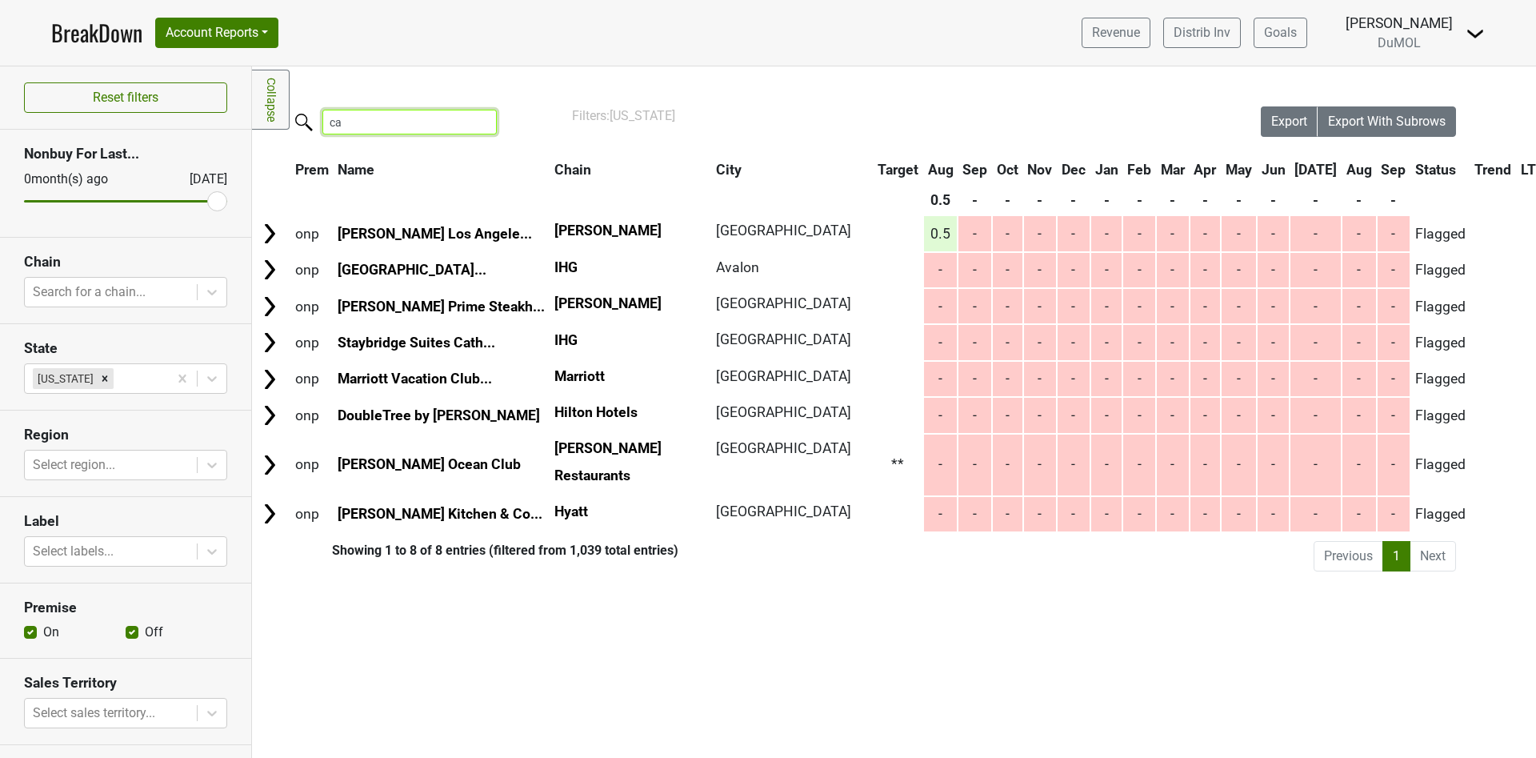
type input "c"
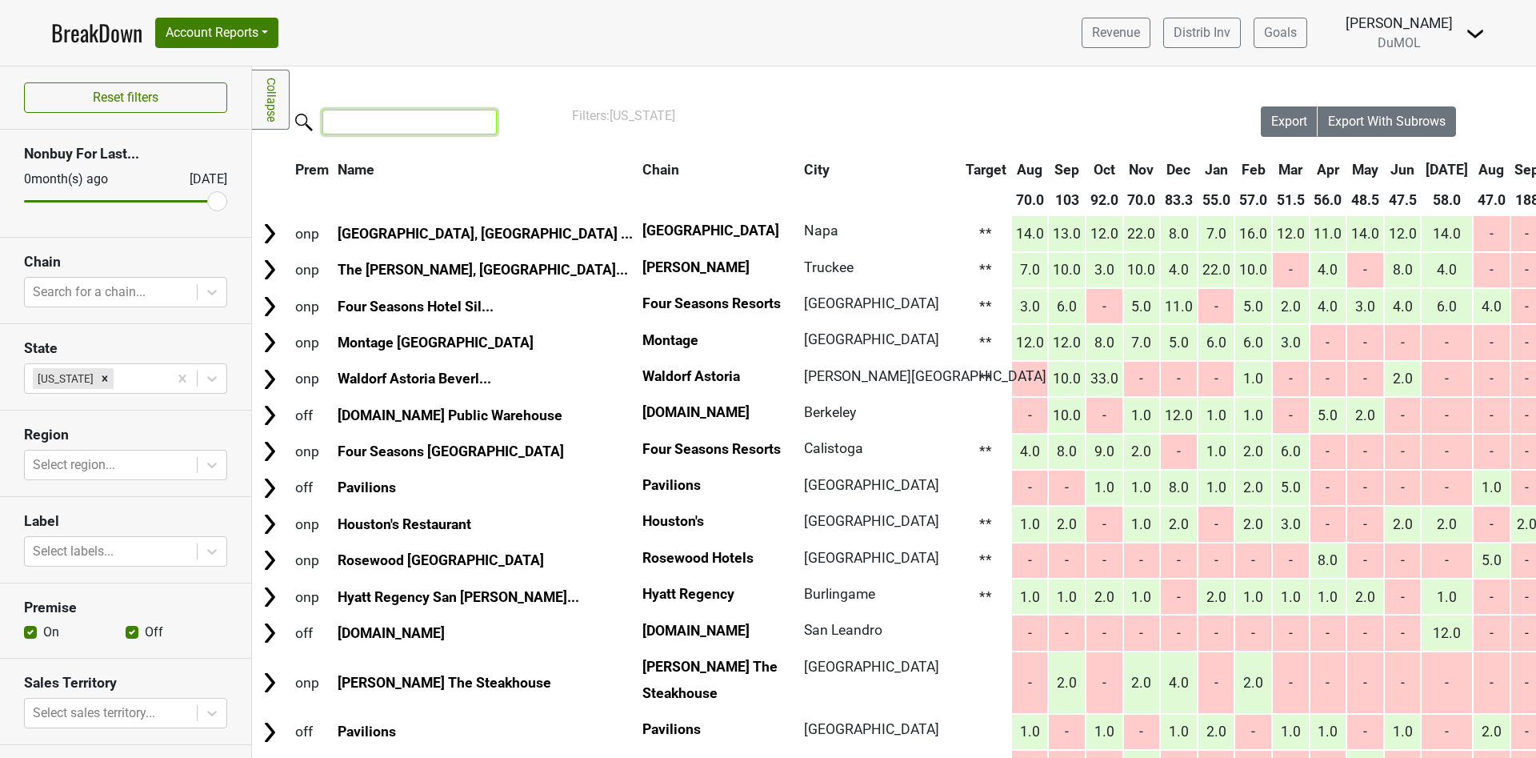
type input ":"
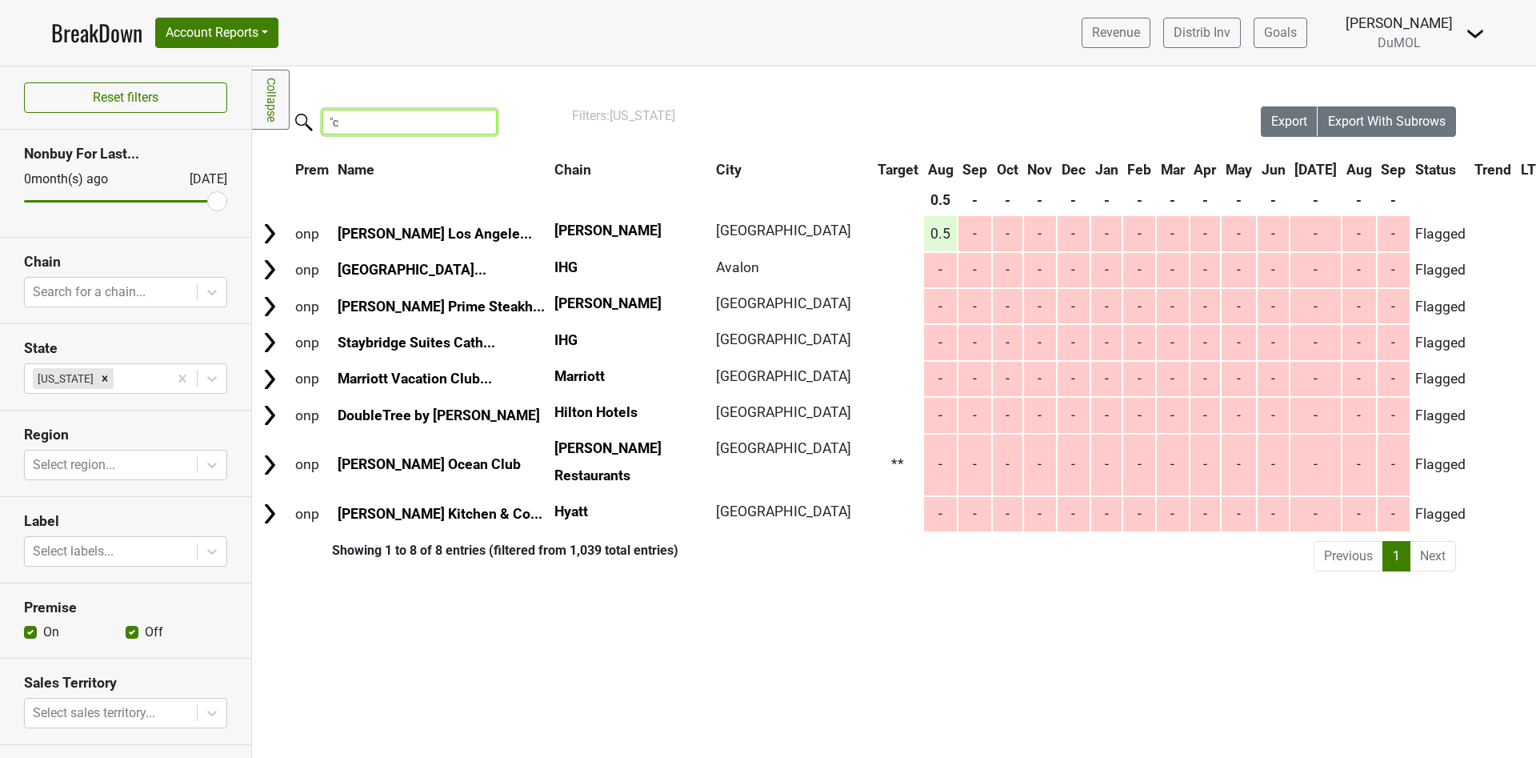
type input """
type input "C"
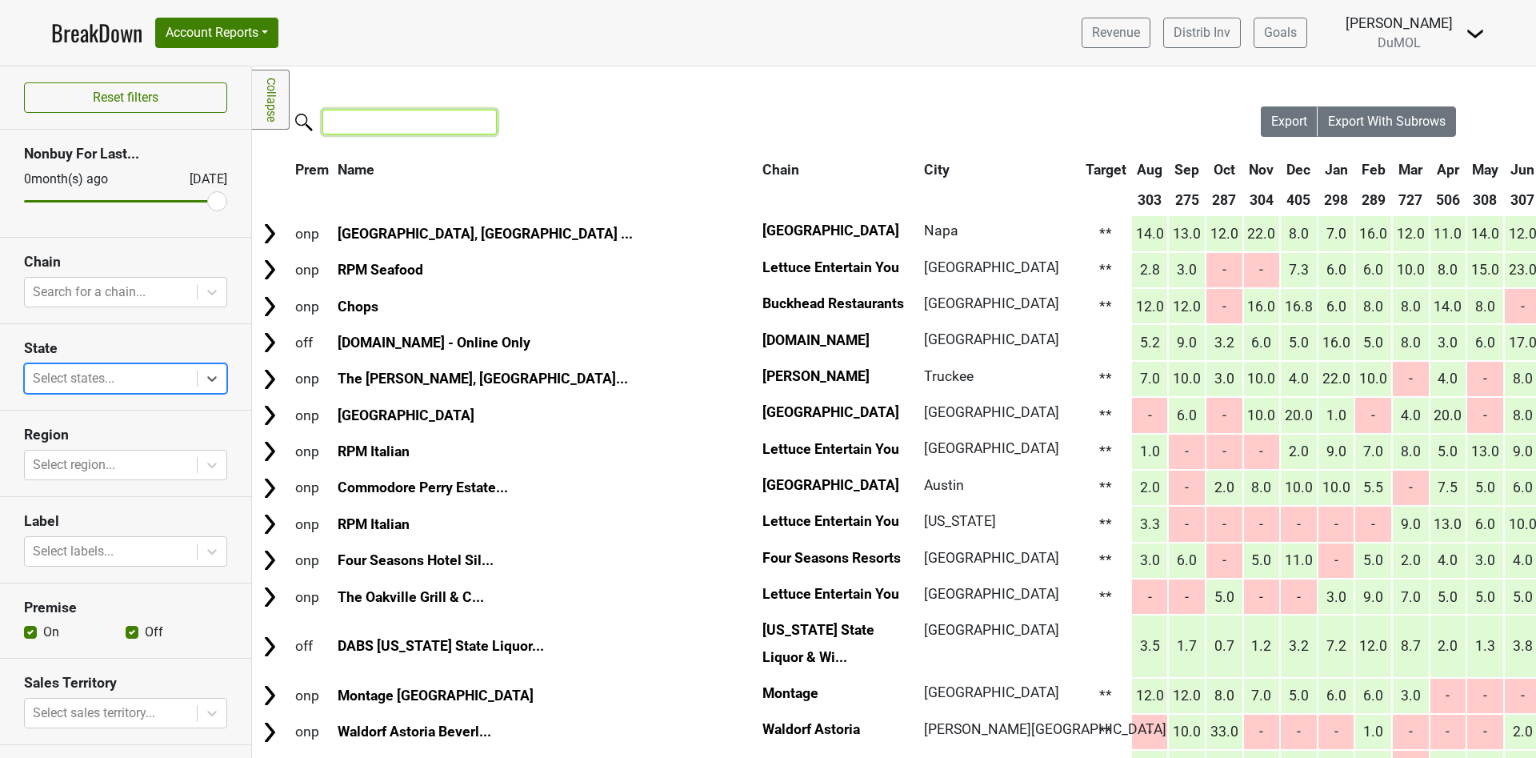
click at [358, 125] on input "search" at bounding box center [409, 122] width 174 height 25
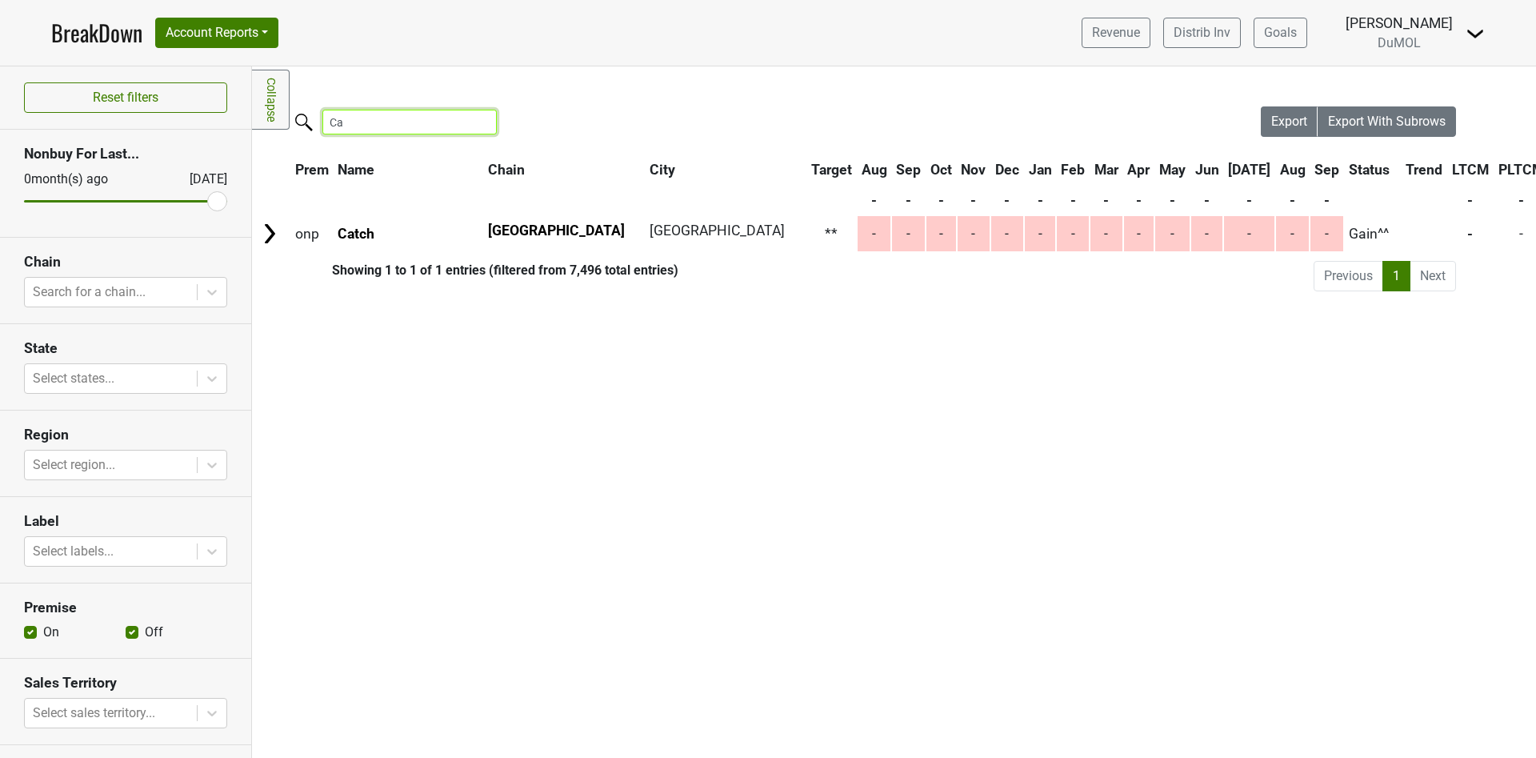
type input "C"
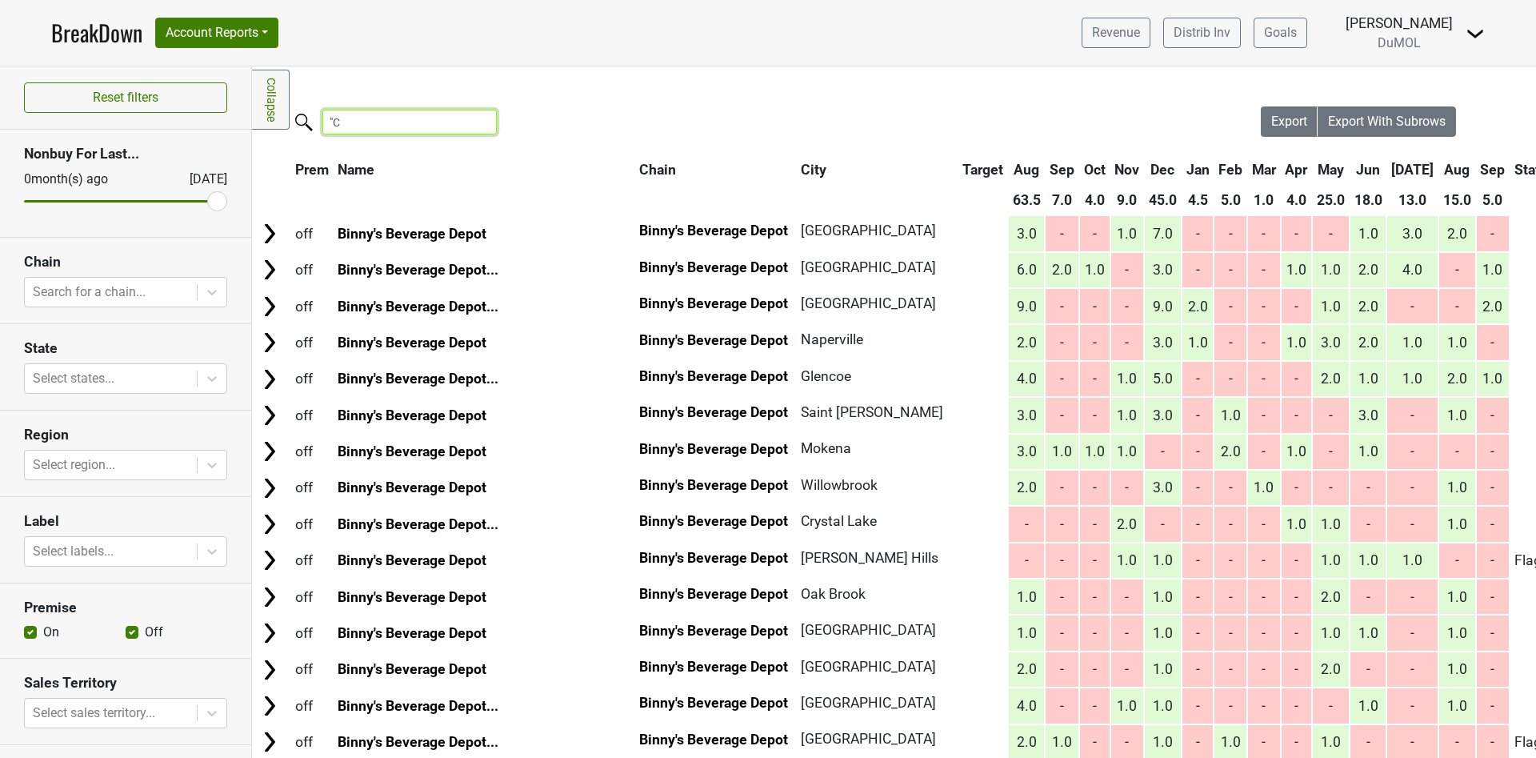
type input """
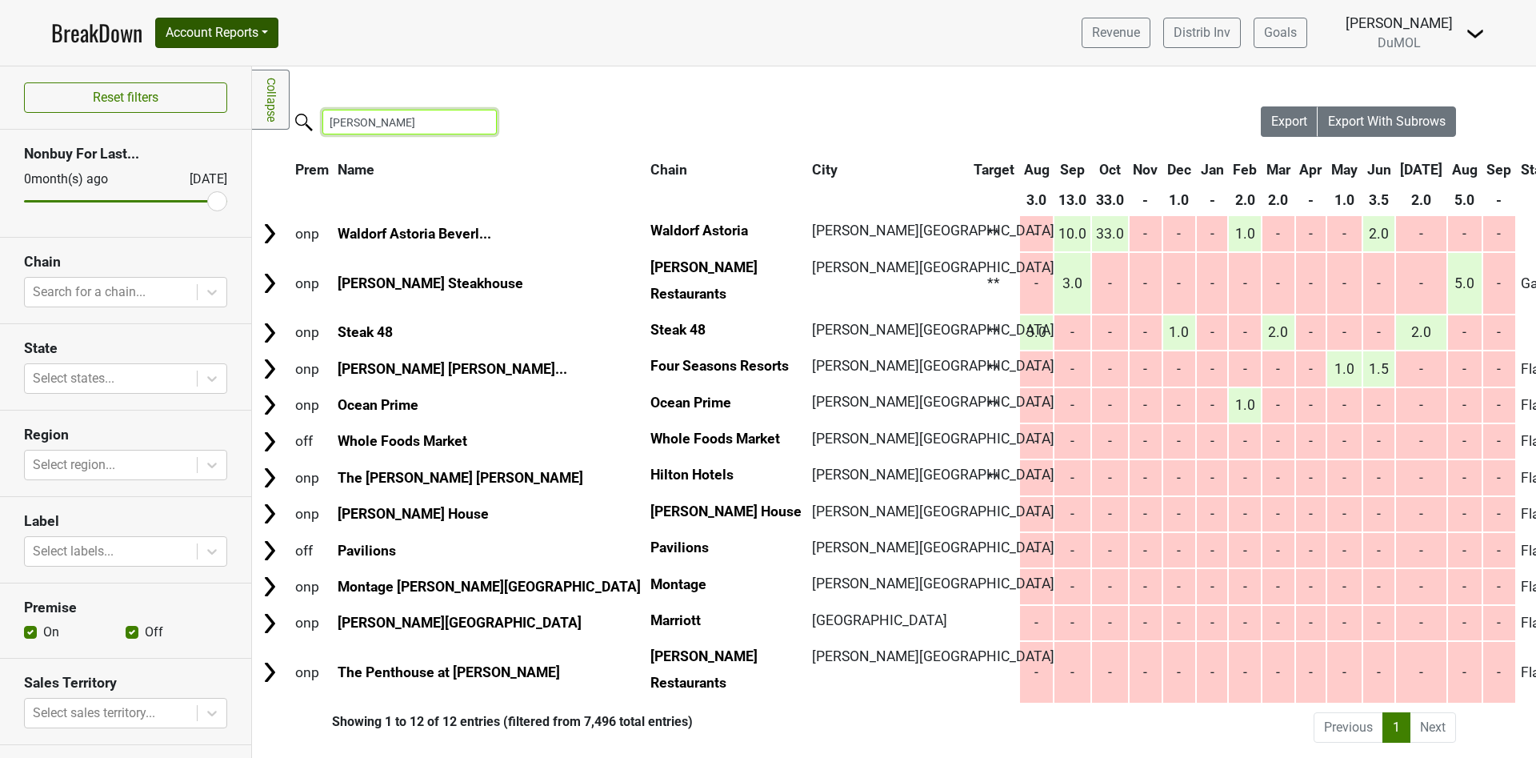
type input "Beverly hill"
click at [275, 36] on button "Account Reports" at bounding box center [216, 33] width 123 height 30
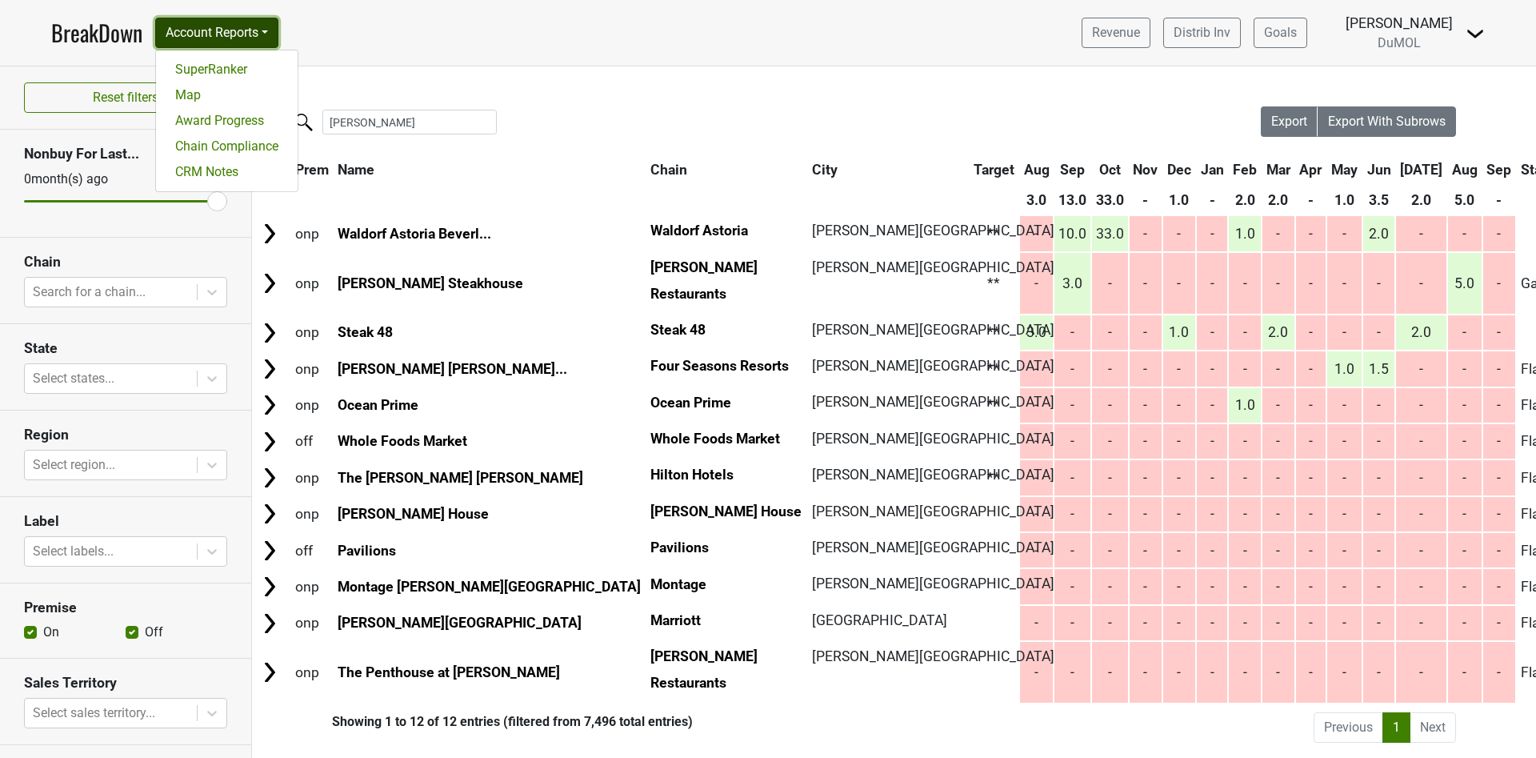
click at [275, 36] on button "Account Reports" at bounding box center [216, 33] width 123 height 30
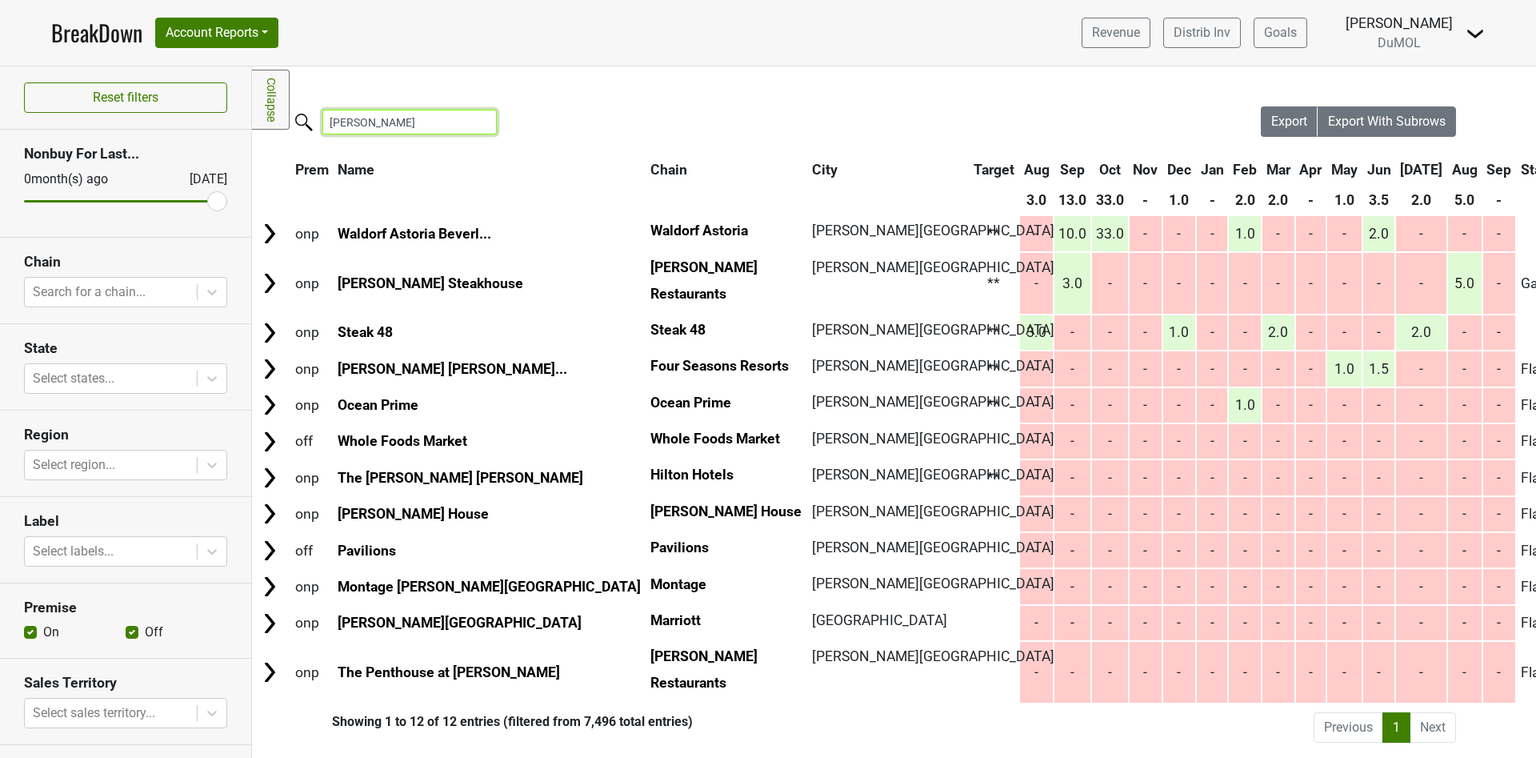
drag, startPoint x: 440, startPoint y: 119, endPoint x: 247, endPoint y: 118, distance: 192.8
click at [249, 121] on div "Reset filters Nonbuy For Last... 0 month(s) ago Sep '25 Chain Search for a chai…" at bounding box center [768, 411] width 1536 height 691
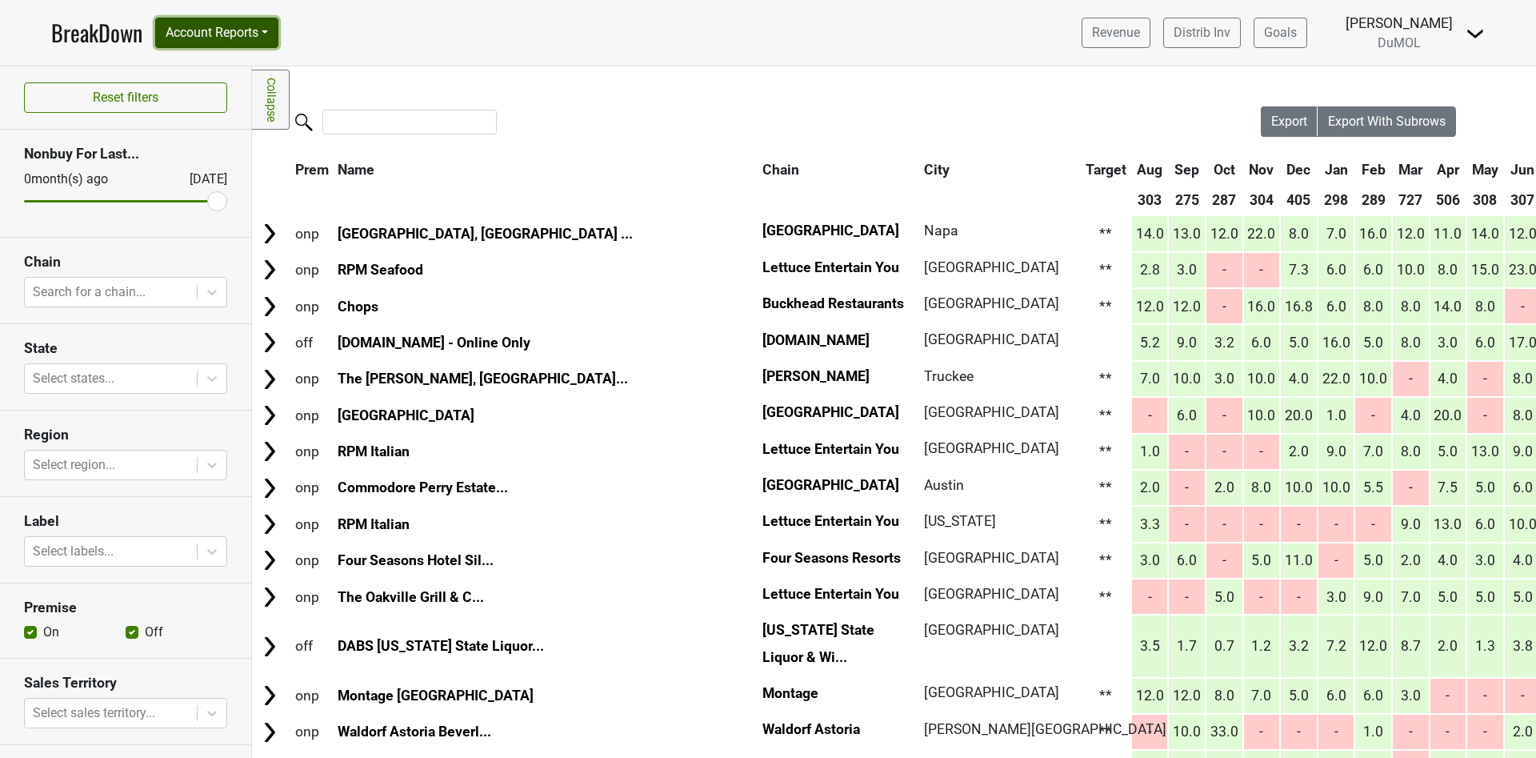
click at [272, 30] on button "Account Reports" at bounding box center [216, 33] width 123 height 30
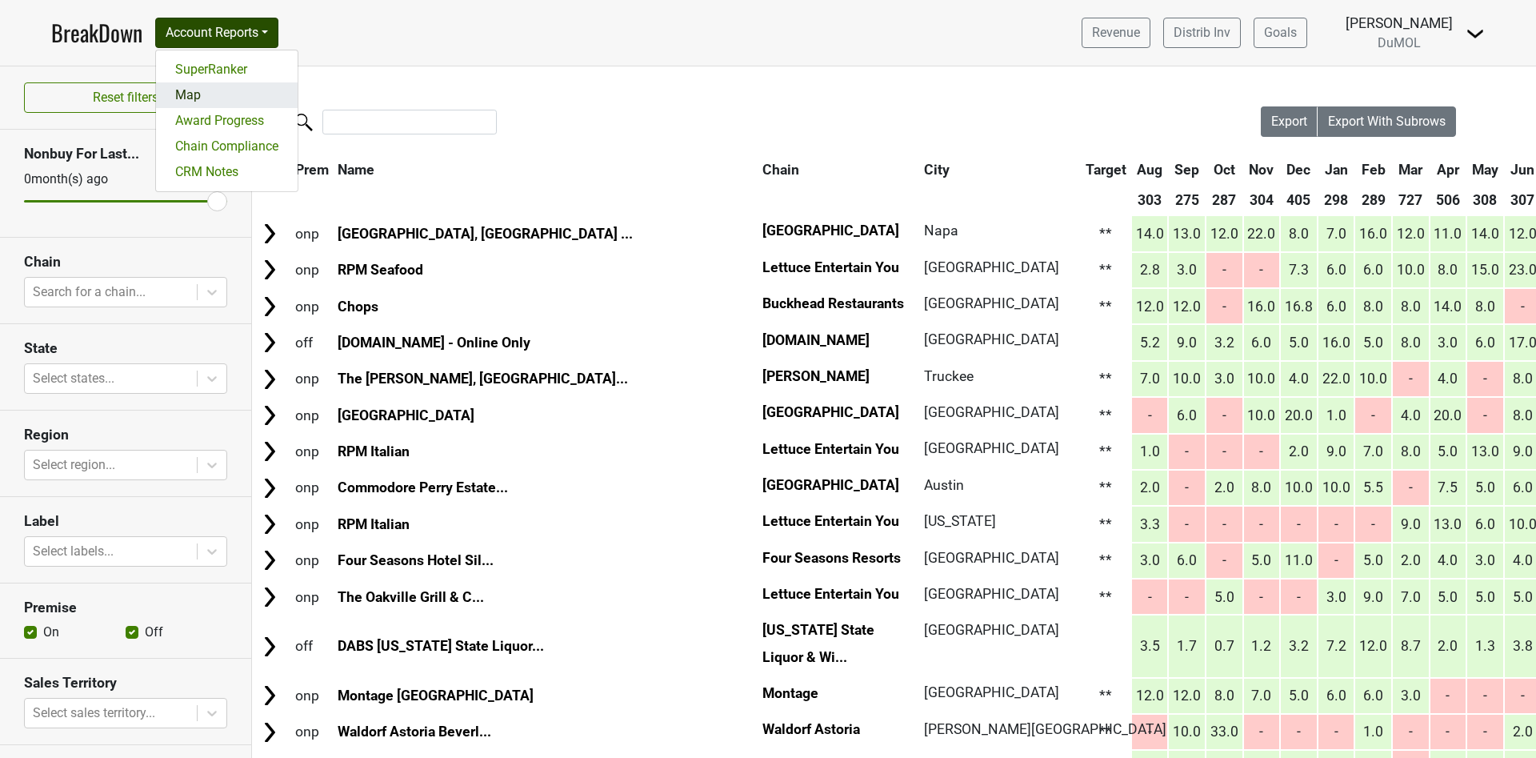
click at [222, 90] on link "Map" at bounding box center [227, 95] width 142 height 26
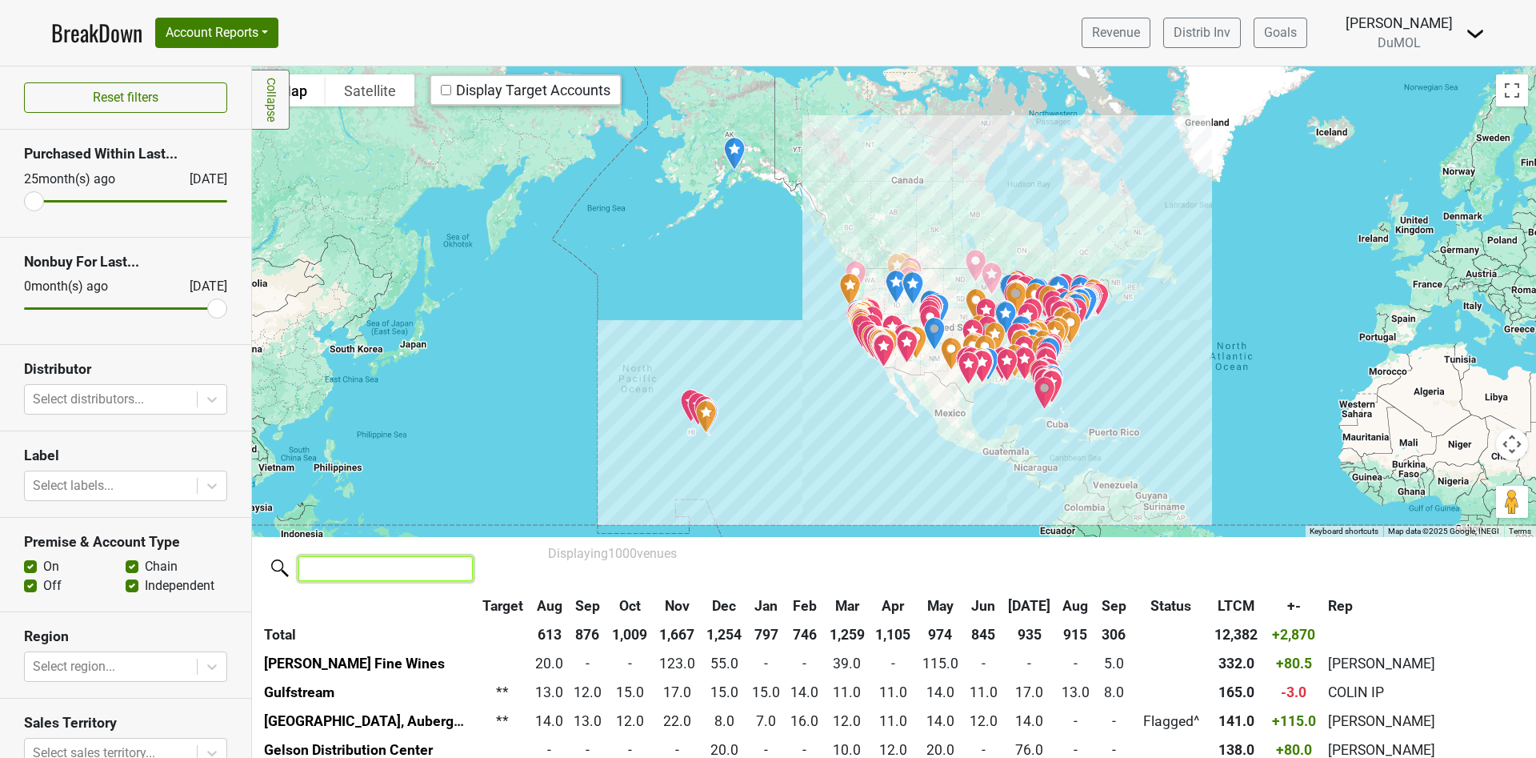
click at [388, 578] on input "search" at bounding box center [385, 568] width 174 height 25
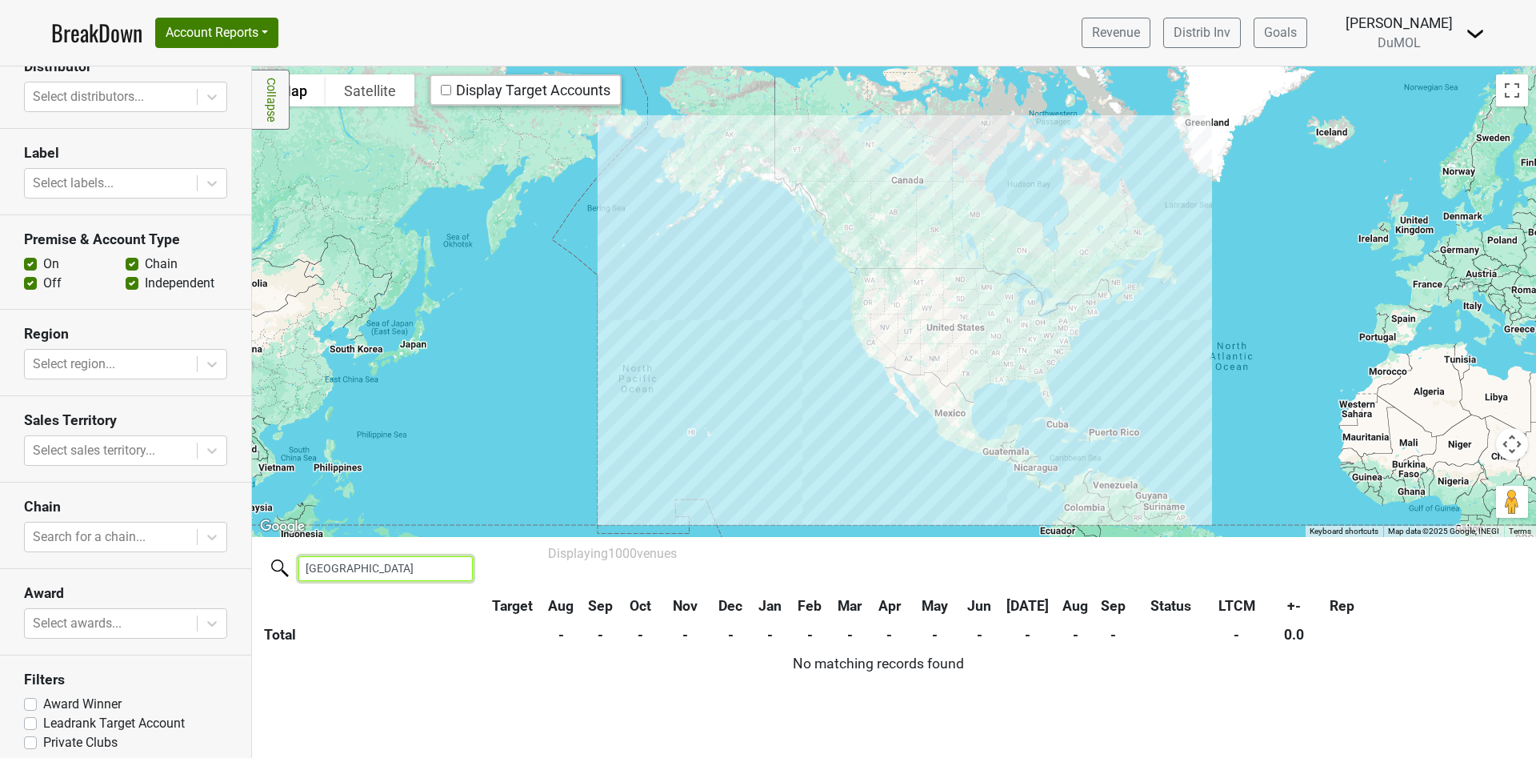
scroll to position [314, 0]
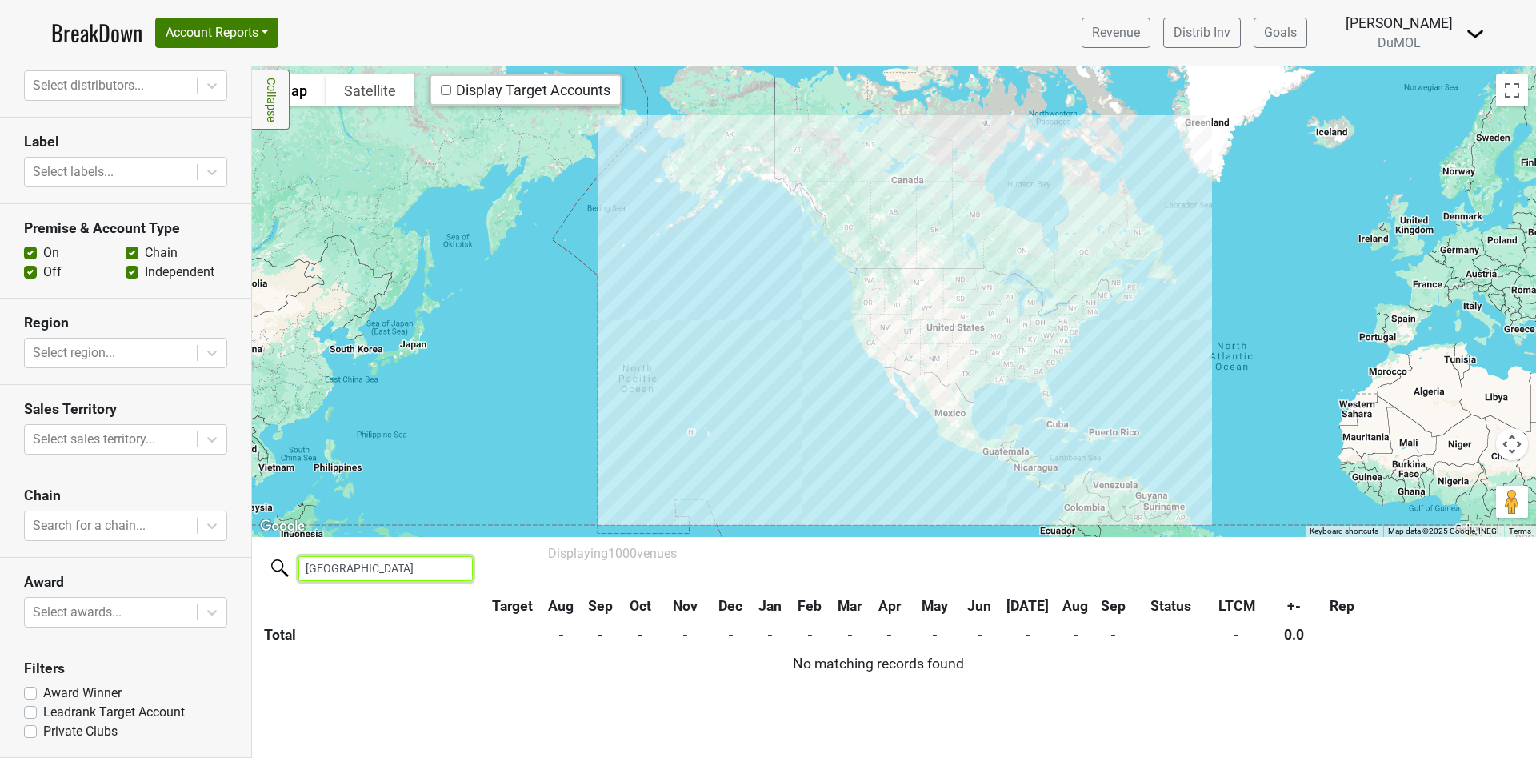
type input "oakland"
click at [43, 691] on label "Award Winner" at bounding box center [82, 692] width 78 height 19
click at [30, 691] on input "Award Winner" at bounding box center [30, 691] width 13 height 16
checkbox input "true"
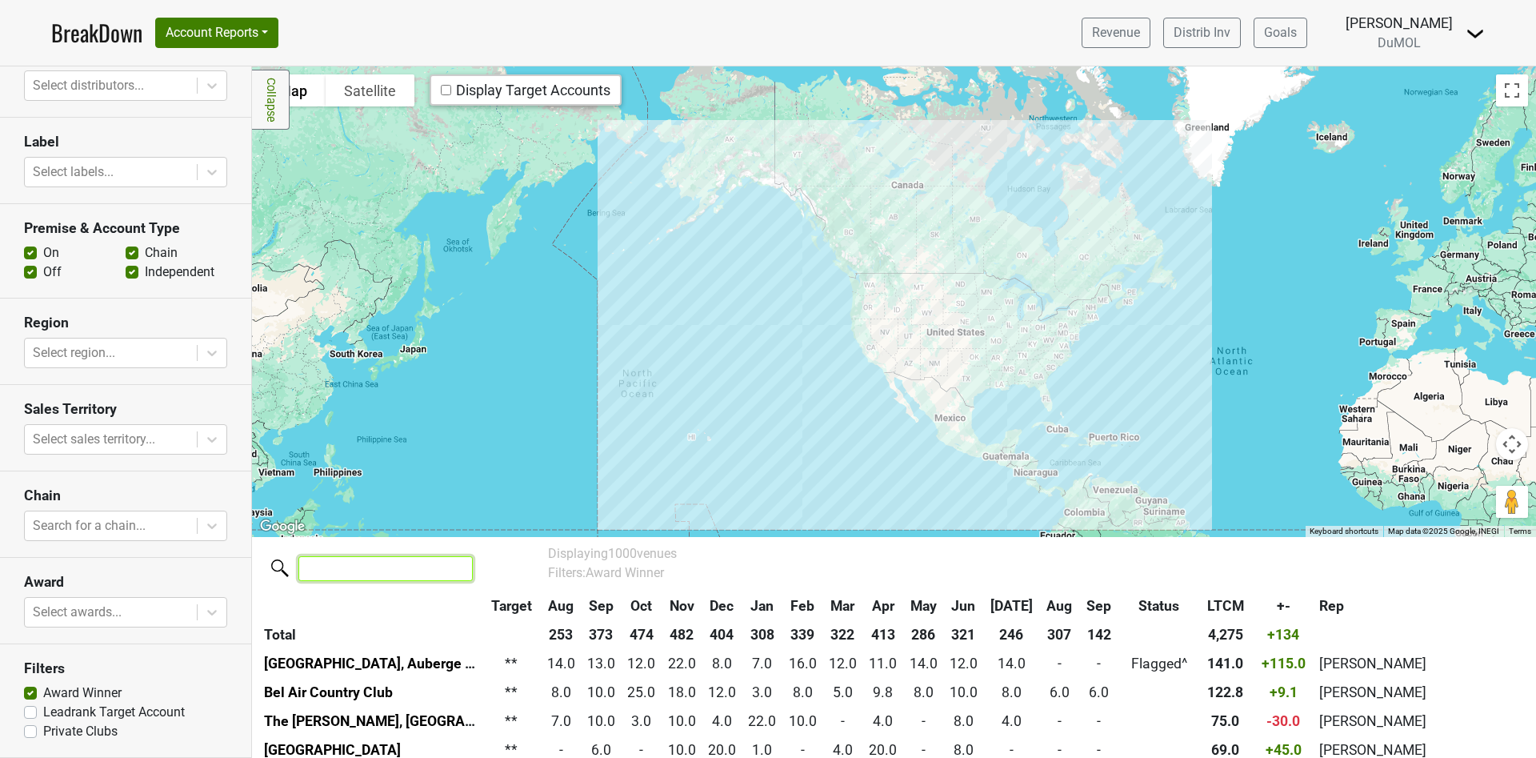
click at [355, 575] on input "search" at bounding box center [385, 568] width 174 height 25
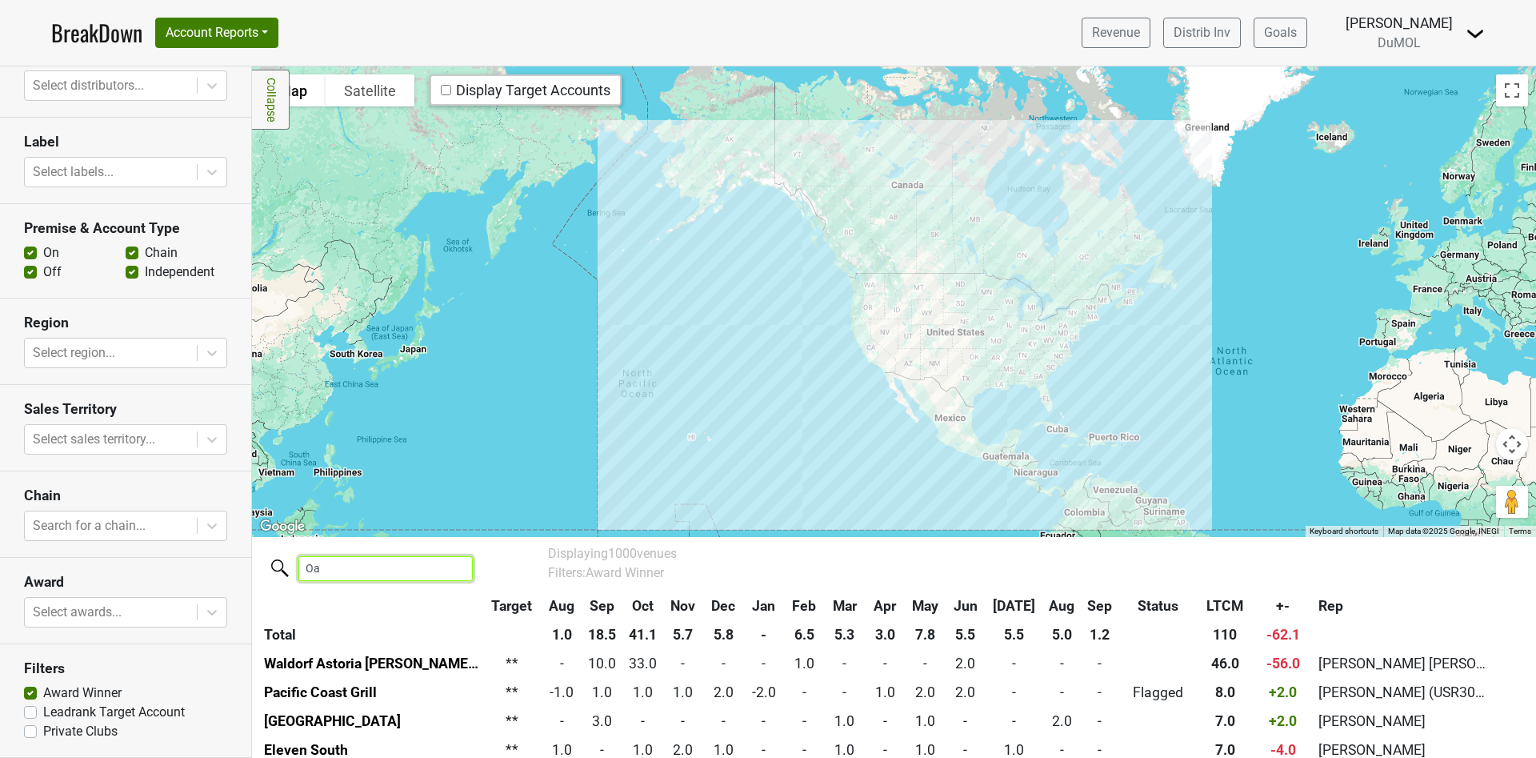
type input "O"
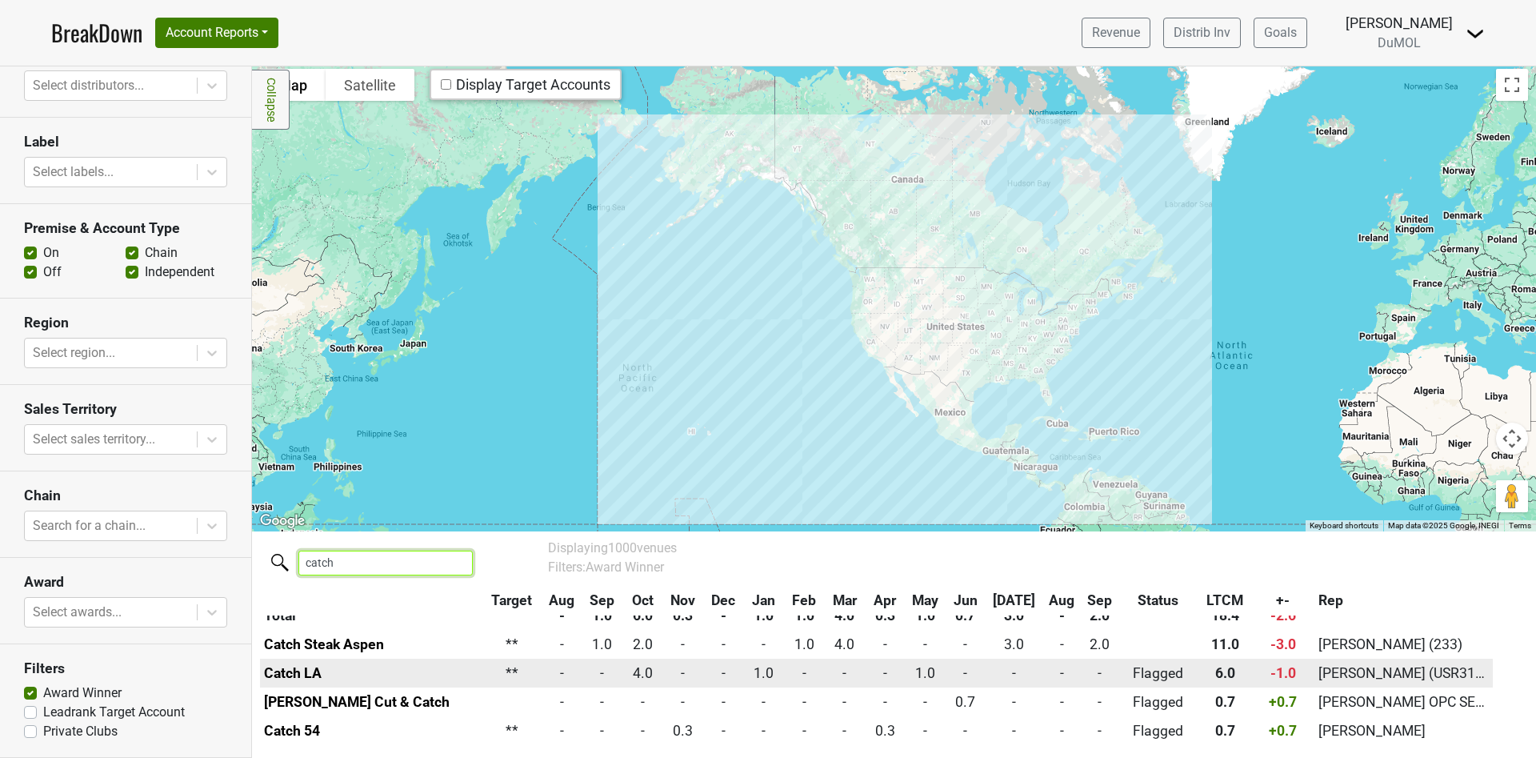
scroll to position [31, 0]
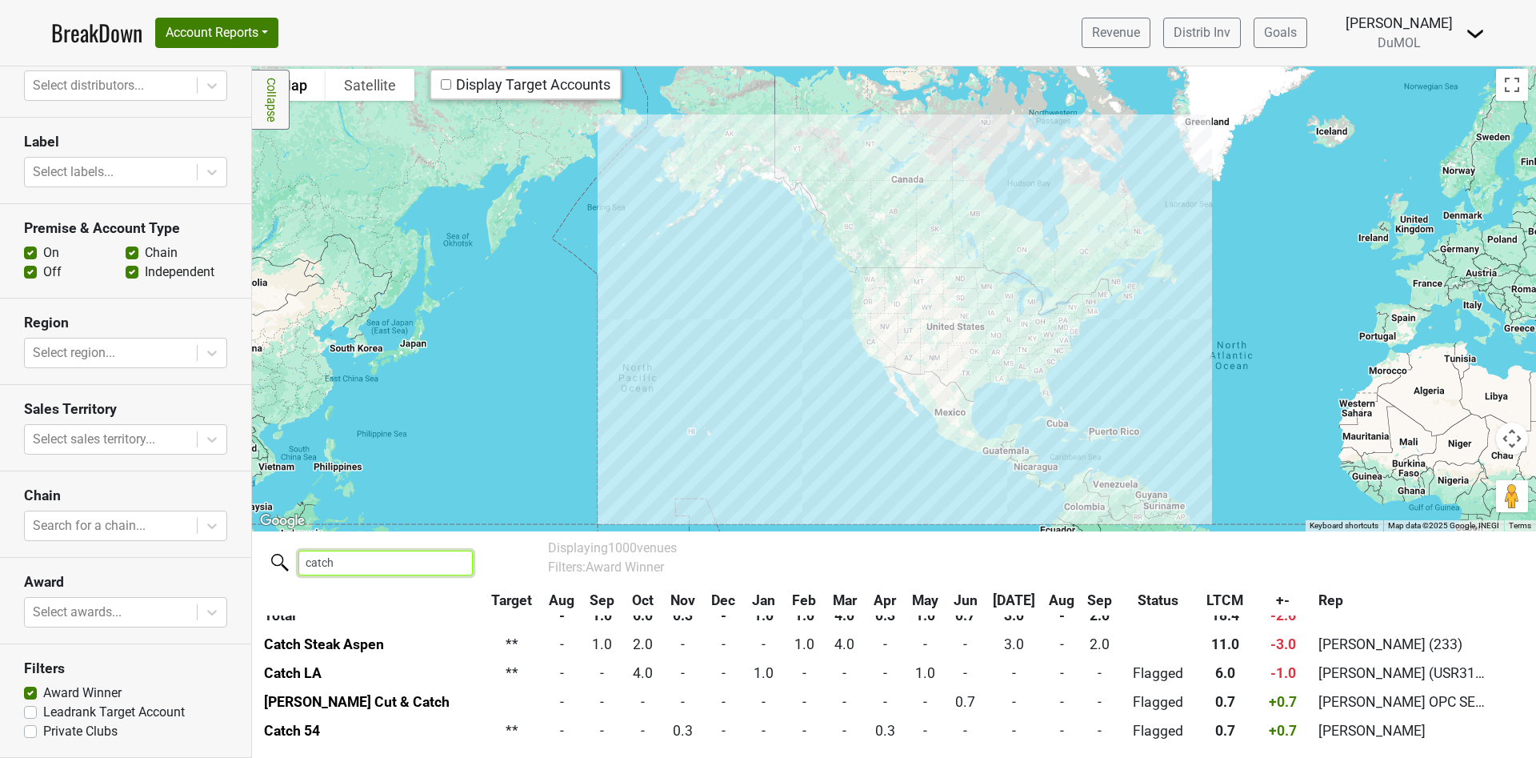
type input "catch"
